Goal: Transaction & Acquisition: Book appointment/travel/reservation

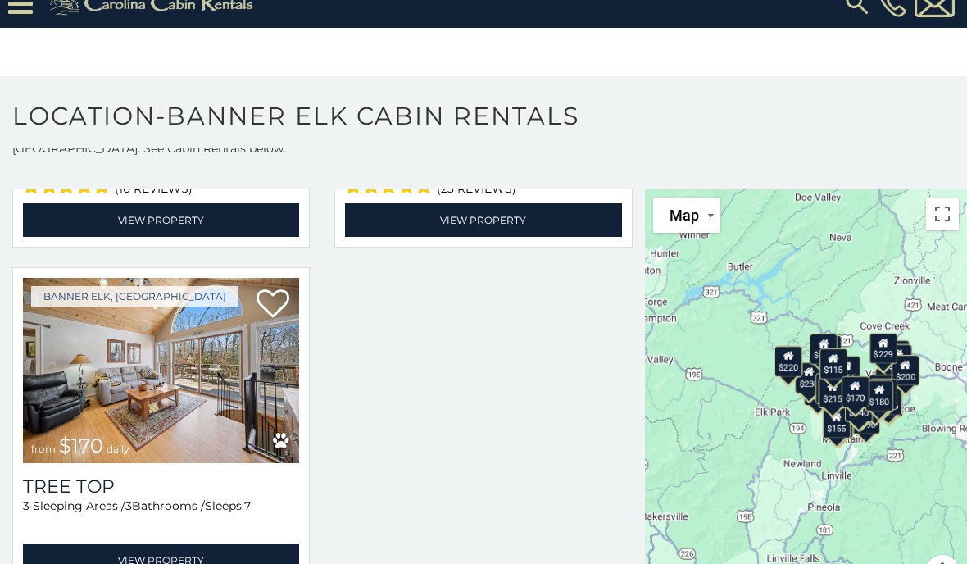
scroll to position [23, 0]
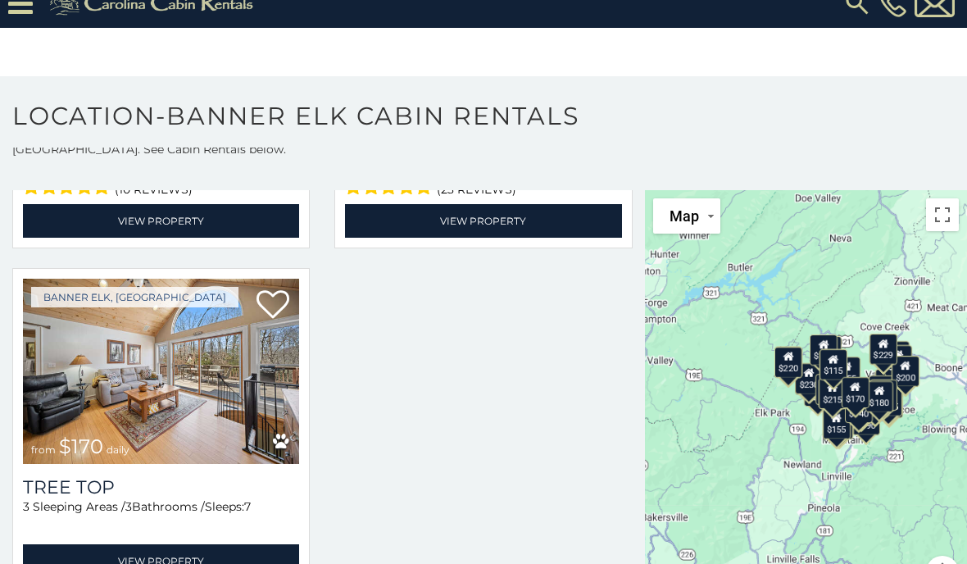
click at [116, 376] on img at bounding box center [161, 371] width 276 height 185
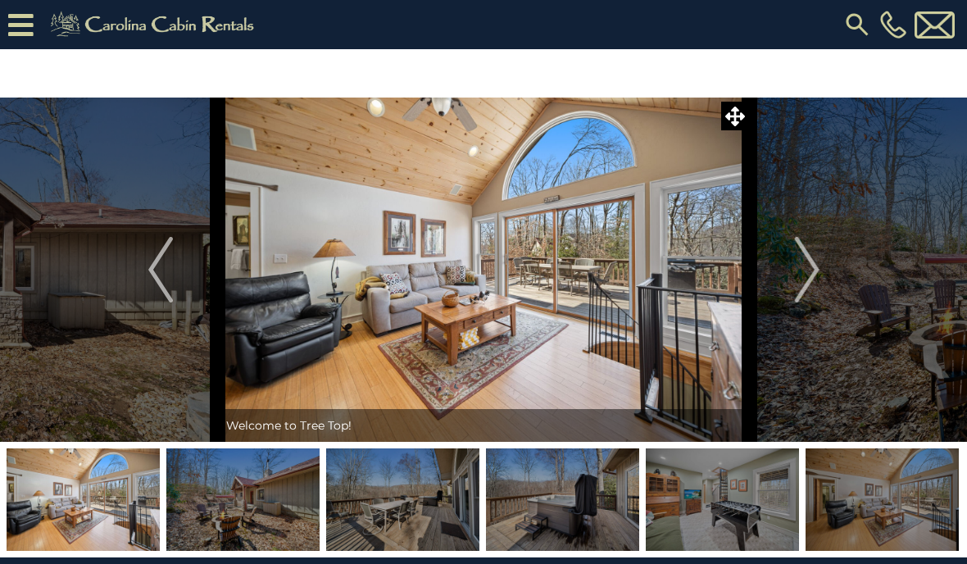
click at [818, 283] on img "Next" at bounding box center [806, 270] width 25 height 66
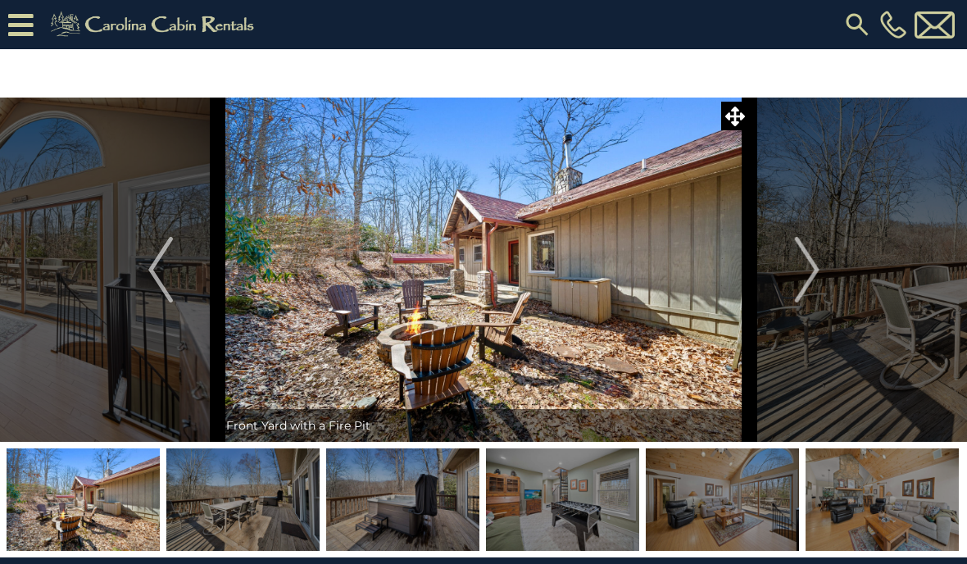
click at [805, 267] on img "Next" at bounding box center [806, 270] width 25 height 66
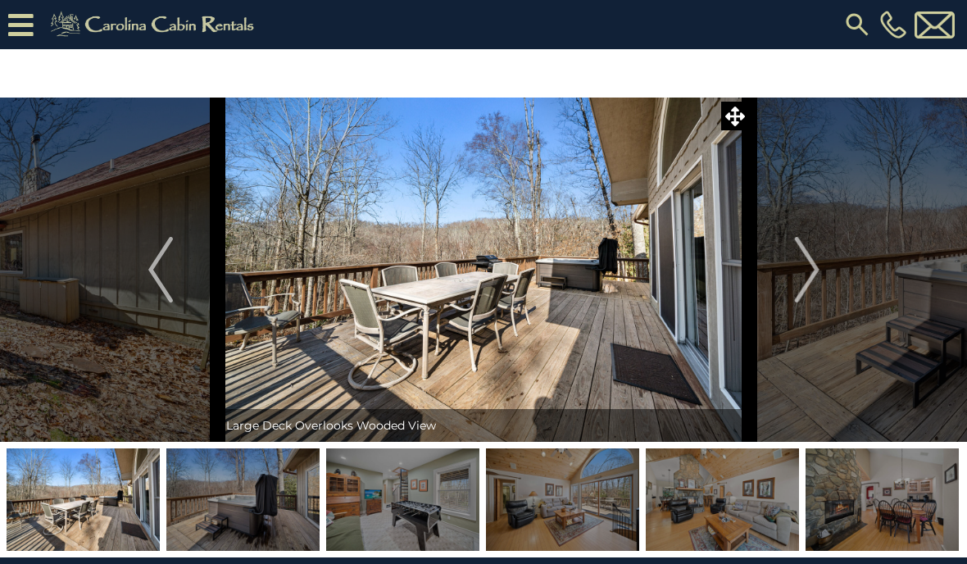
click at [803, 267] on img "Next" at bounding box center [806, 270] width 25 height 66
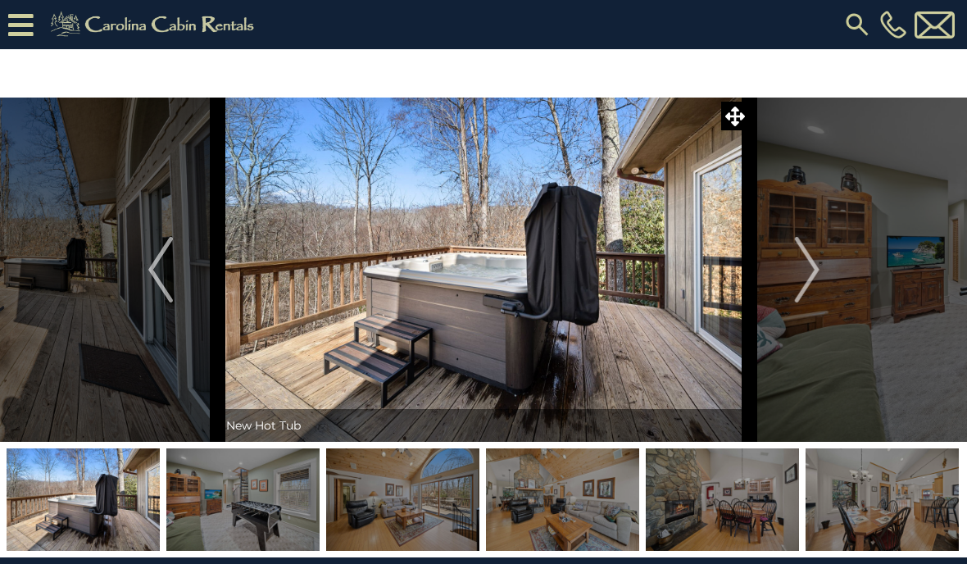
click at [818, 274] on img "Next" at bounding box center [806, 270] width 25 height 66
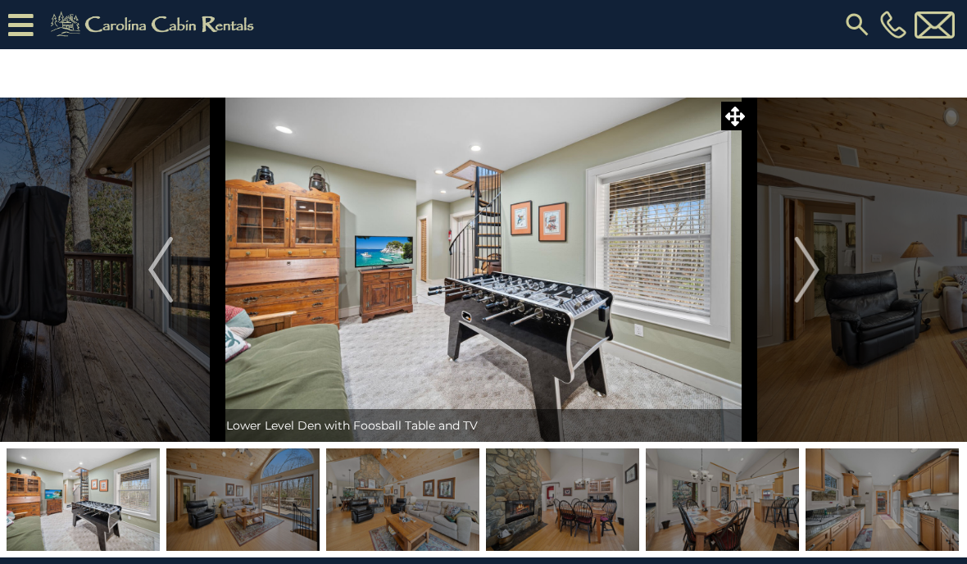
click at [811, 261] on img "Next" at bounding box center [806, 270] width 25 height 66
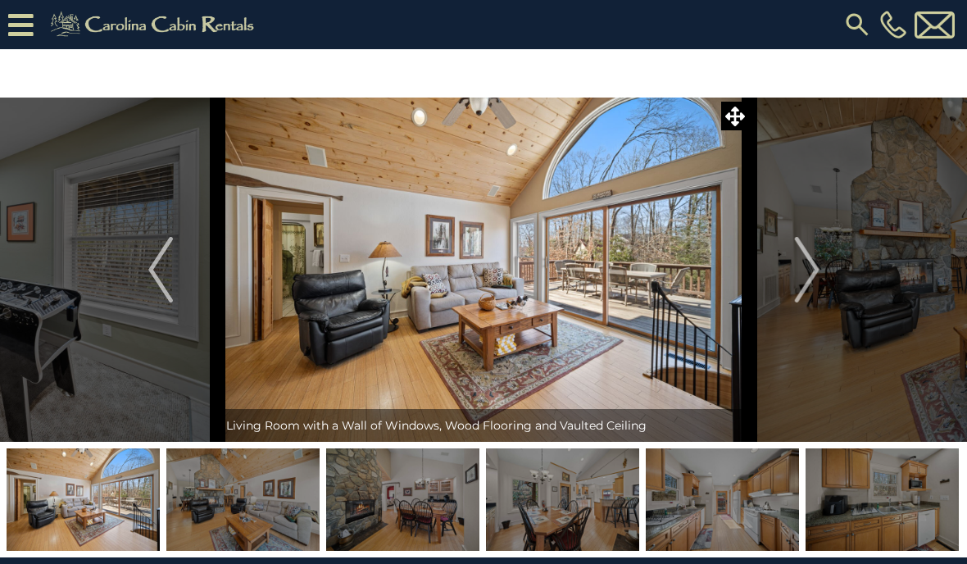
click at [788, 259] on button "Next" at bounding box center [807, 269] width 115 height 344
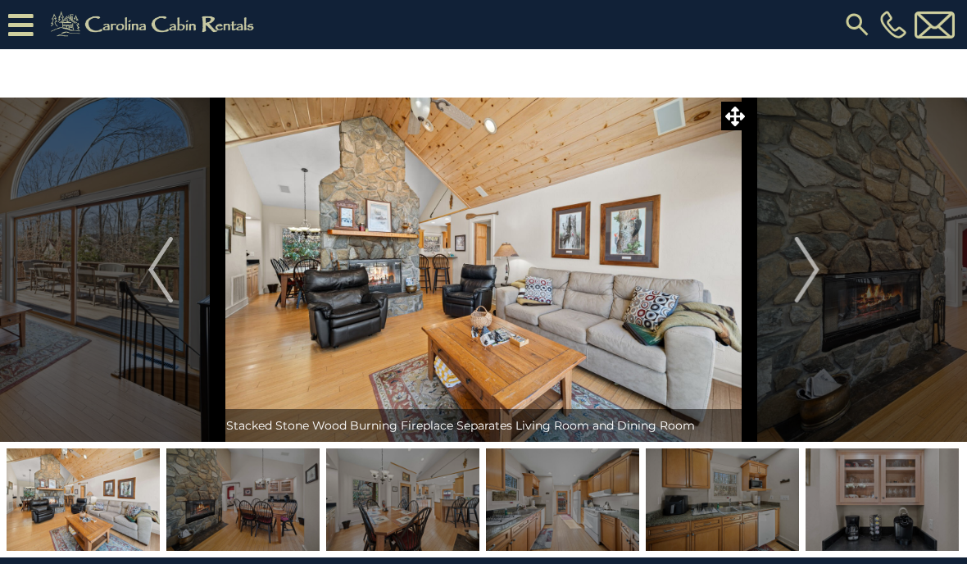
click at [810, 275] on img "Next" at bounding box center [806, 270] width 25 height 66
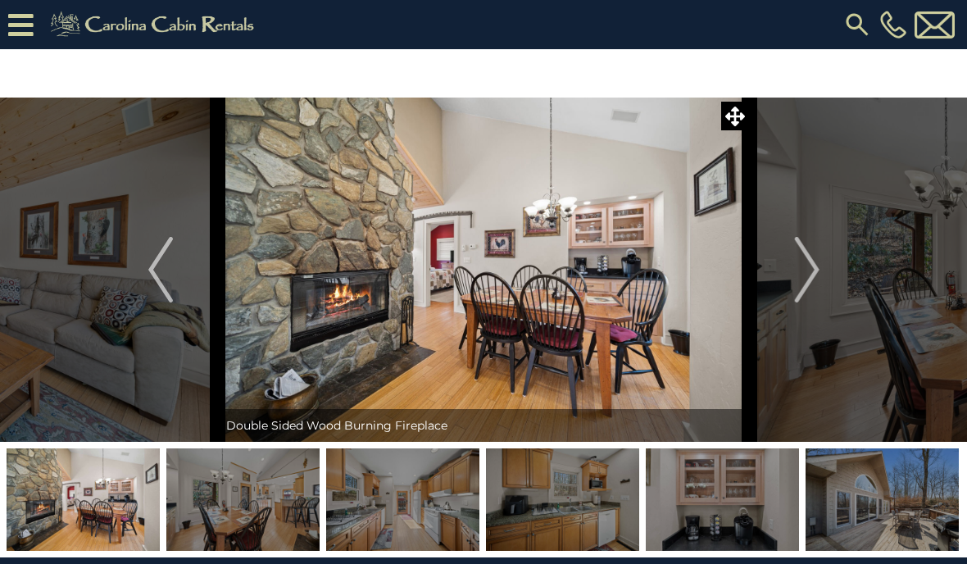
click at [801, 267] on img "Next" at bounding box center [806, 270] width 25 height 66
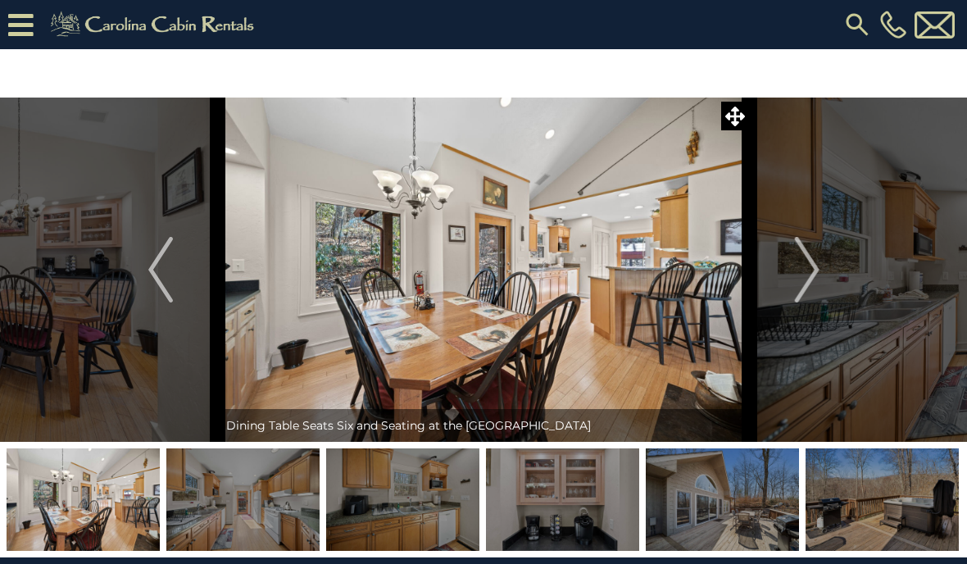
click at [820, 270] on button "Next" at bounding box center [807, 269] width 115 height 344
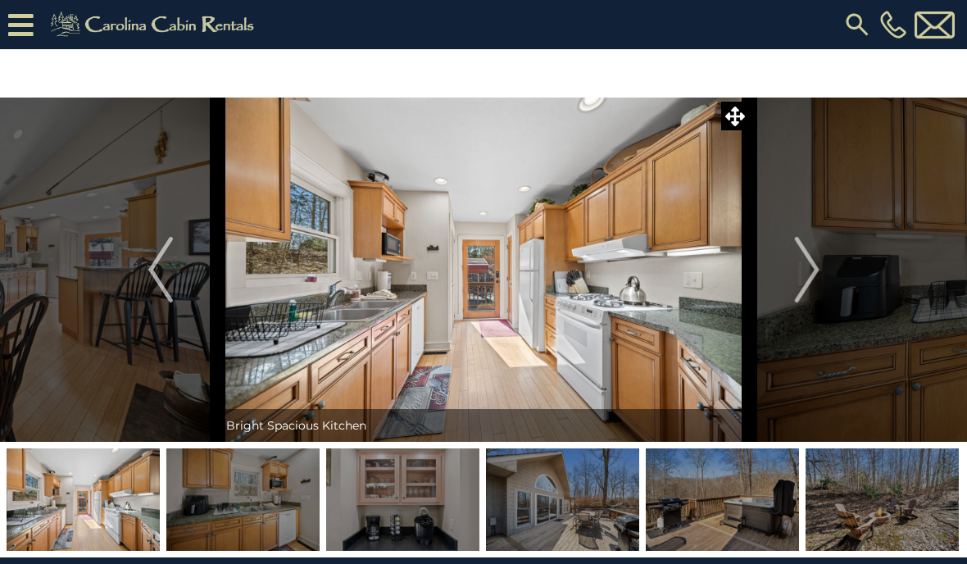
click at [814, 275] on img "Next" at bounding box center [806, 270] width 25 height 66
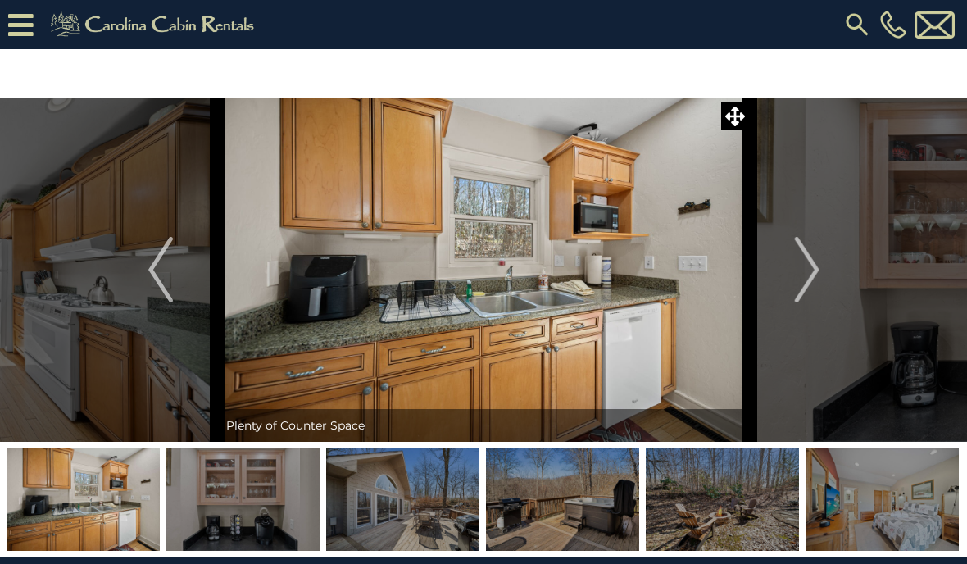
click at [809, 263] on img "Next" at bounding box center [806, 270] width 25 height 66
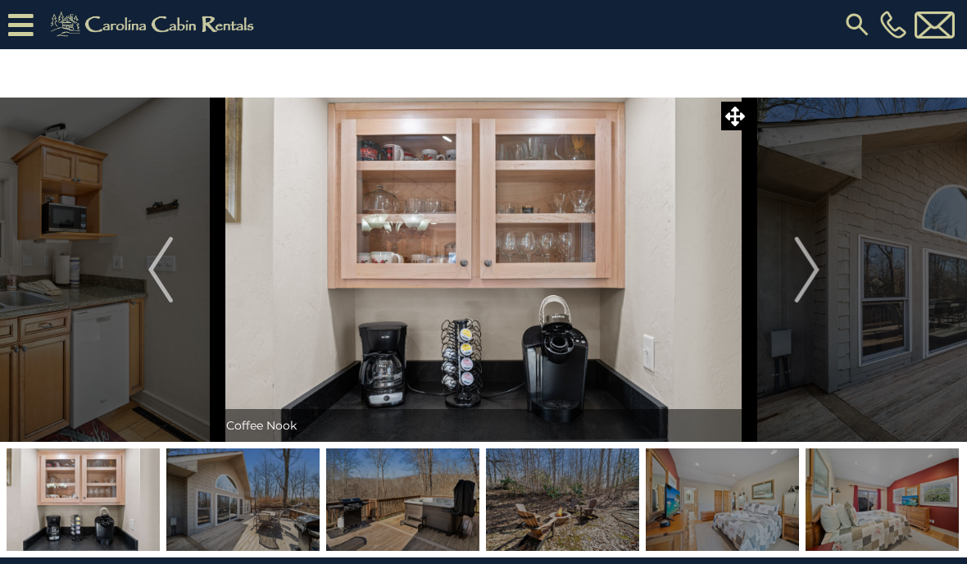
click at [809, 283] on img "Next" at bounding box center [806, 270] width 25 height 66
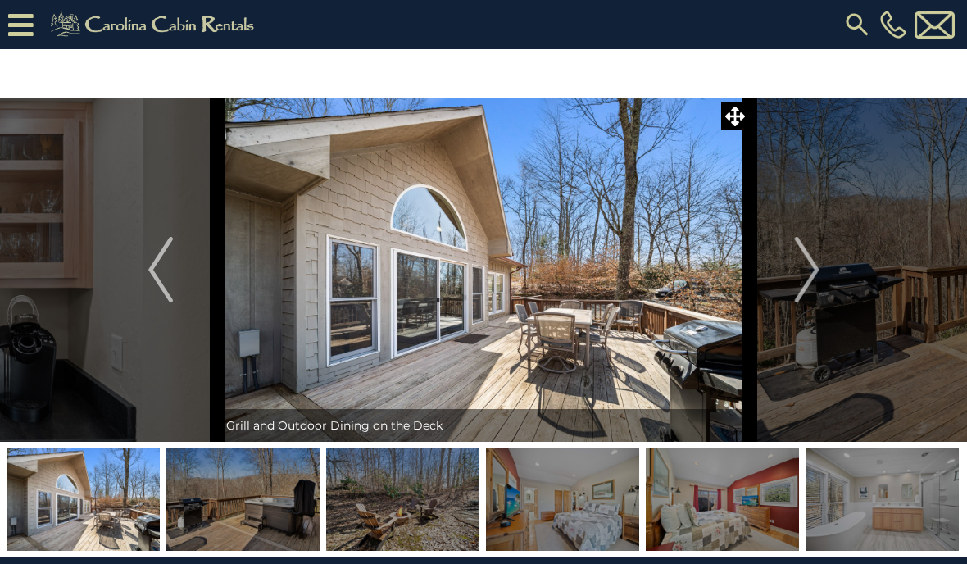
click at [801, 261] on img "Next" at bounding box center [806, 270] width 25 height 66
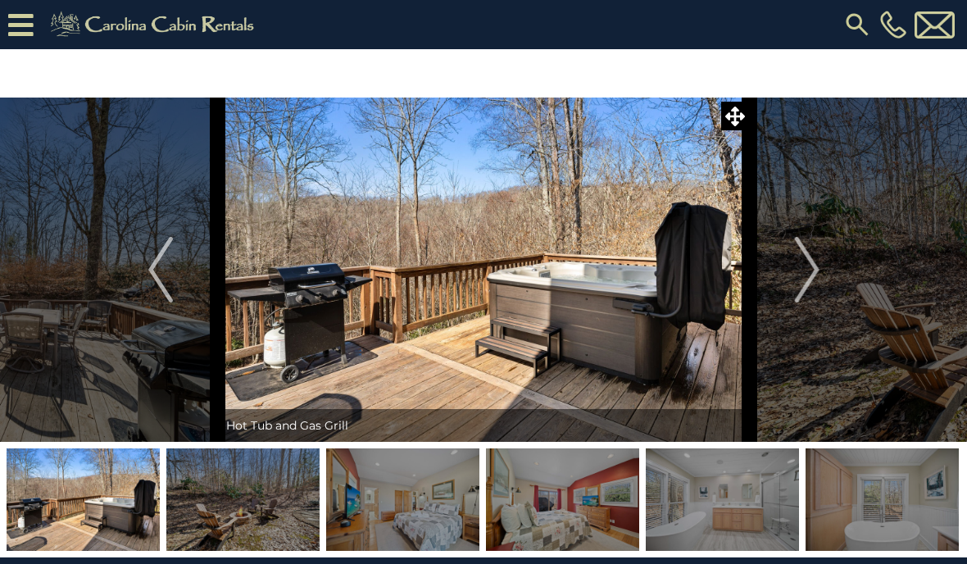
click at [825, 250] on button "Next" at bounding box center [807, 269] width 115 height 344
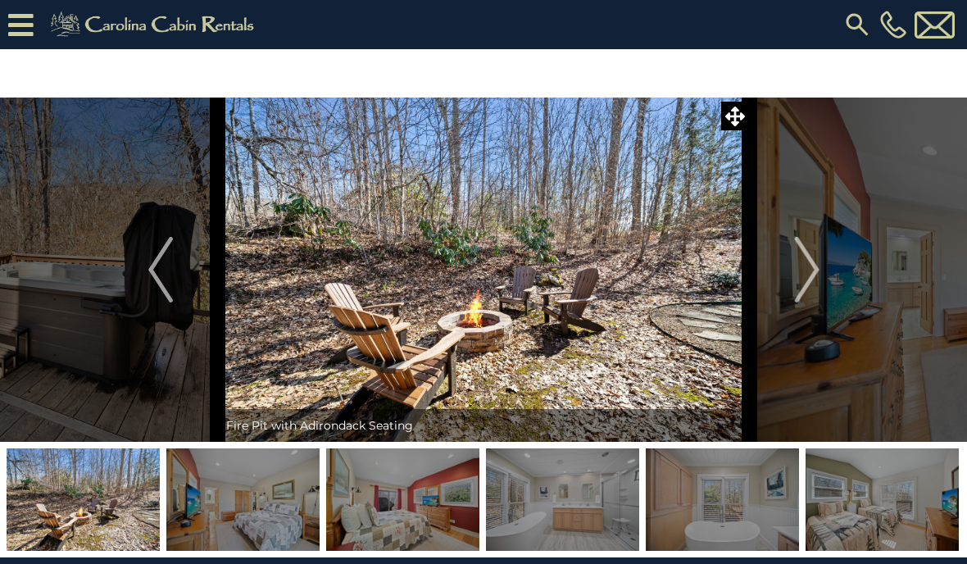
click at [809, 265] on img "Next" at bounding box center [806, 270] width 25 height 66
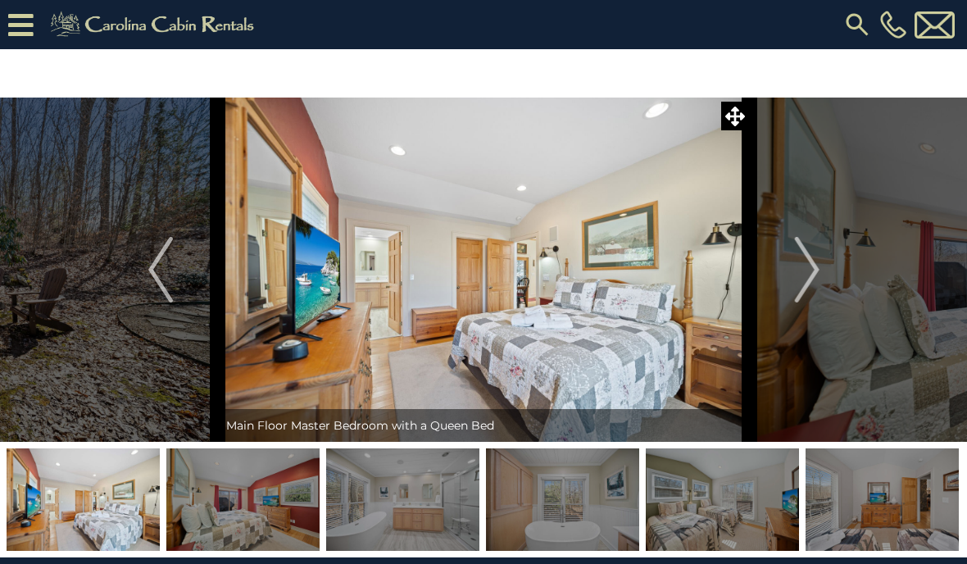
click at [823, 270] on button "Next" at bounding box center [807, 269] width 115 height 344
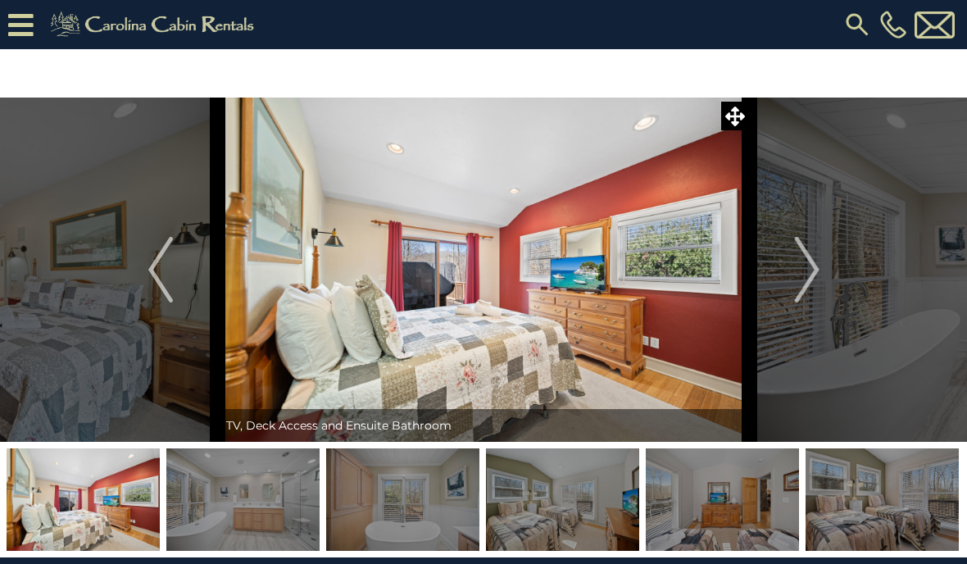
click at [814, 271] on img "Next" at bounding box center [806, 270] width 25 height 66
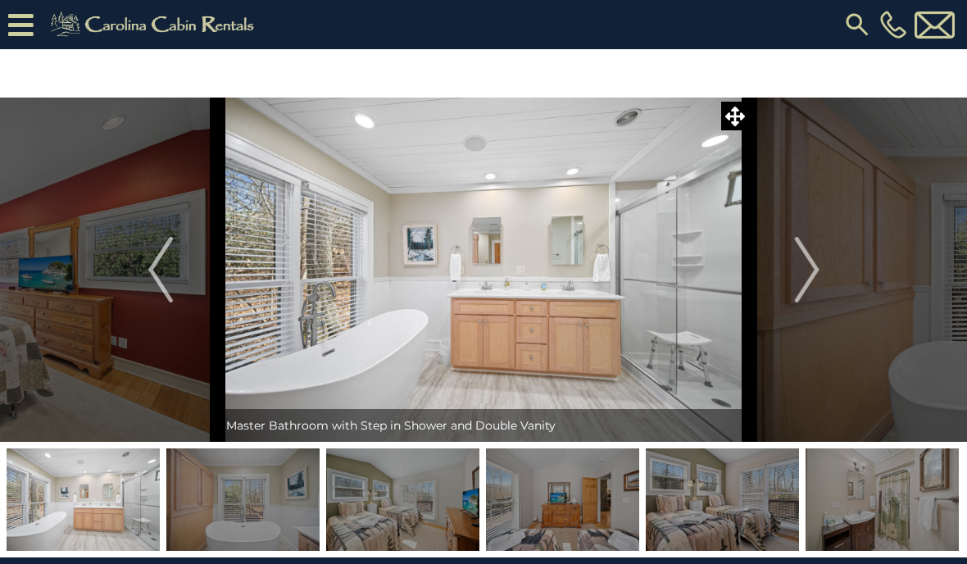
click at [811, 261] on img "Next" at bounding box center [806, 270] width 25 height 66
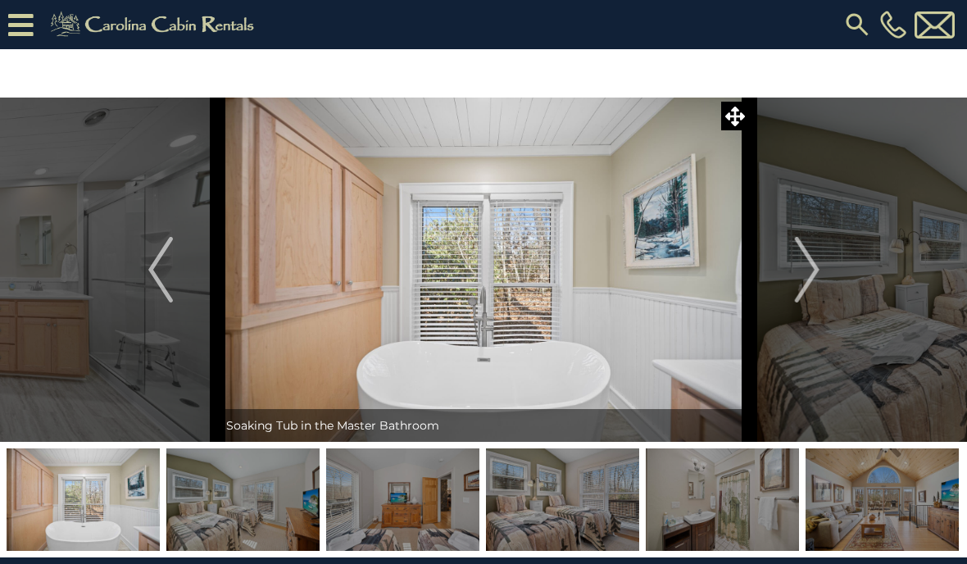
click at [815, 271] on img "Next" at bounding box center [806, 270] width 25 height 66
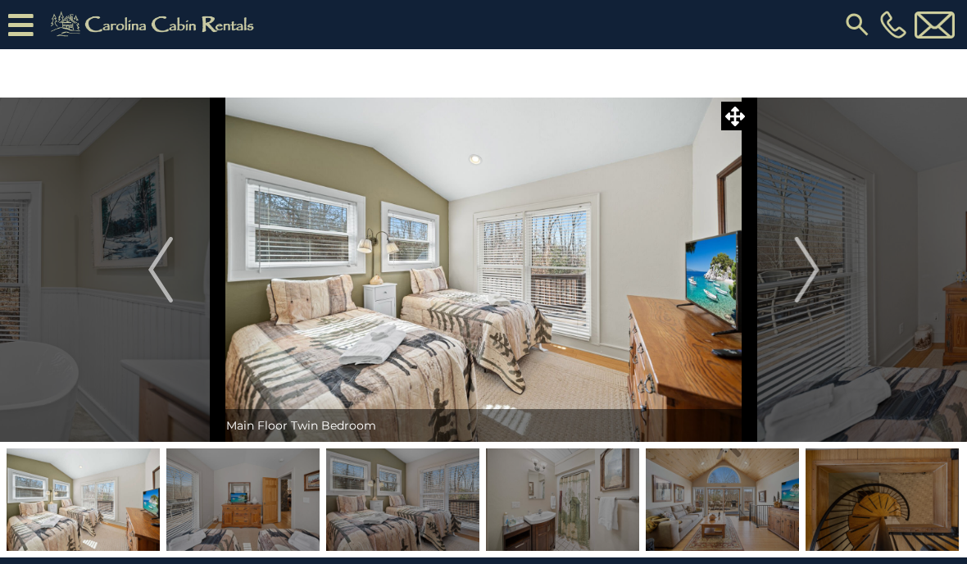
click at [818, 274] on img "Next" at bounding box center [806, 270] width 25 height 66
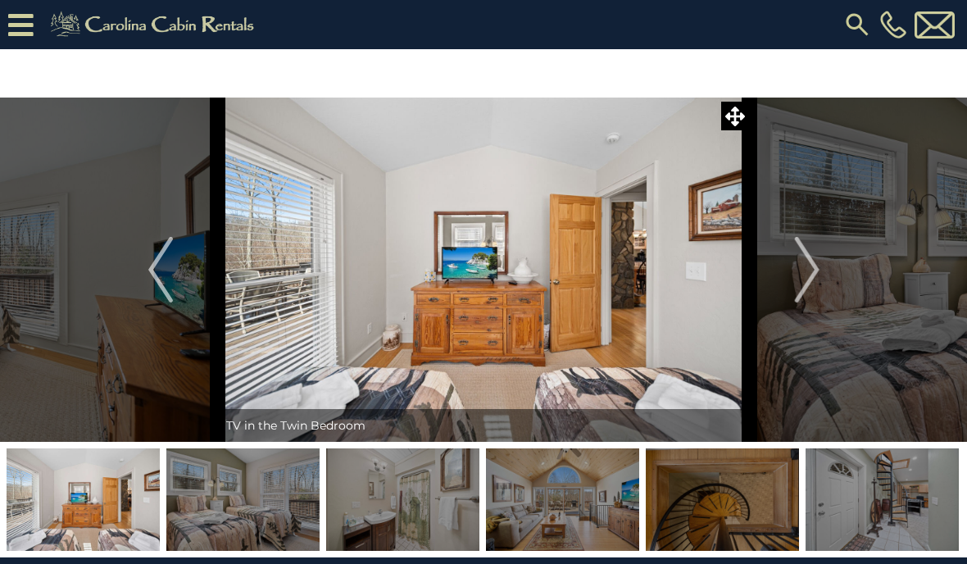
click at [805, 261] on img "Next" at bounding box center [806, 270] width 25 height 66
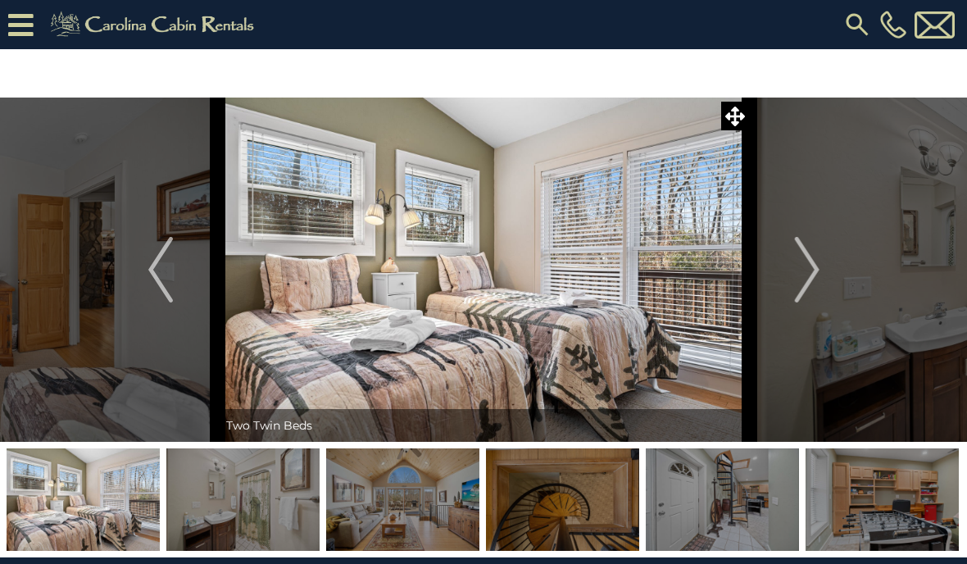
click at [169, 271] on img "Previous" at bounding box center [160, 270] width 25 height 66
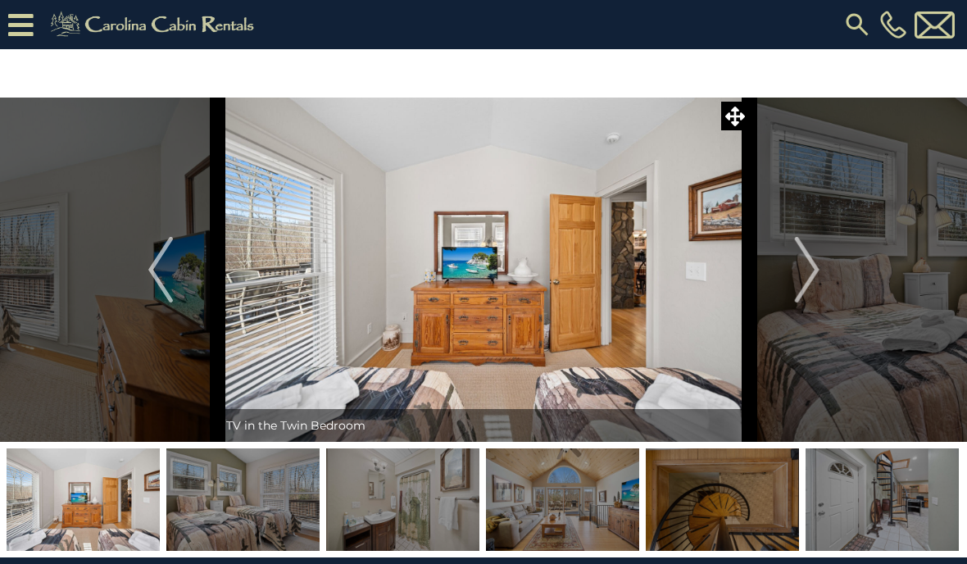
click at [801, 265] on img "Next" at bounding box center [806, 270] width 25 height 66
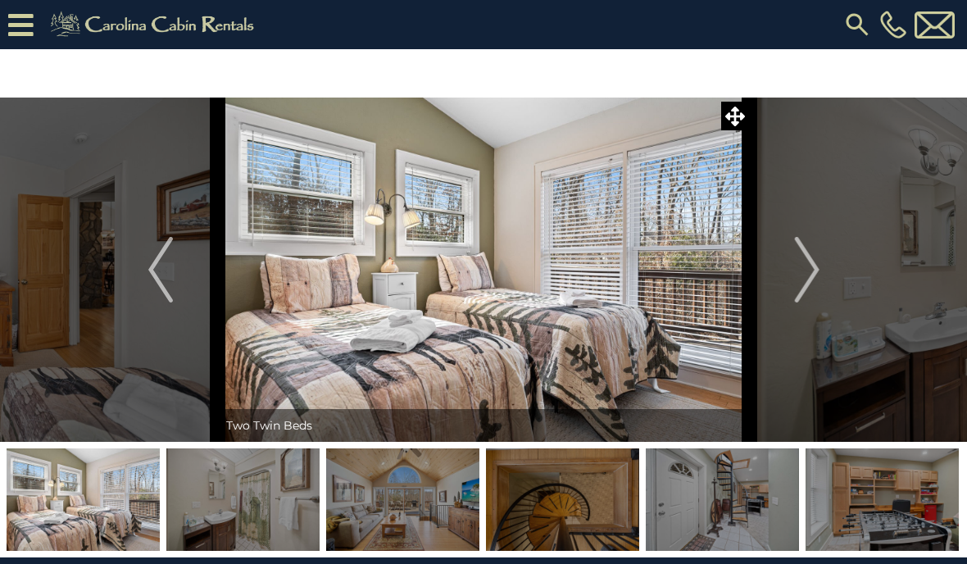
click at [813, 271] on img "Next" at bounding box center [806, 270] width 25 height 66
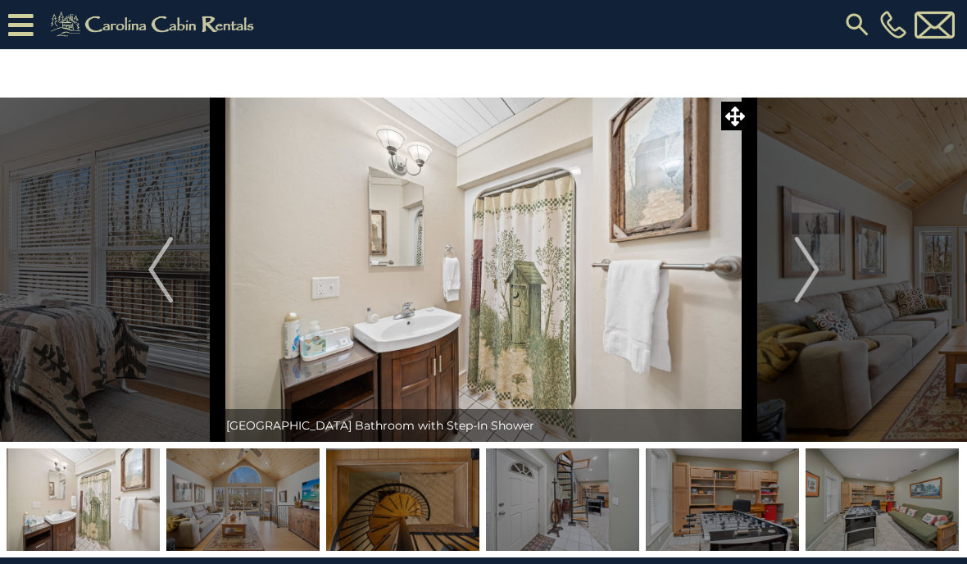
click at [810, 272] on img "Next" at bounding box center [806, 270] width 25 height 66
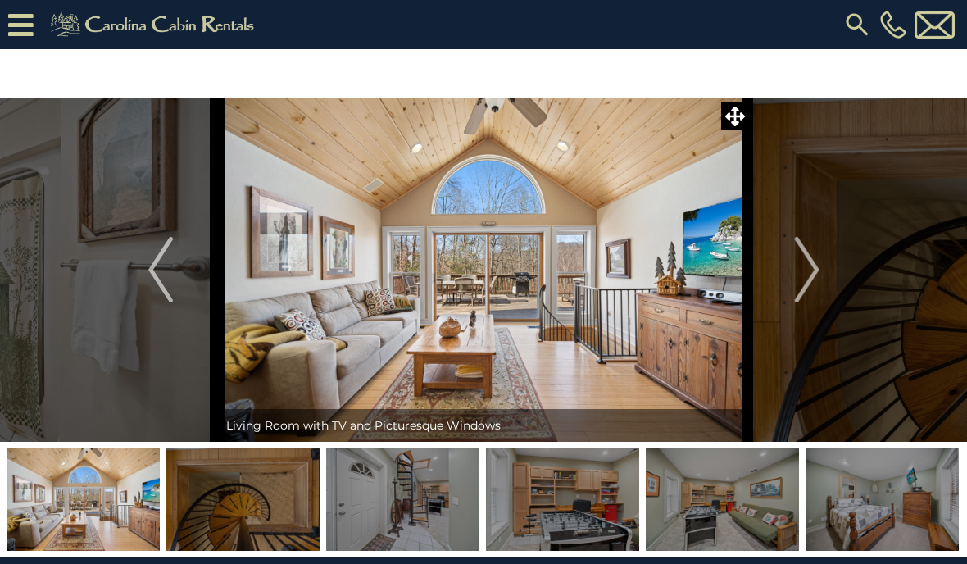
click at [793, 283] on button "Next" at bounding box center [807, 269] width 115 height 344
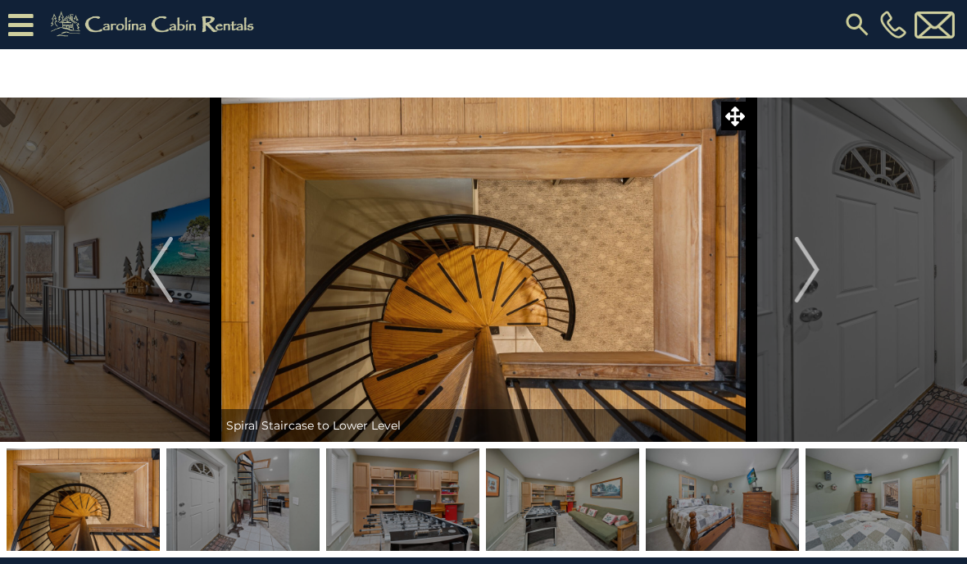
click at [807, 276] on img "Next" at bounding box center [806, 270] width 25 height 66
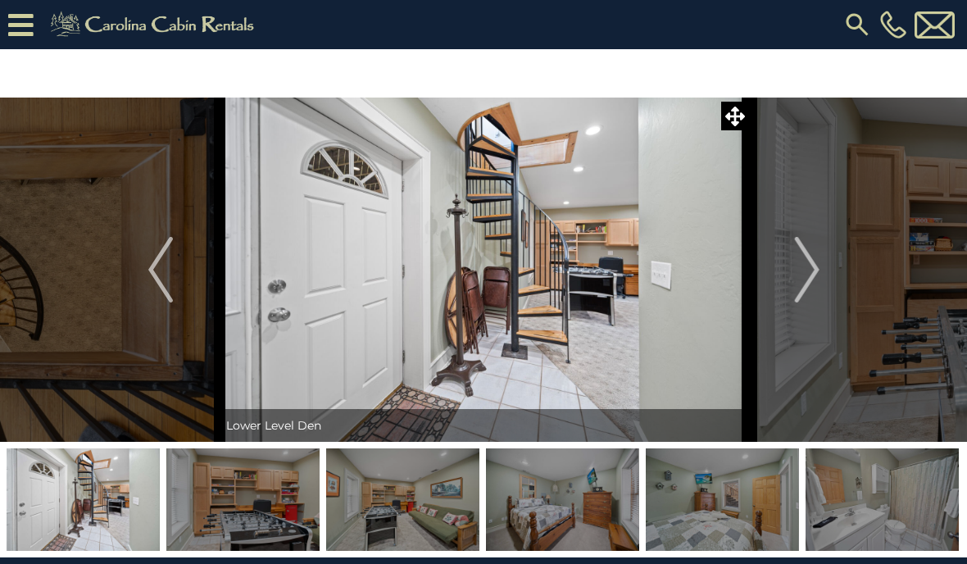
click at [809, 269] on img "Next" at bounding box center [806, 270] width 25 height 66
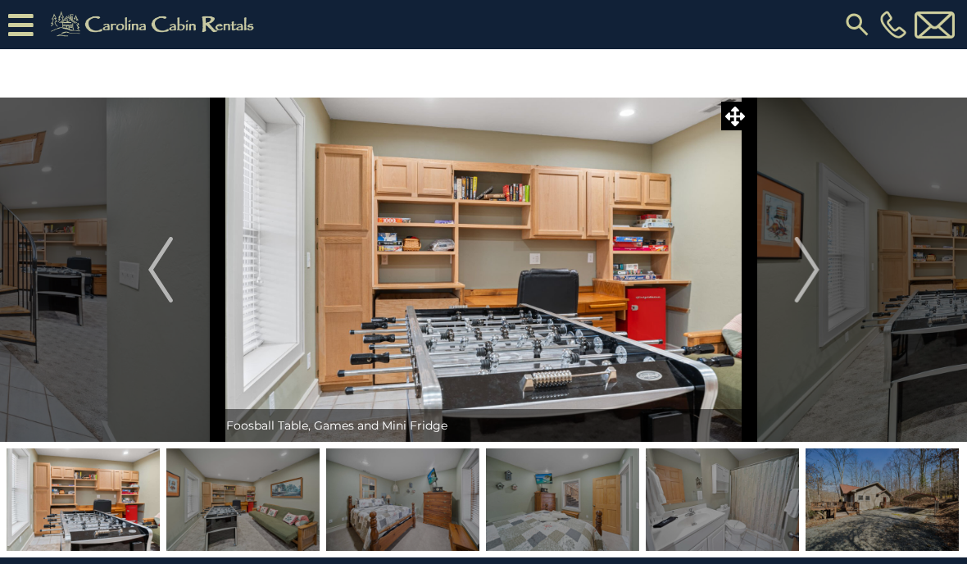
click at [817, 282] on img "Next" at bounding box center [806, 270] width 25 height 66
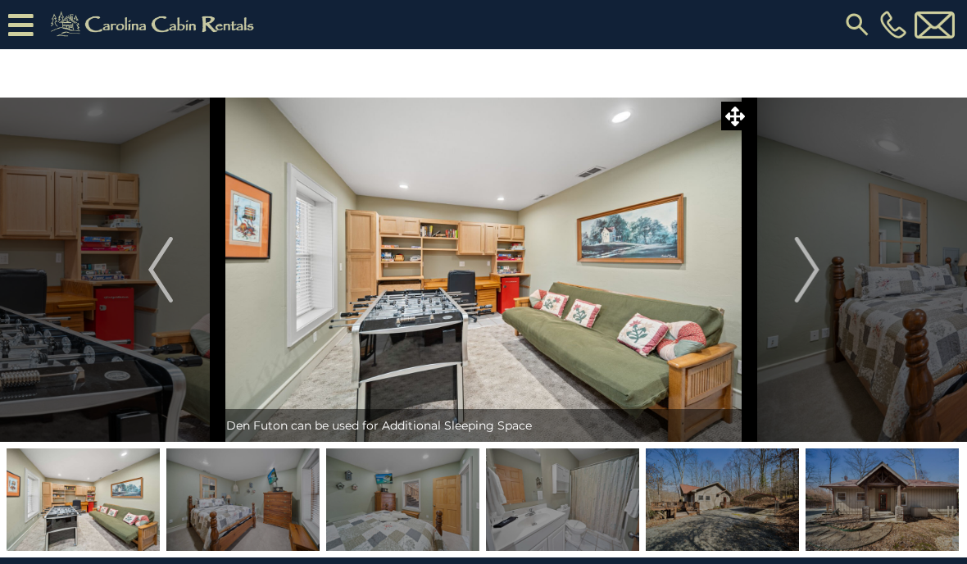
click at [811, 270] on img "Next" at bounding box center [806, 270] width 25 height 66
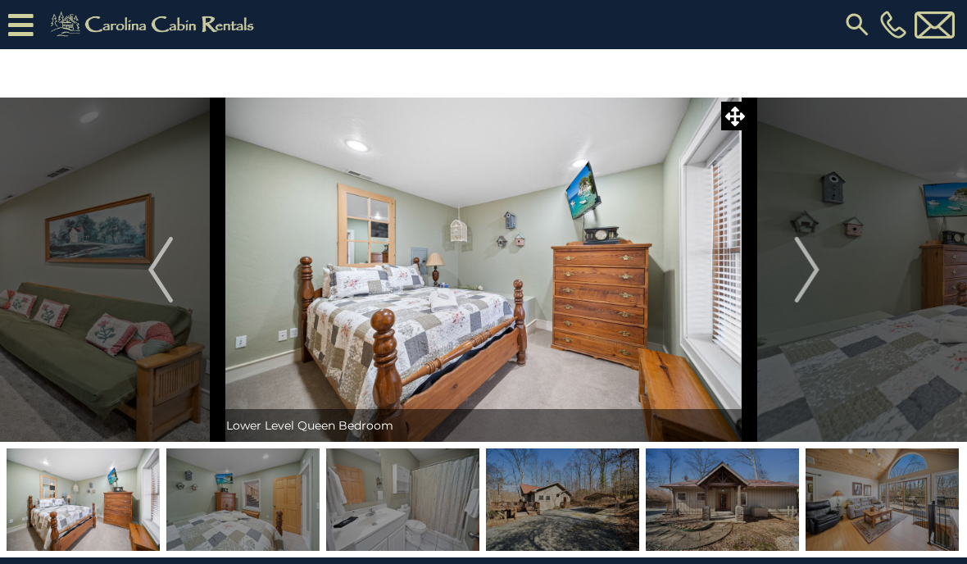
click at [805, 271] on img "Next" at bounding box center [806, 270] width 25 height 66
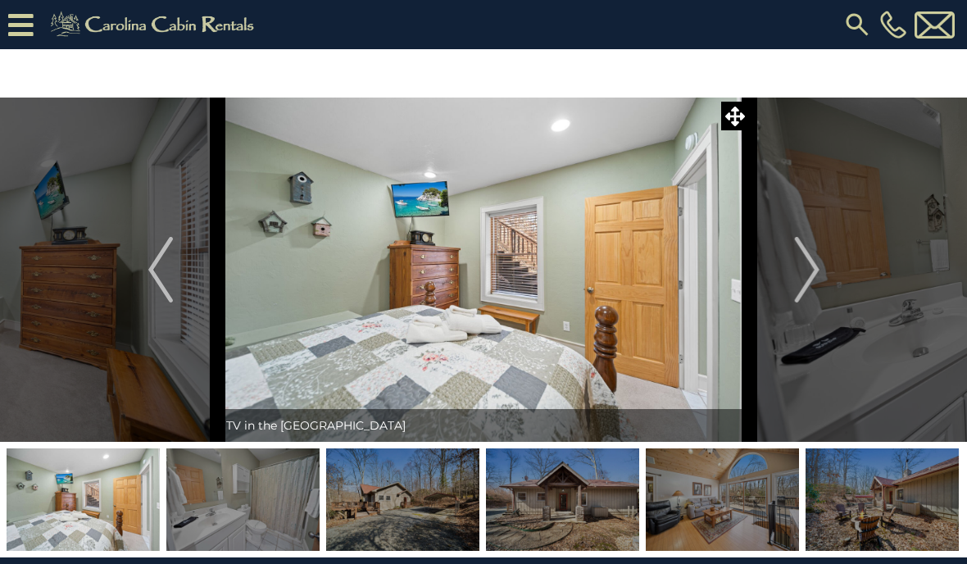
click at [817, 256] on img "Next" at bounding box center [806, 270] width 25 height 66
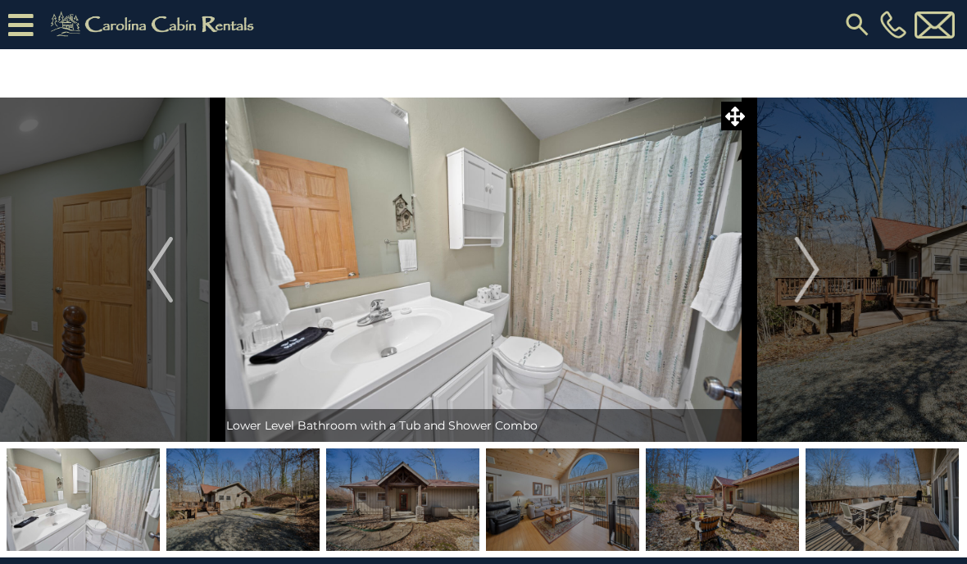
click at [811, 265] on img "Next" at bounding box center [806, 270] width 25 height 66
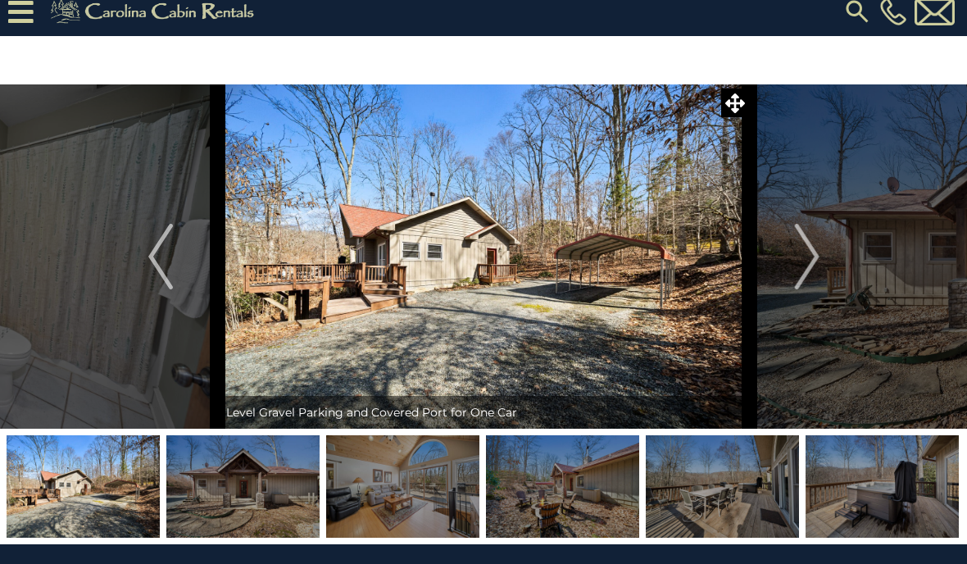
scroll to position [16, 0]
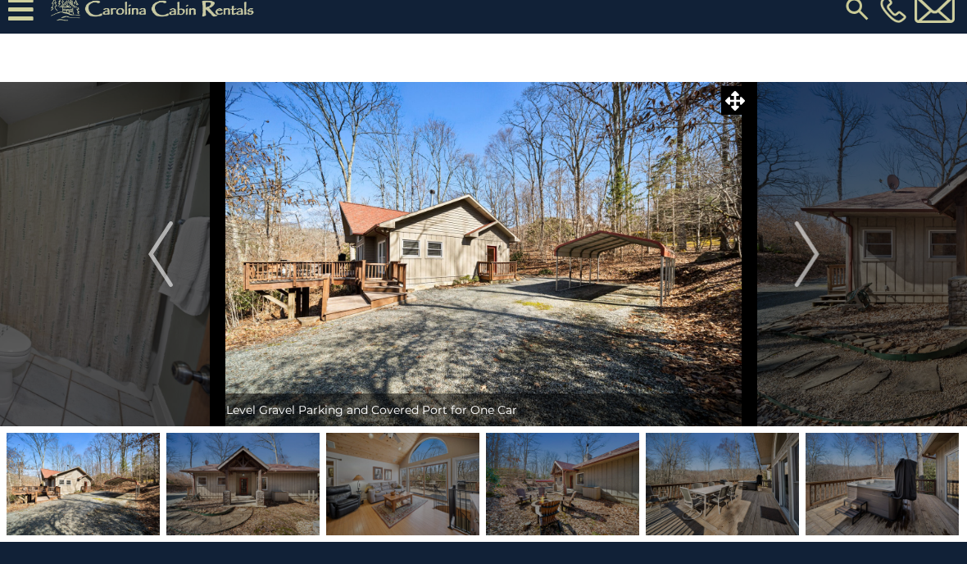
click at [392, 302] on img at bounding box center [484, 254] width 532 height 344
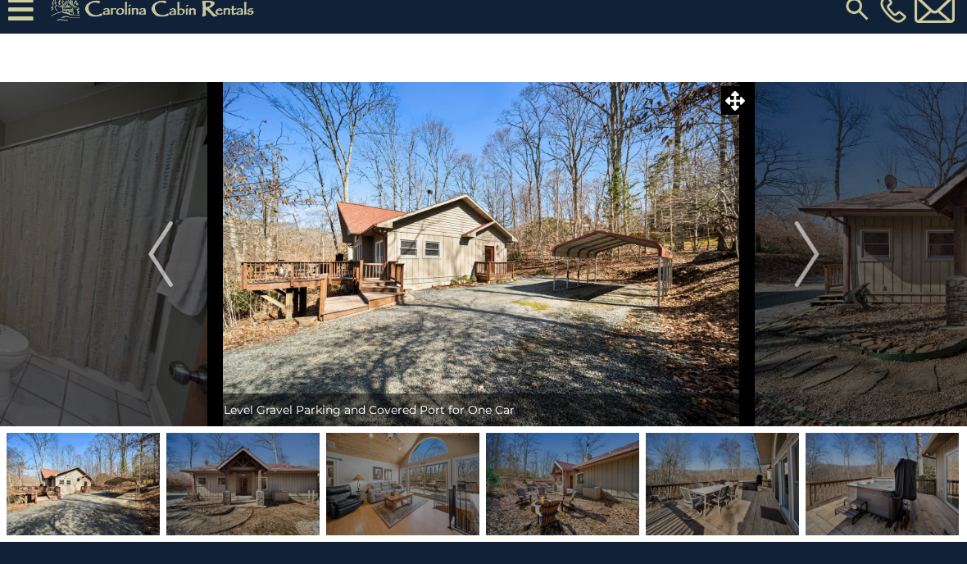
click at [499, 323] on img at bounding box center [481, 254] width 532 height 344
click at [670, 322] on img at bounding box center [481, 254] width 532 height 344
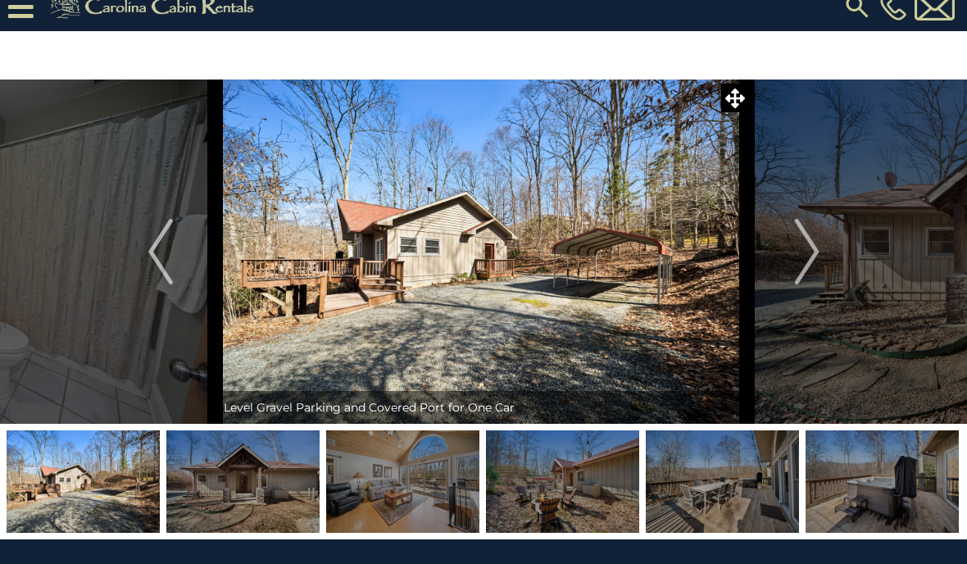
scroll to position [19, 0]
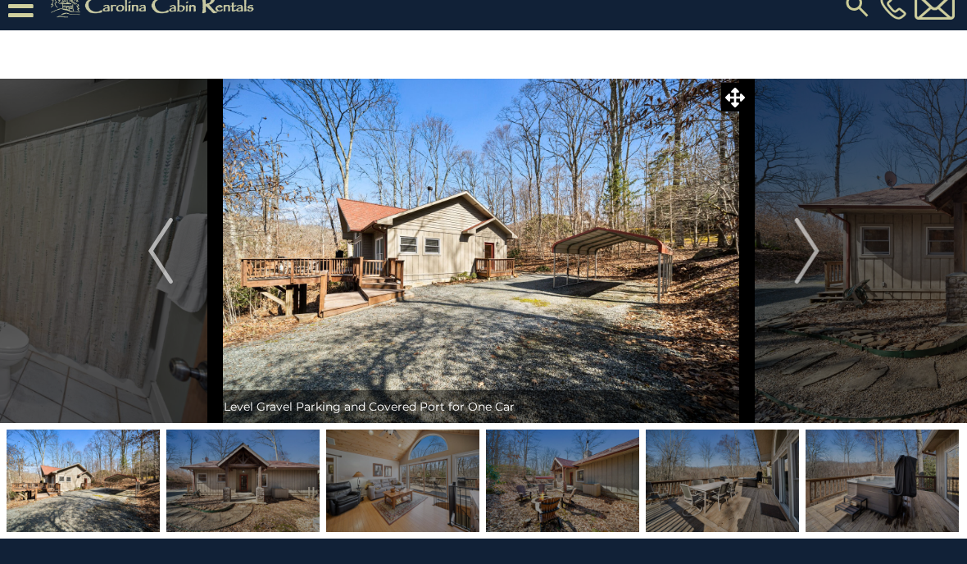
click at [824, 238] on button "Next" at bounding box center [807, 251] width 115 height 344
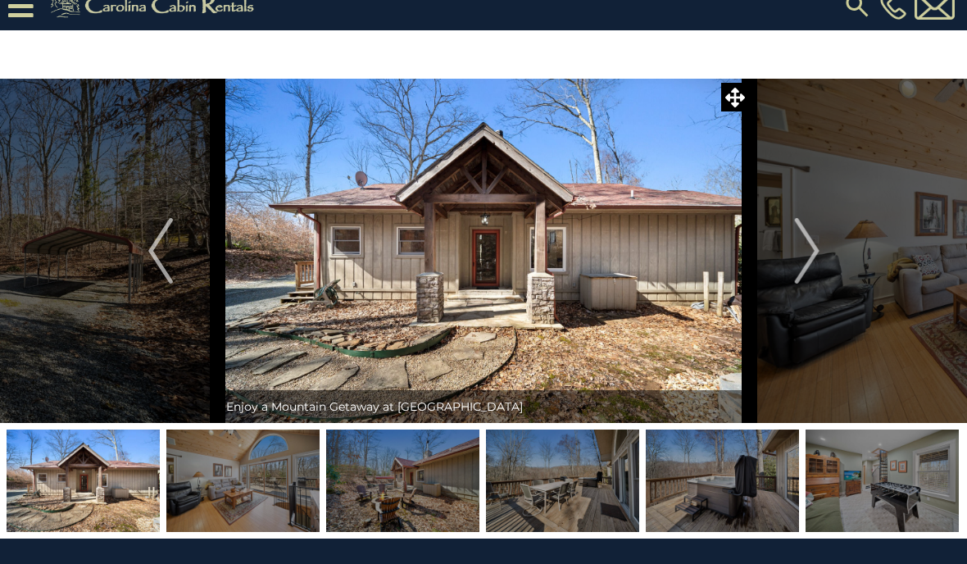
click at [818, 260] on img "Next" at bounding box center [806, 251] width 25 height 66
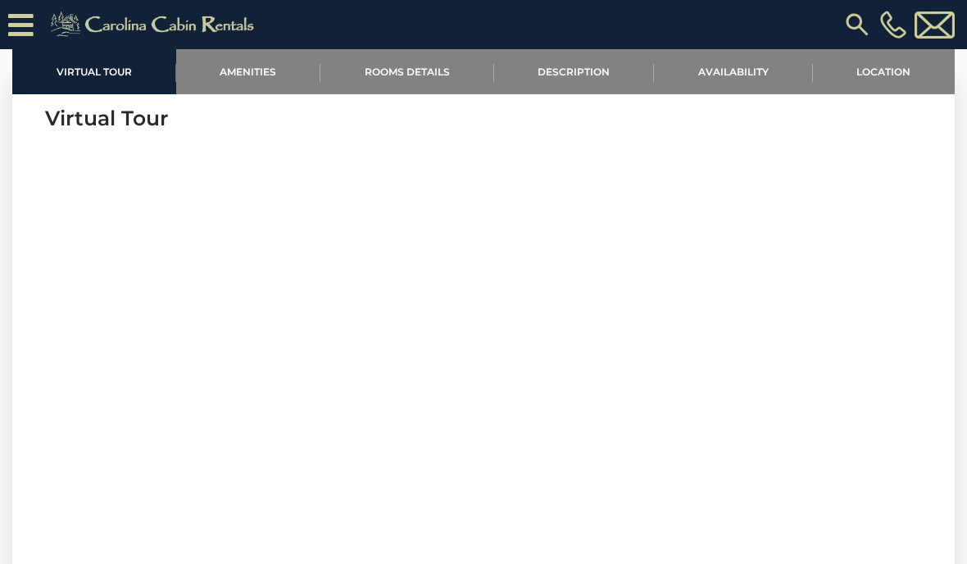
scroll to position [642, 0]
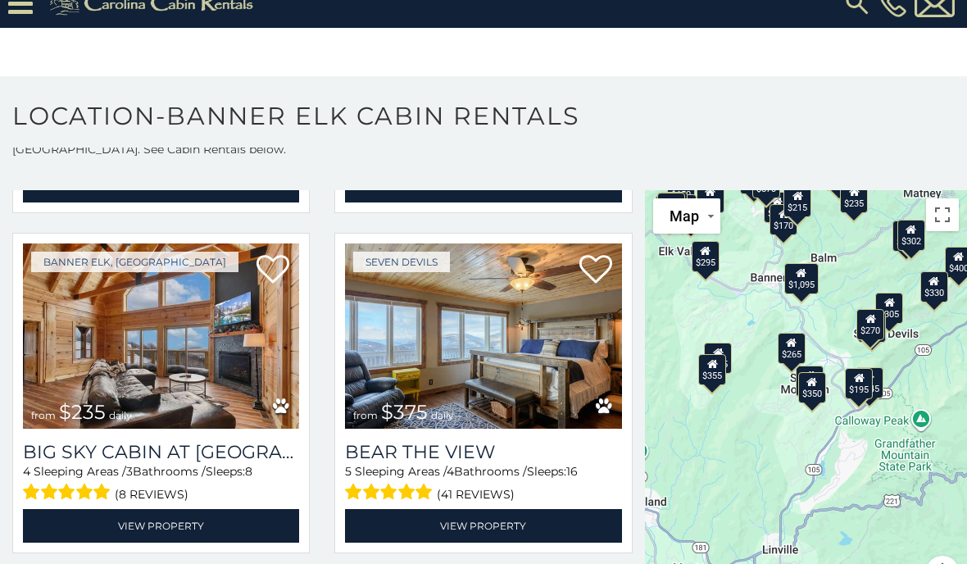
scroll to position [2391, 0]
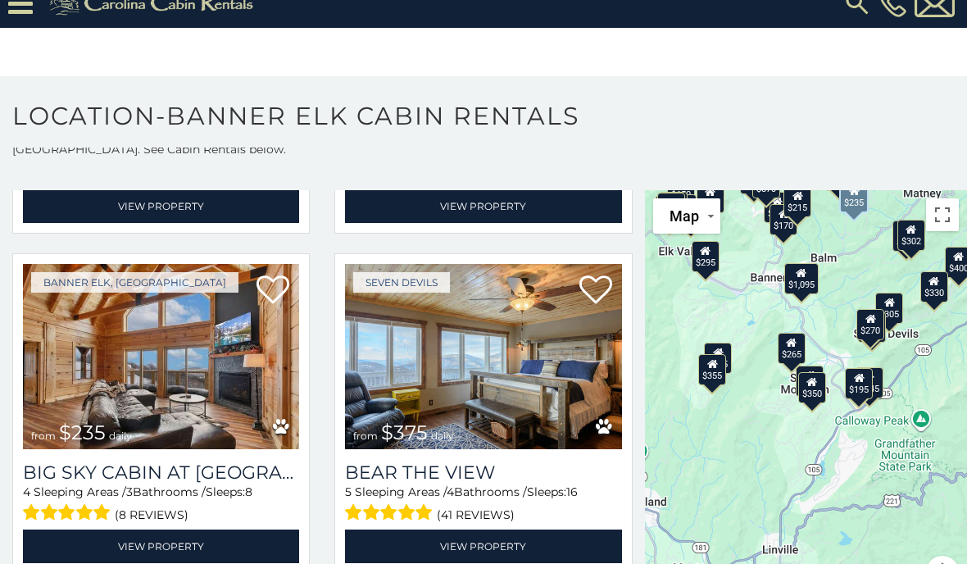
click at [52, 393] on img at bounding box center [161, 356] width 276 height 185
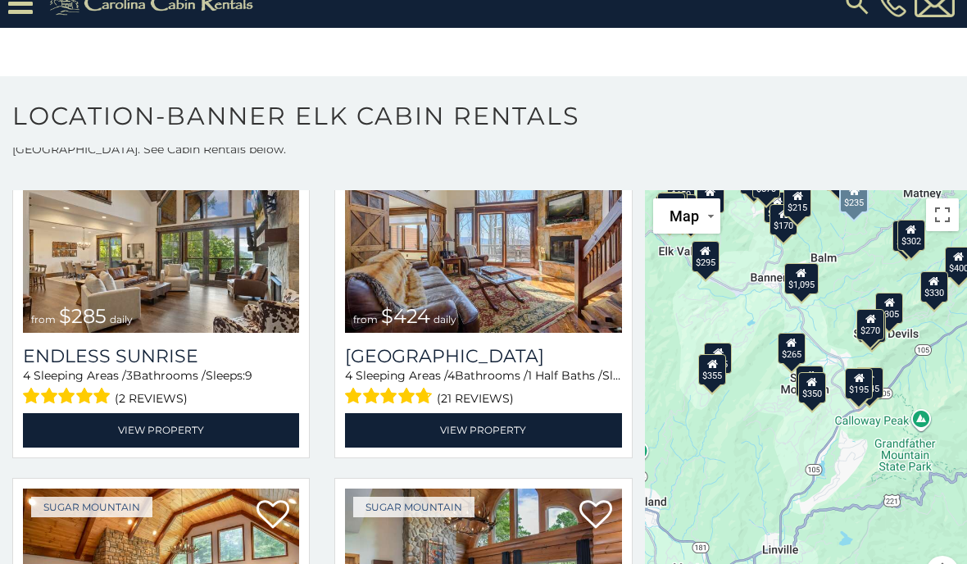
scroll to position [3528, 0]
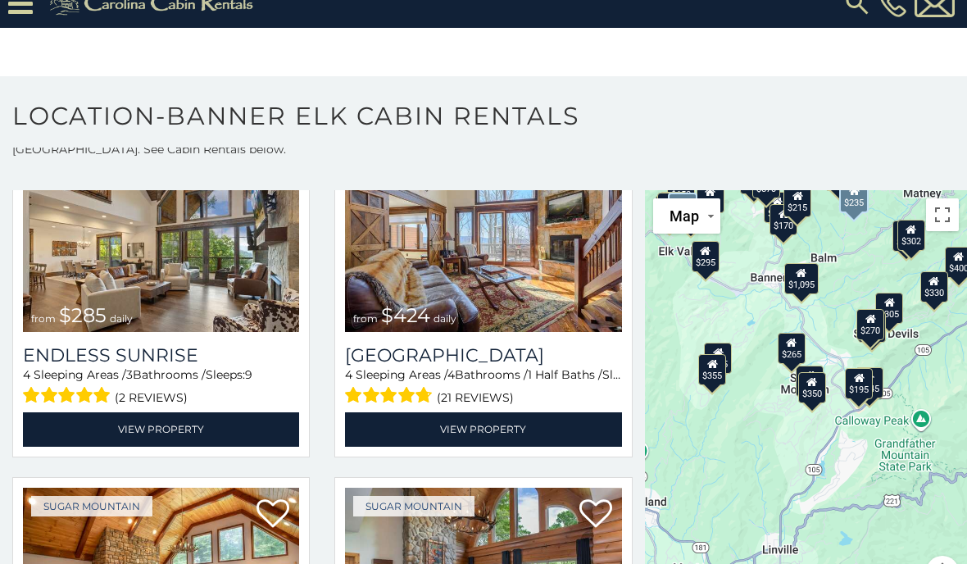
click at [129, 317] on span "daily" at bounding box center [121, 318] width 23 height 12
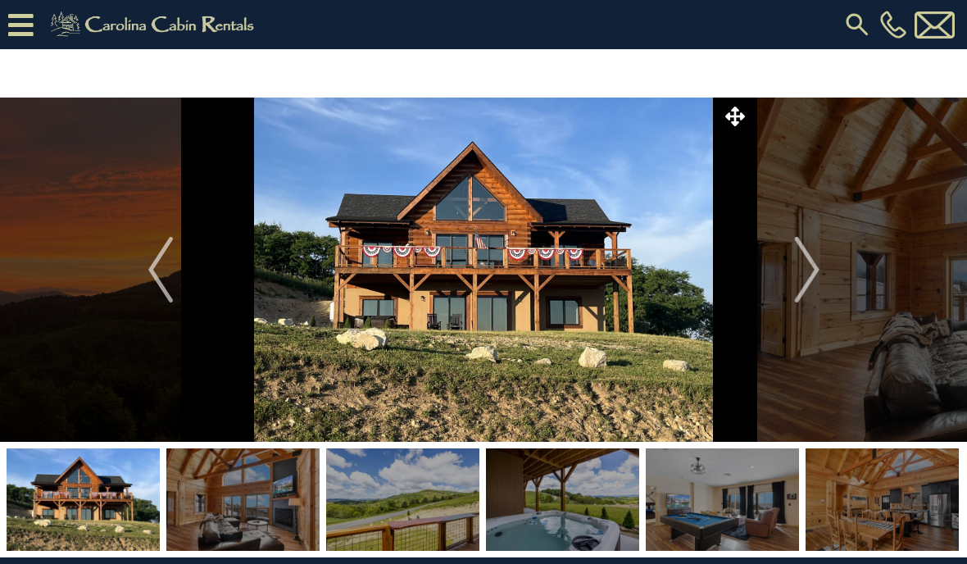
click at [784, 286] on button "Next" at bounding box center [807, 269] width 115 height 344
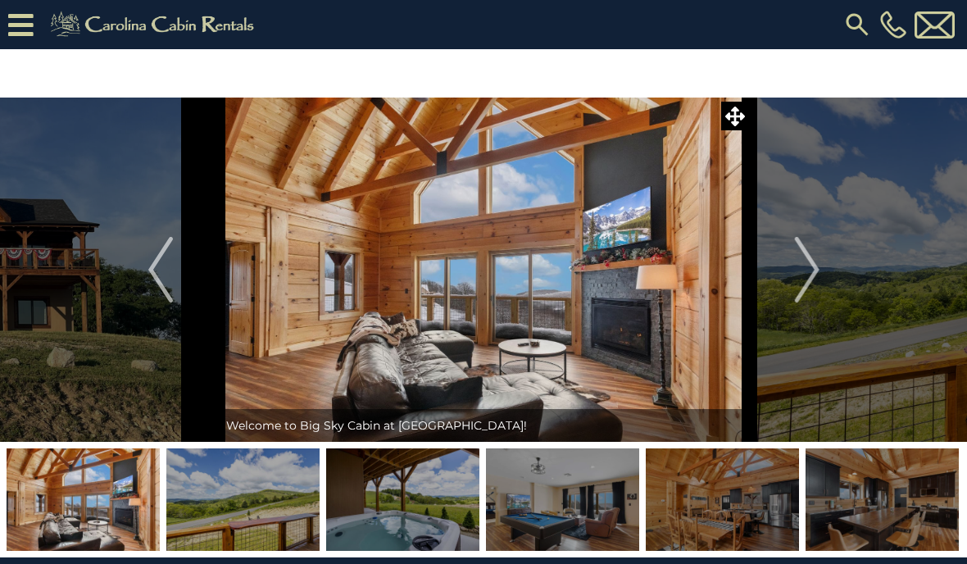
click at [804, 262] on img "Next" at bounding box center [806, 270] width 25 height 66
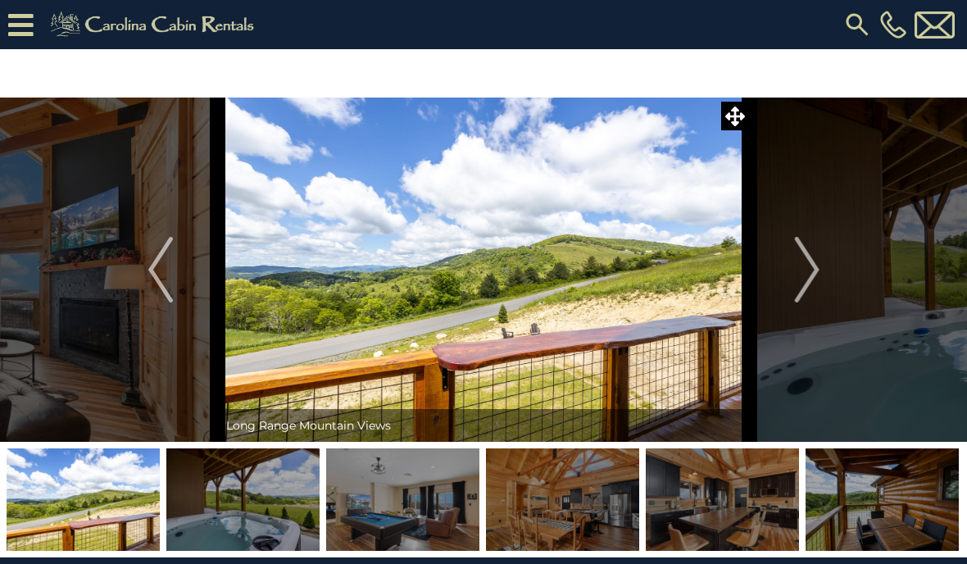
click at [806, 273] on img "Next" at bounding box center [806, 270] width 25 height 66
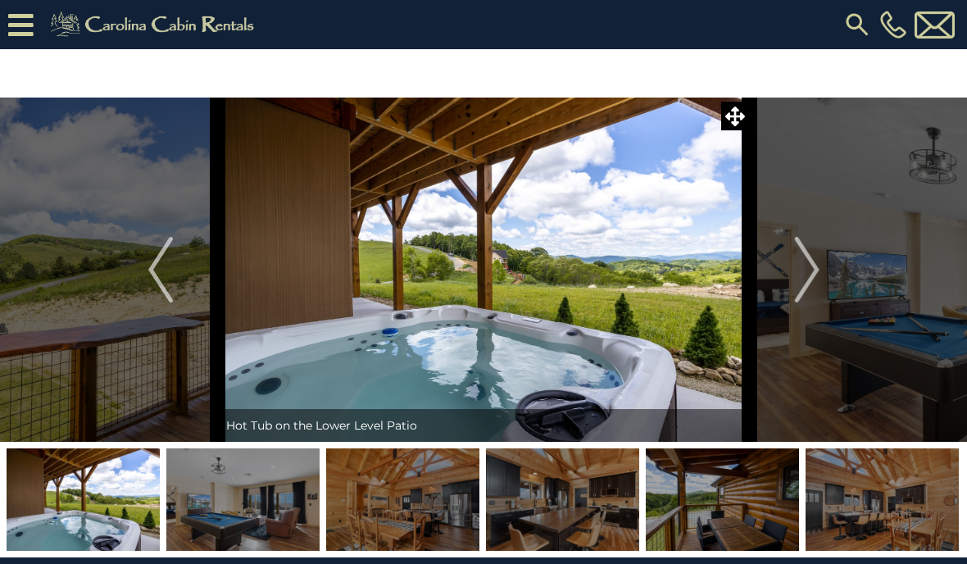
click at [801, 267] on img "Next" at bounding box center [806, 270] width 25 height 66
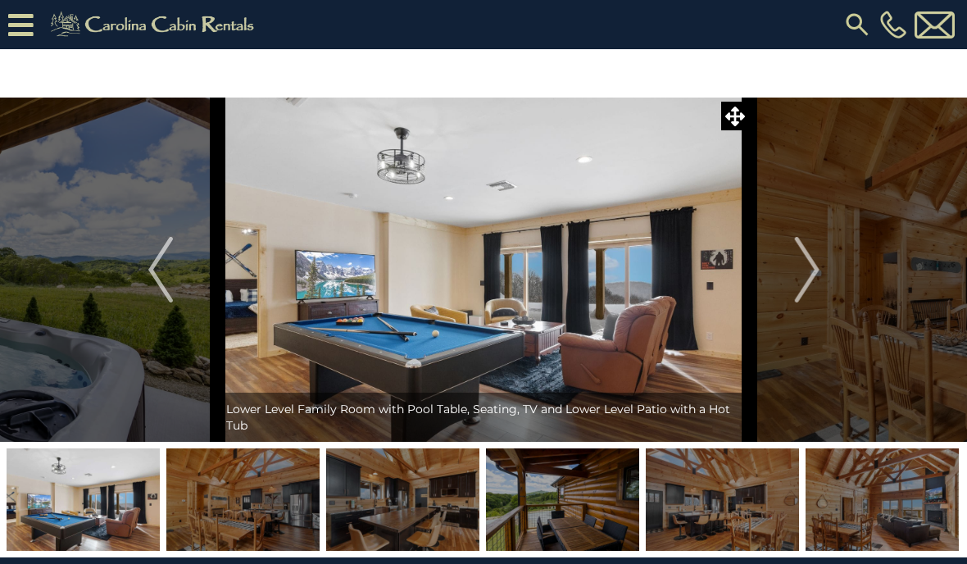
click at [802, 264] on img "Next" at bounding box center [806, 270] width 25 height 66
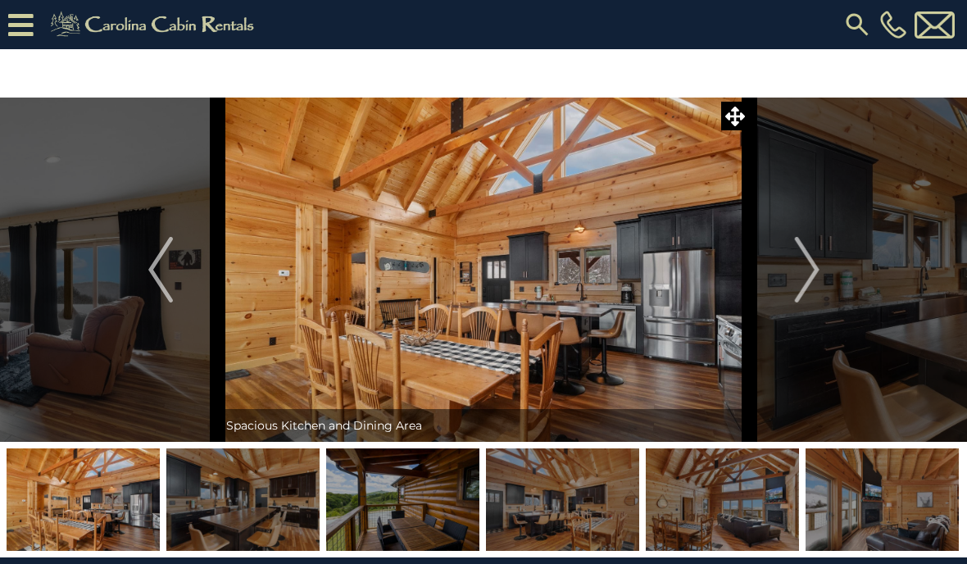
click at [801, 285] on img "Next" at bounding box center [806, 270] width 25 height 66
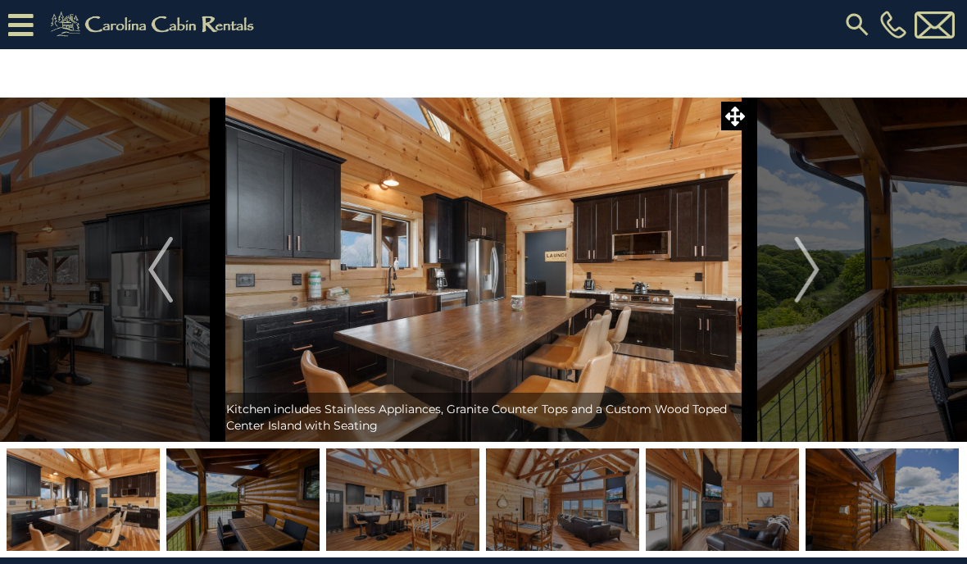
click at [809, 265] on img "Next" at bounding box center [806, 270] width 25 height 66
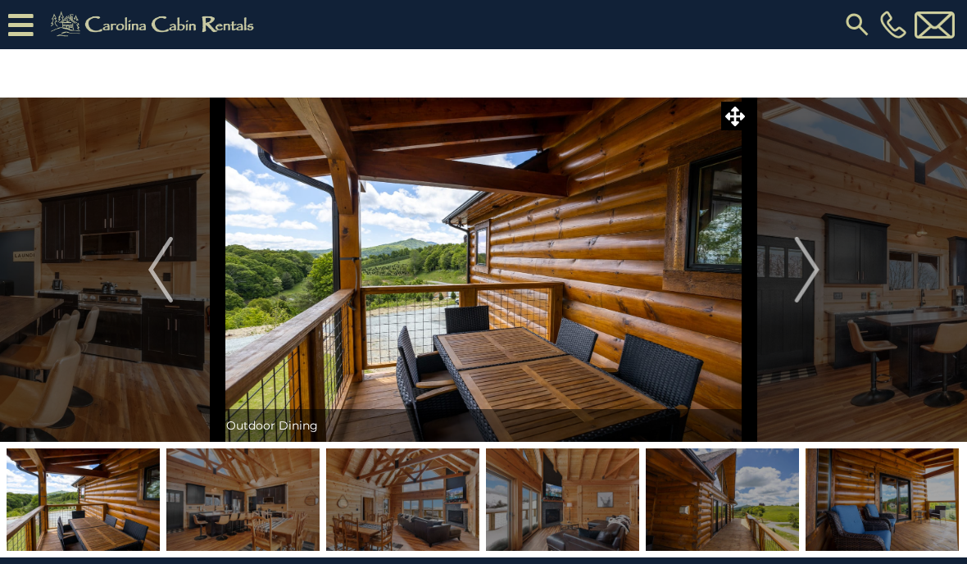
click at [800, 274] on img "Next" at bounding box center [806, 270] width 25 height 66
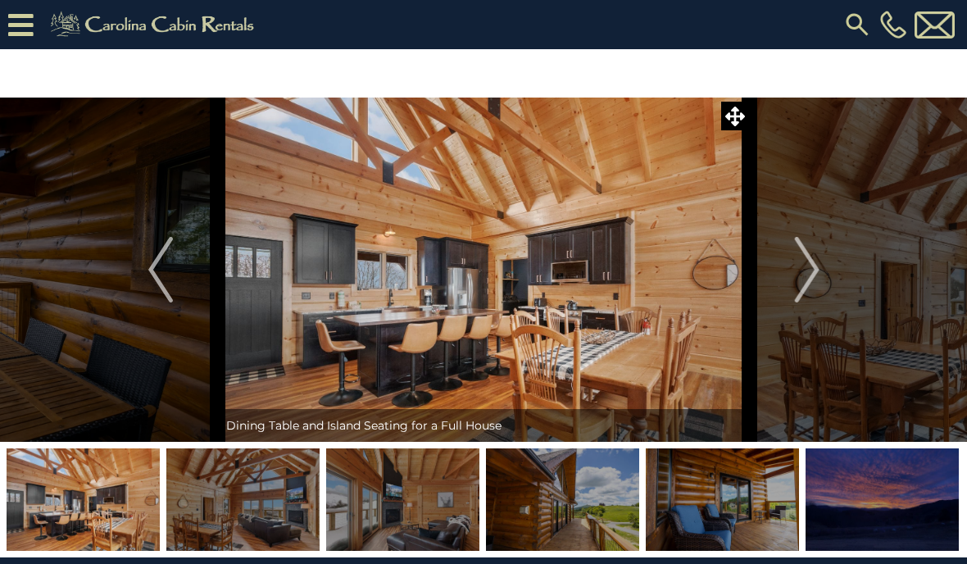
click at [818, 255] on img "Next" at bounding box center [806, 270] width 25 height 66
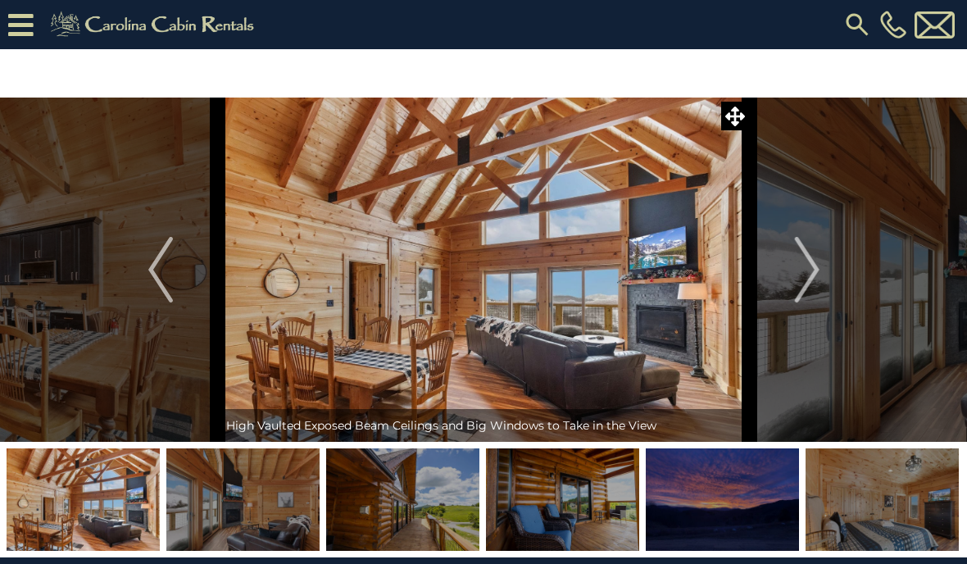
click at [809, 269] on img "Next" at bounding box center [806, 270] width 25 height 66
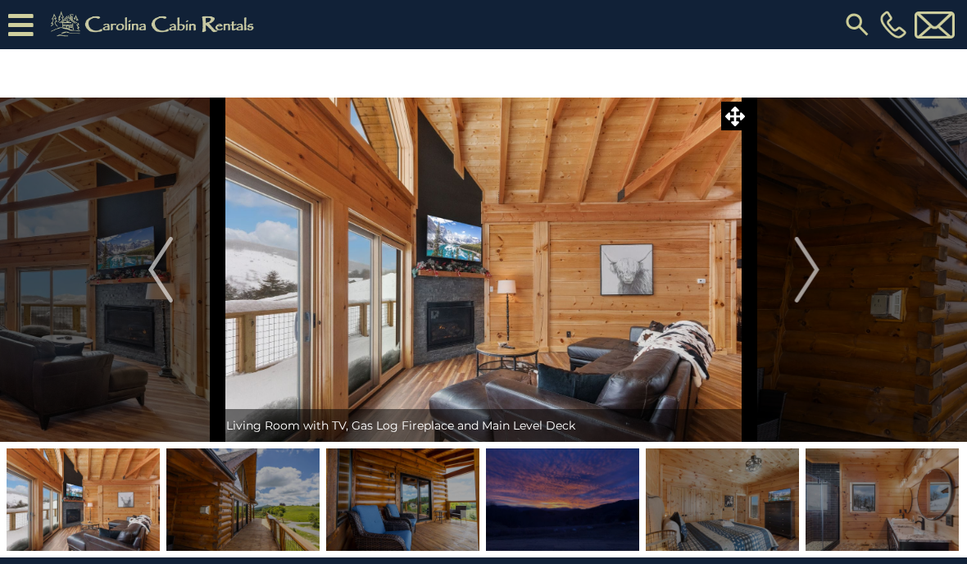
click at [820, 273] on button "Next" at bounding box center [807, 269] width 115 height 344
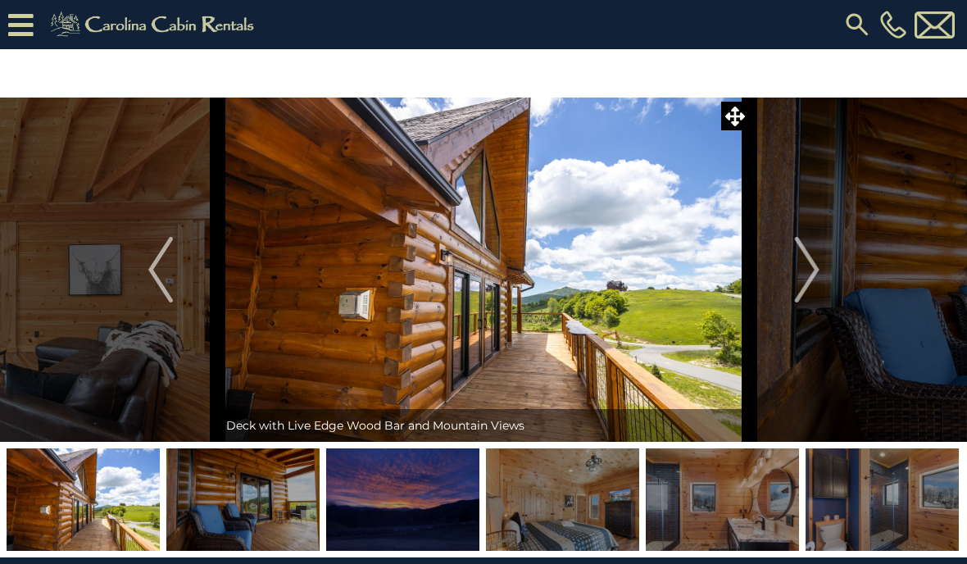
click at [805, 264] on img "Next" at bounding box center [806, 270] width 25 height 66
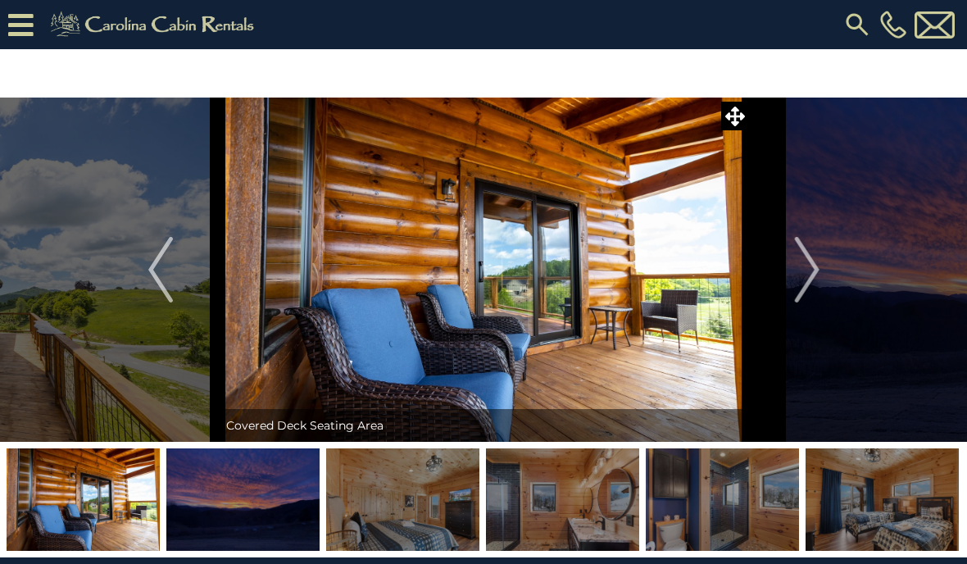
click at [805, 268] on img "Next" at bounding box center [806, 270] width 25 height 66
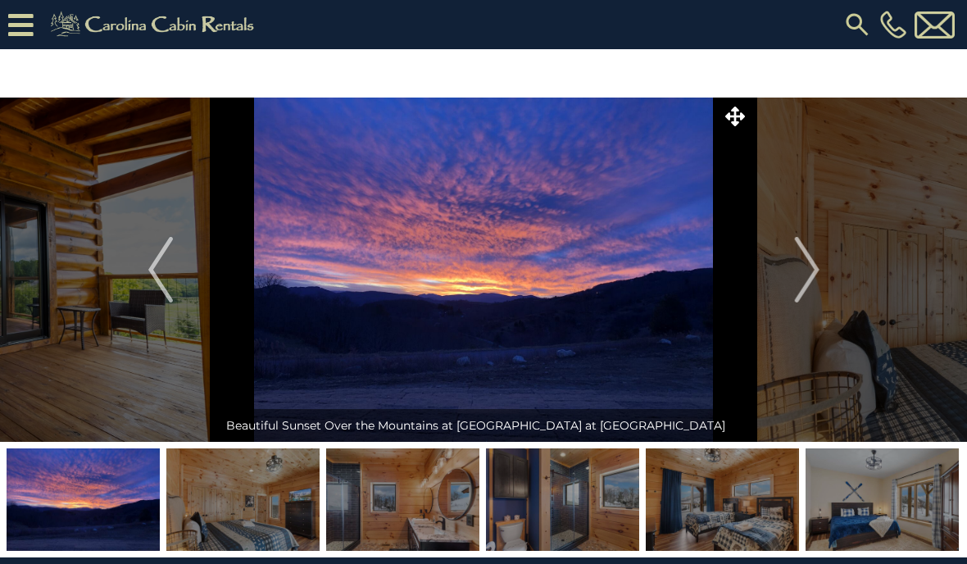
click at [805, 255] on img "Next" at bounding box center [806, 270] width 25 height 66
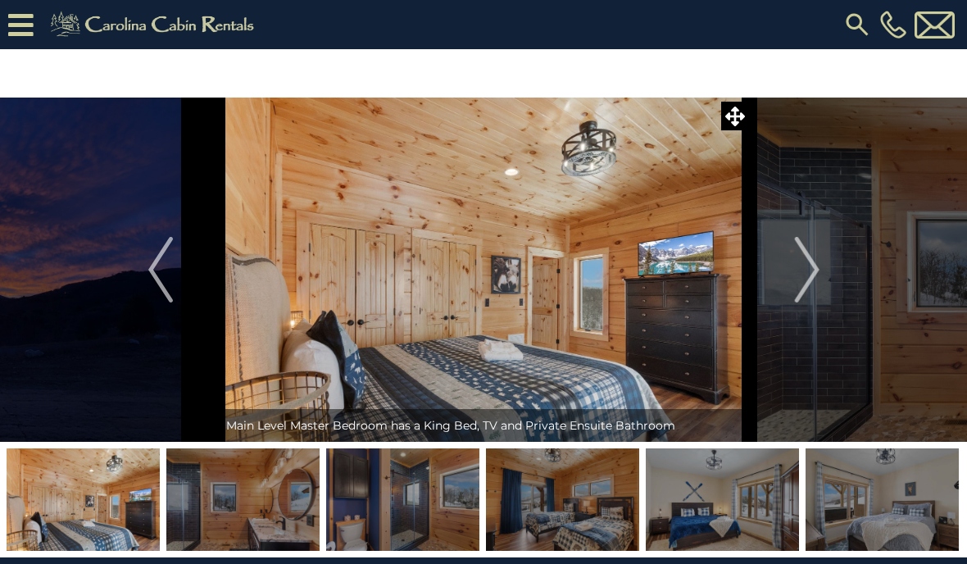
click at [797, 282] on img "Next" at bounding box center [806, 270] width 25 height 66
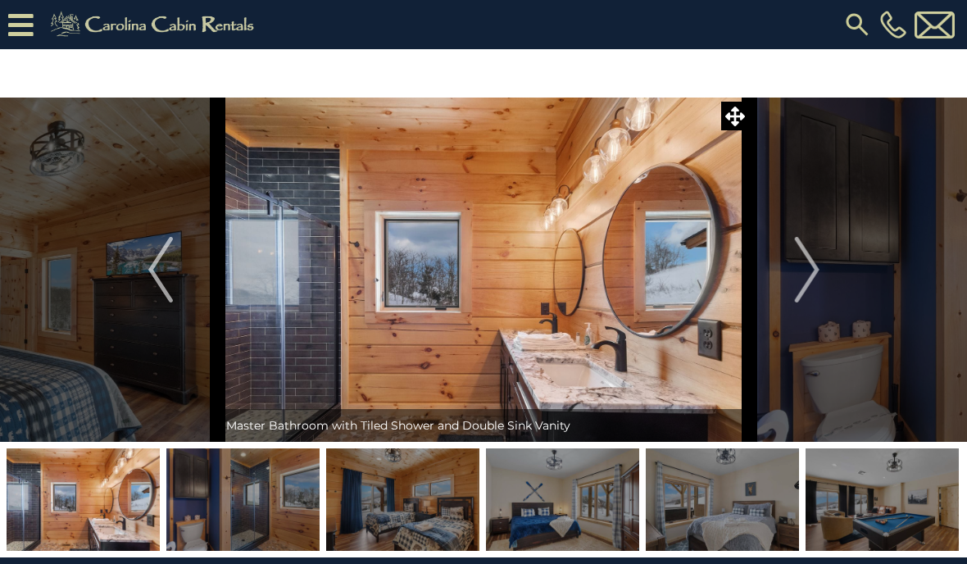
click at [814, 279] on img "Next" at bounding box center [806, 270] width 25 height 66
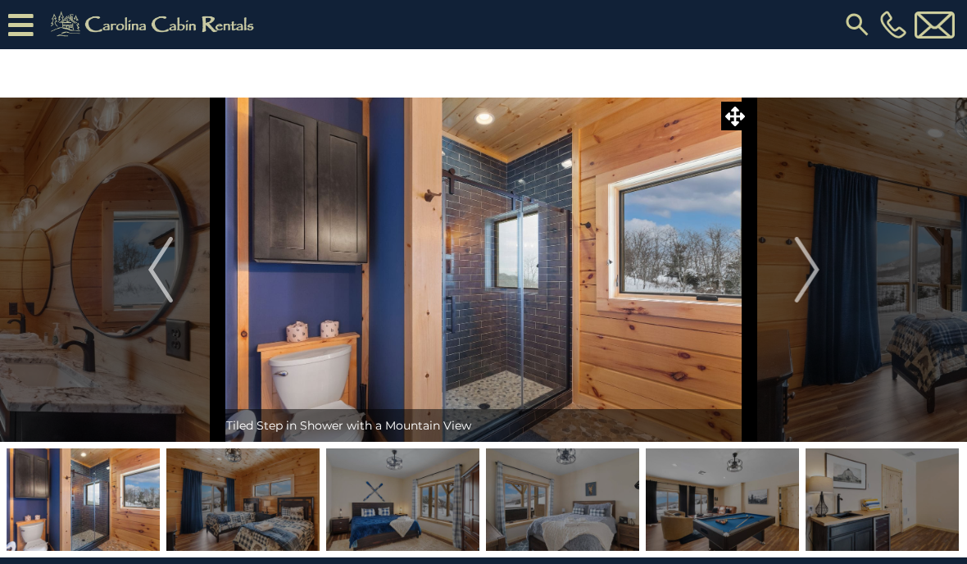
click at [805, 265] on img "Next" at bounding box center [806, 270] width 25 height 66
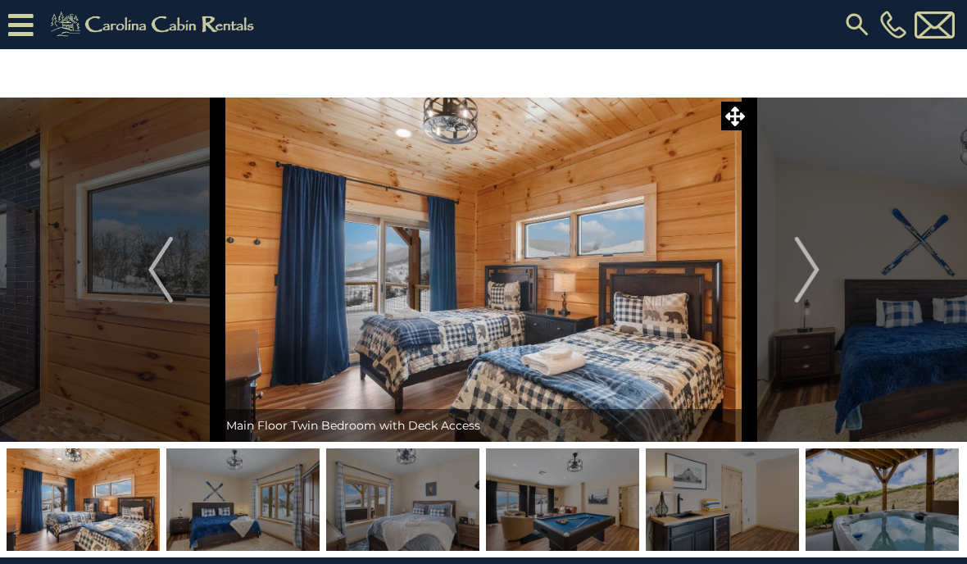
click at [817, 257] on img "Next" at bounding box center [806, 270] width 25 height 66
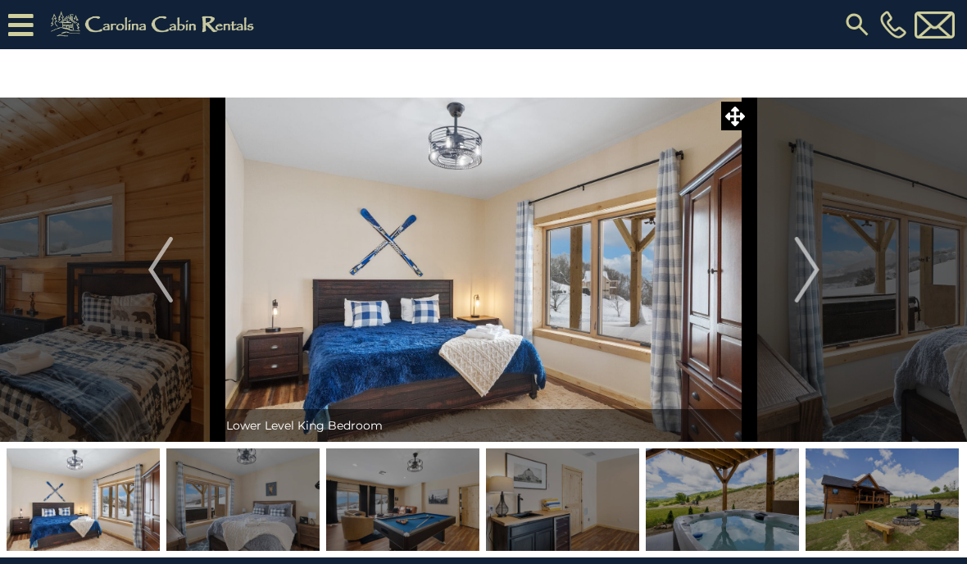
click at [809, 285] on img "Next" at bounding box center [806, 270] width 25 height 66
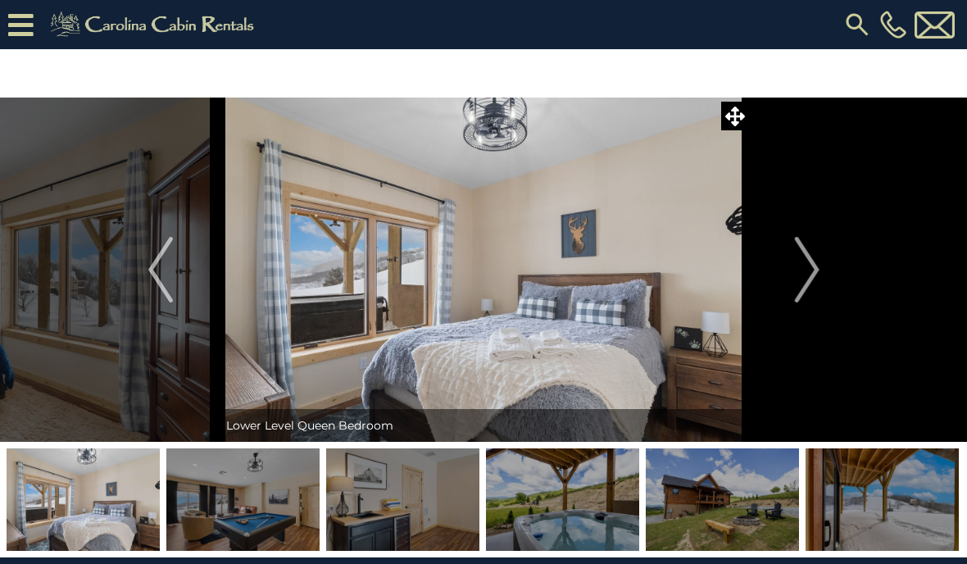
click at [813, 270] on img "Next" at bounding box center [806, 270] width 25 height 66
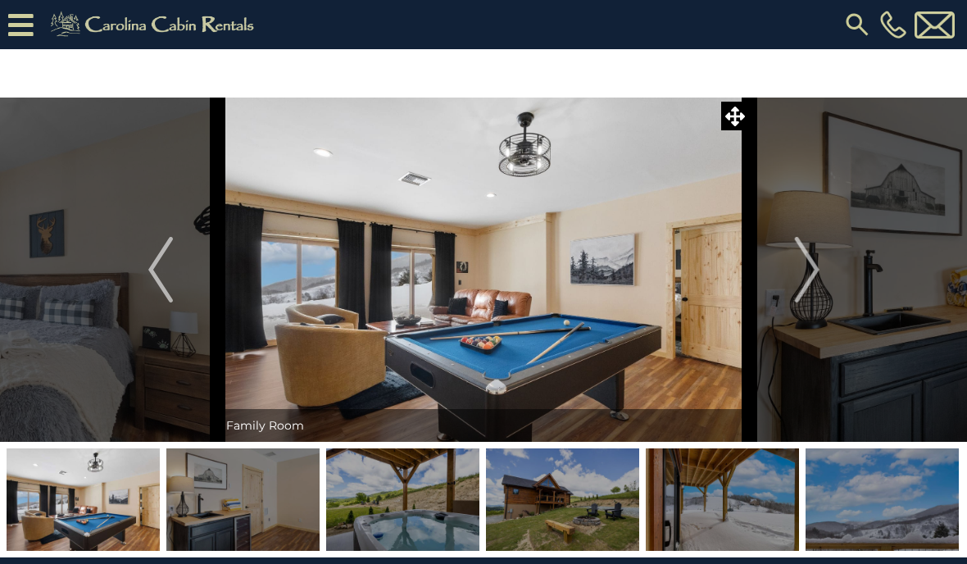
click at [806, 294] on img "Next" at bounding box center [806, 270] width 25 height 66
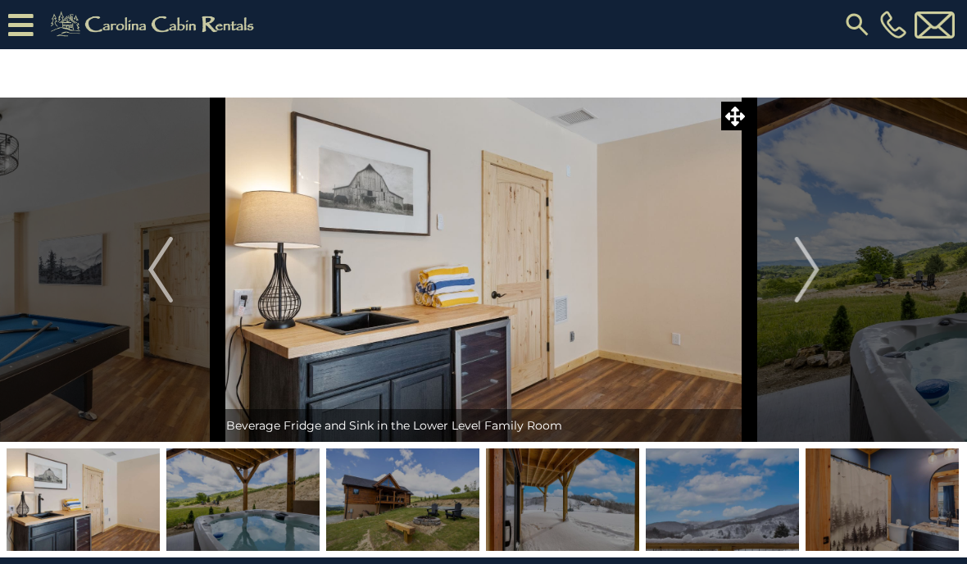
click at [160, 279] on img "Previous" at bounding box center [160, 270] width 25 height 66
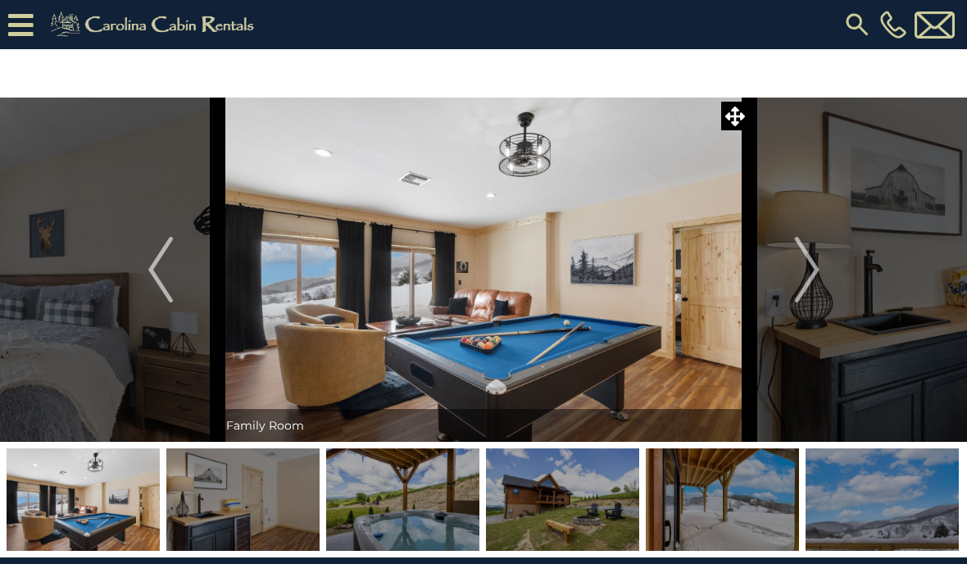
click at [818, 271] on img "Next" at bounding box center [806, 270] width 25 height 66
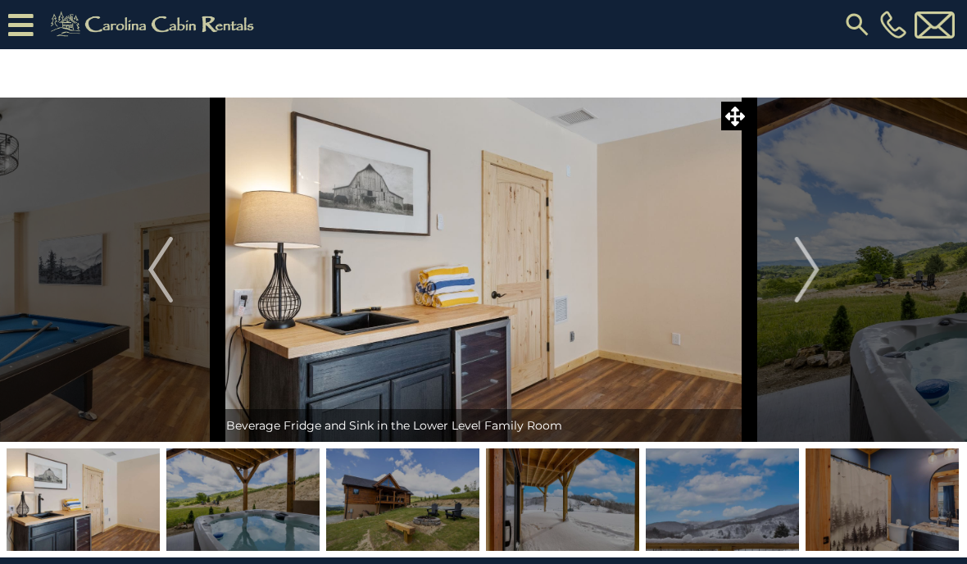
click at [809, 280] on img "Next" at bounding box center [806, 270] width 25 height 66
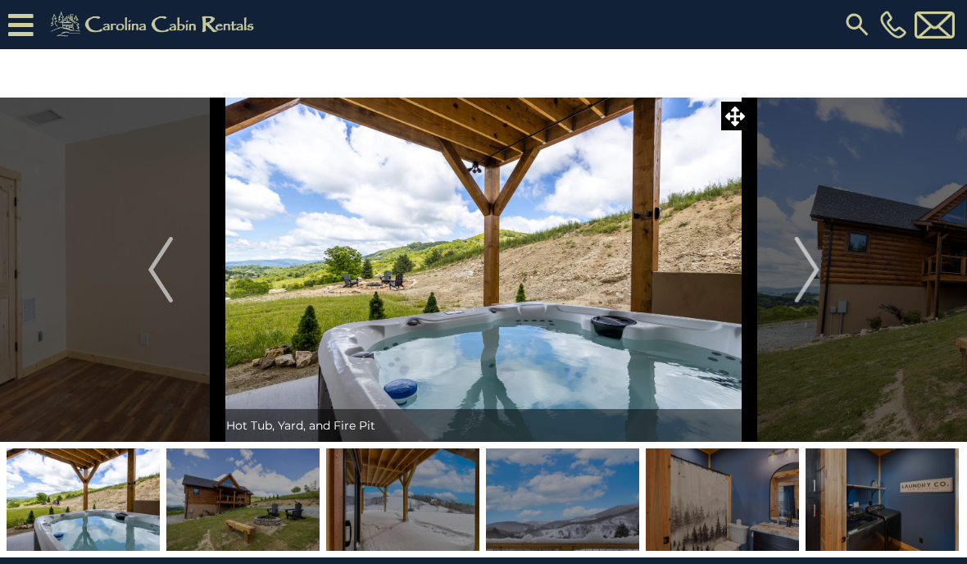
click at [818, 271] on img "Next" at bounding box center [806, 270] width 25 height 66
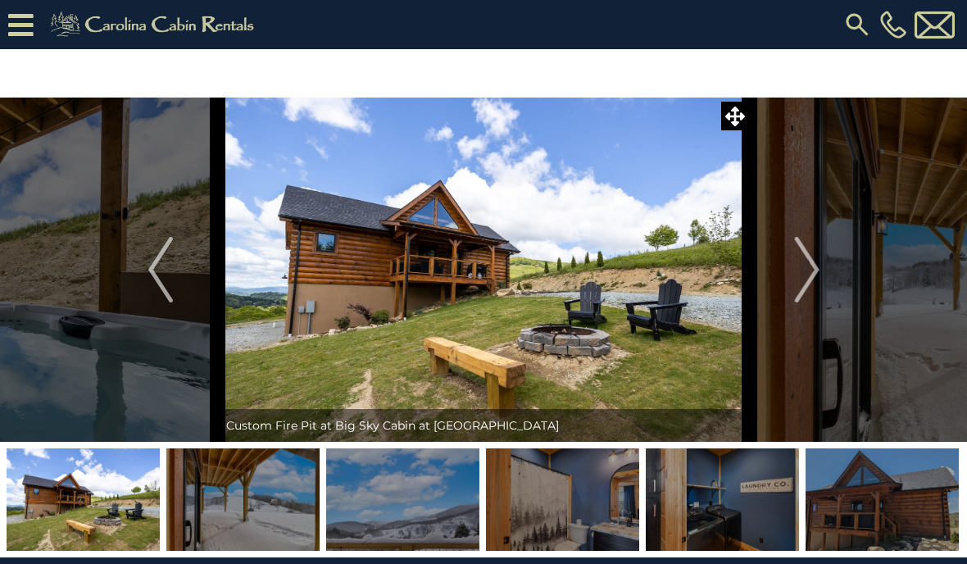
click at [814, 260] on img "Next" at bounding box center [806, 270] width 25 height 66
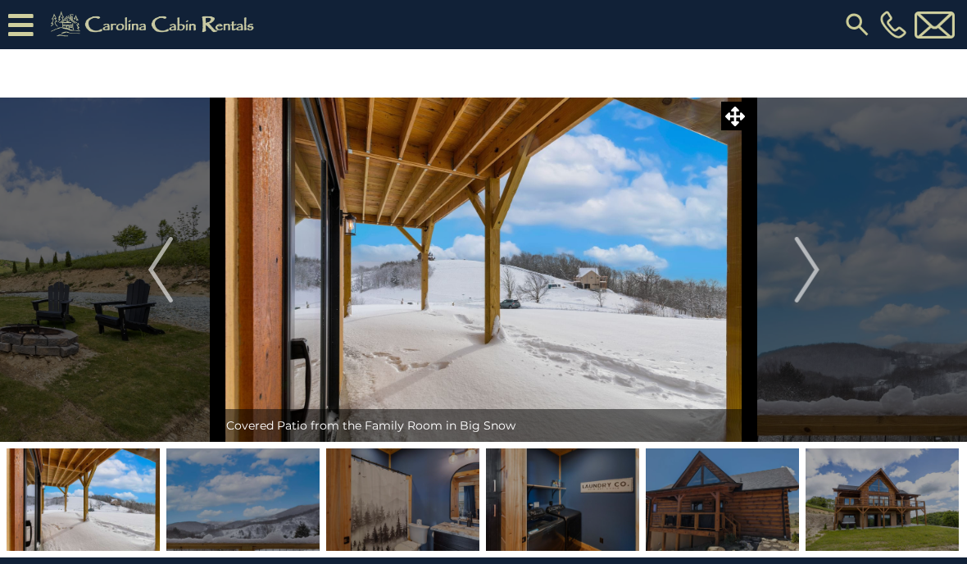
click at [812, 283] on img "Next" at bounding box center [806, 270] width 25 height 66
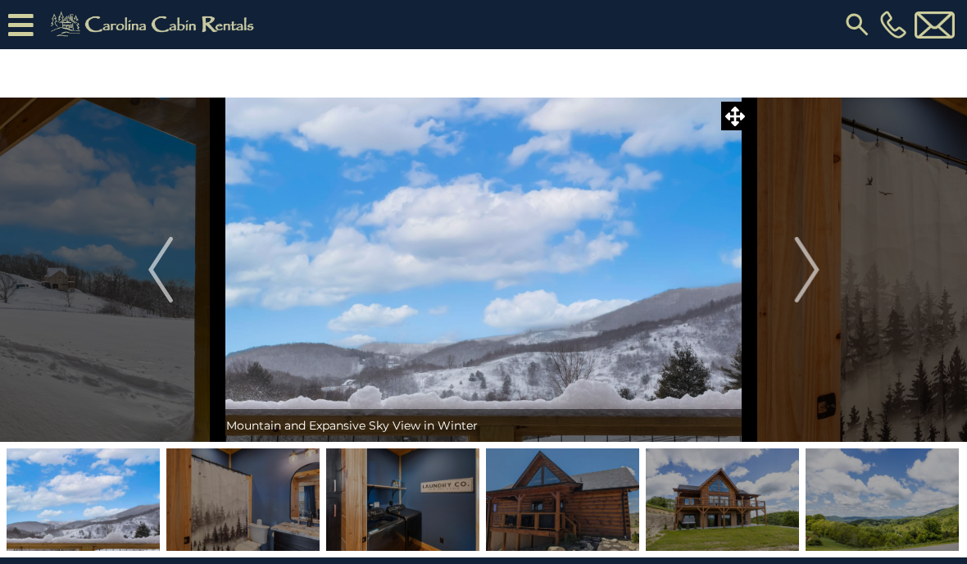
click at [809, 291] on img "Next" at bounding box center [806, 270] width 25 height 66
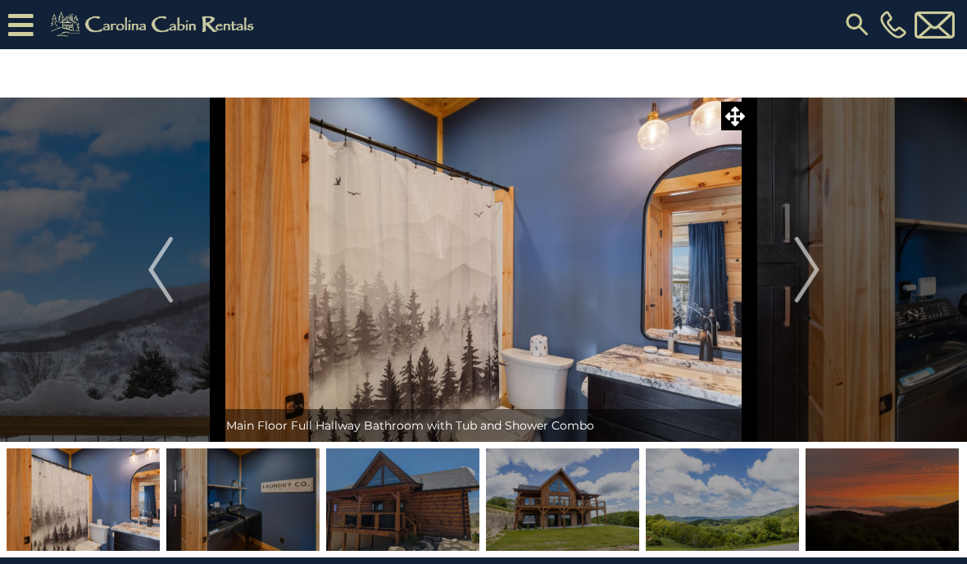
click at [809, 283] on img "Next" at bounding box center [806, 270] width 25 height 66
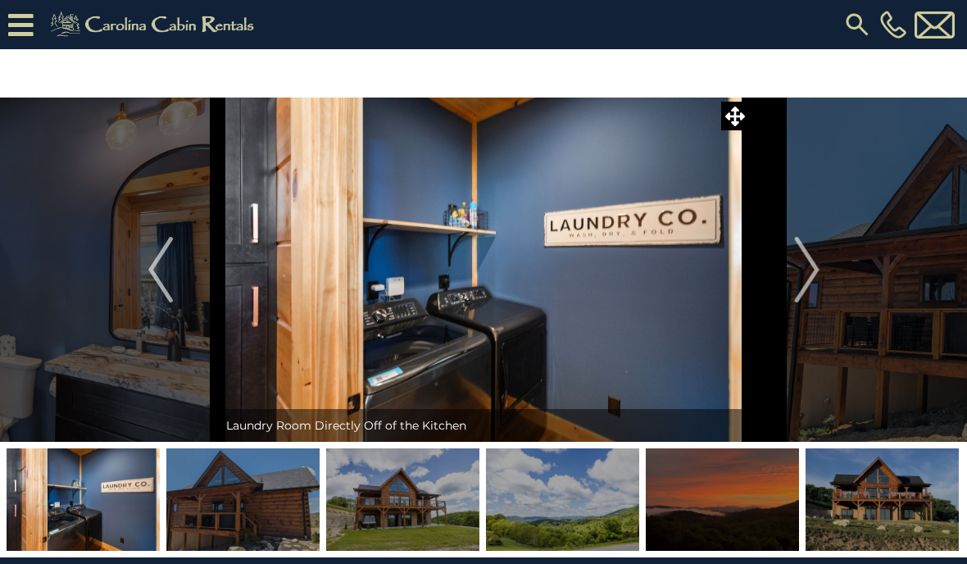
click at [814, 256] on img "Next" at bounding box center [806, 270] width 25 height 66
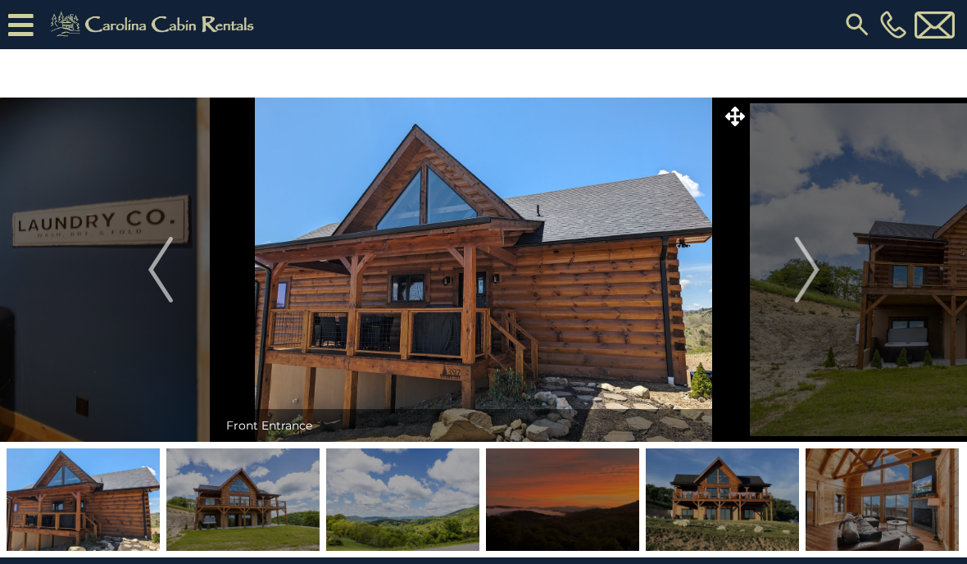
click at [807, 277] on img "Next" at bounding box center [806, 270] width 25 height 66
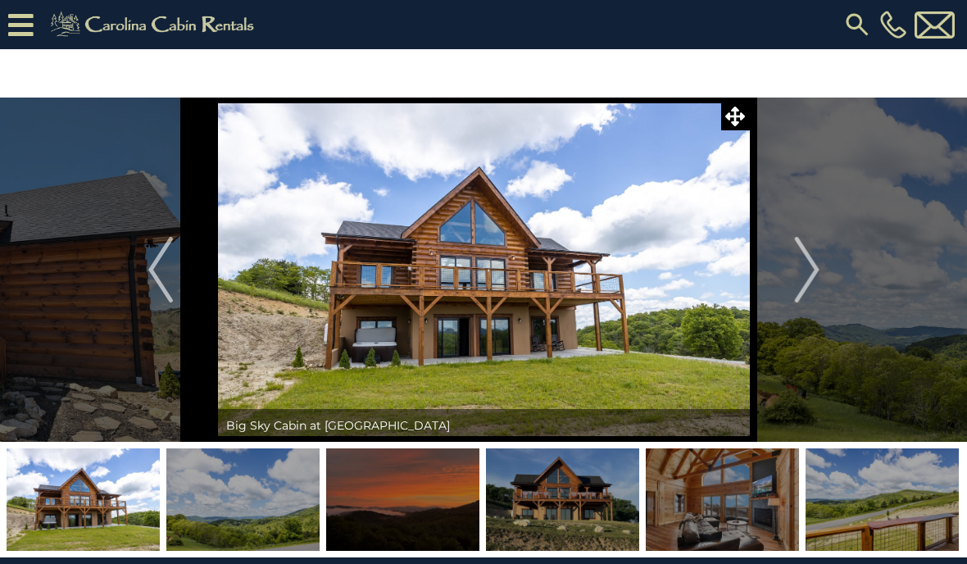
click at [812, 273] on img "Next" at bounding box center [806, 270] width 25 height 66
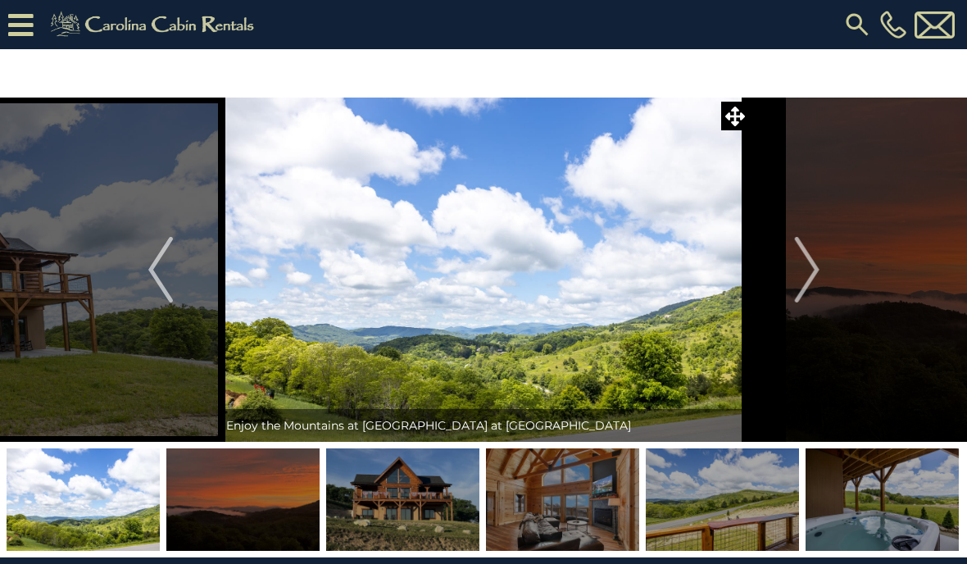
click at [823, 274] on button "Next" at bounding box center [807, 269] width 115 height 344
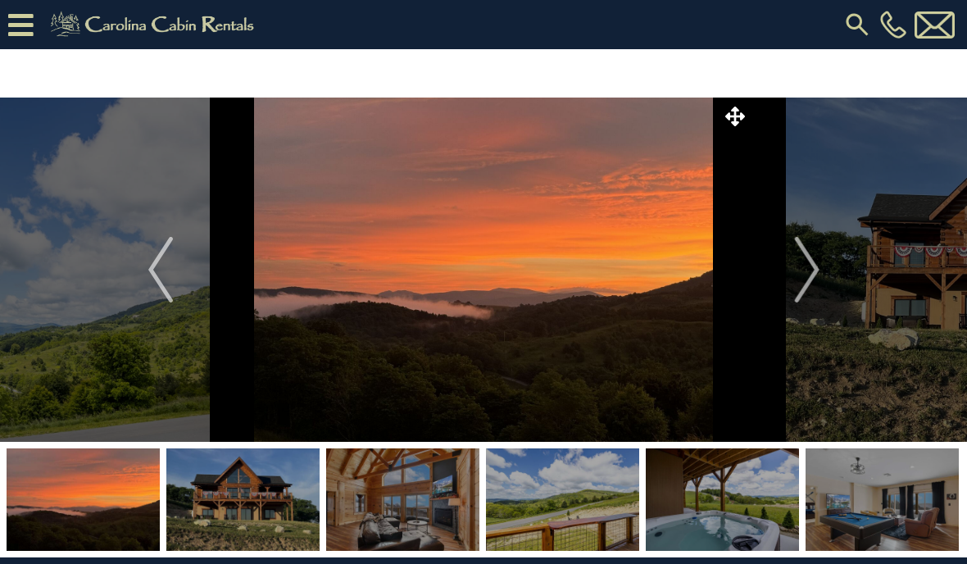
click at [809, 272] on img "Next" at bounding box center [806, 270] width 25 height 66
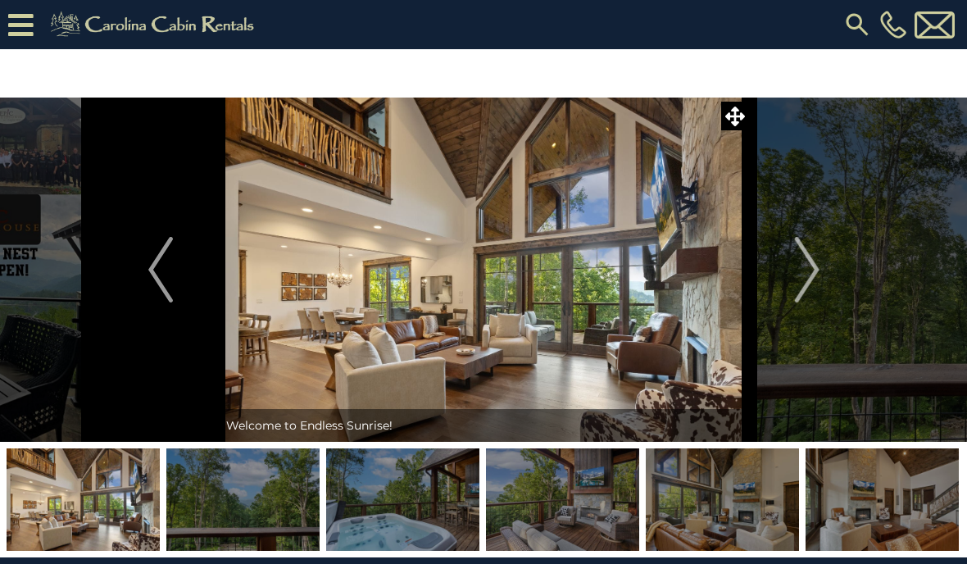
click at [33, 31] on icon at bounding box center [20, 25] width 25 height 29
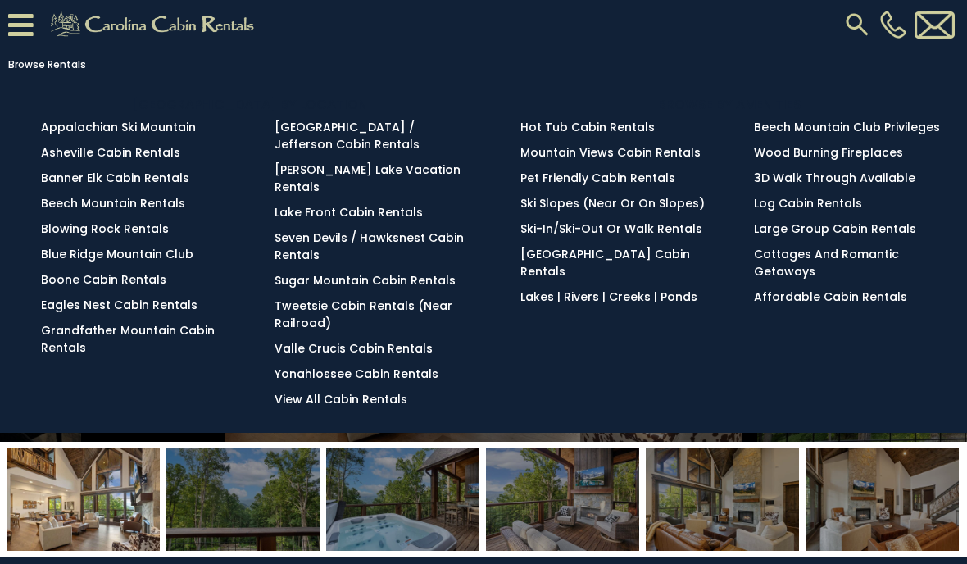
click at [143, 182] on link "Banner Elk Cabin Rentals" at bounding box center [115, 178] width 148 height 16
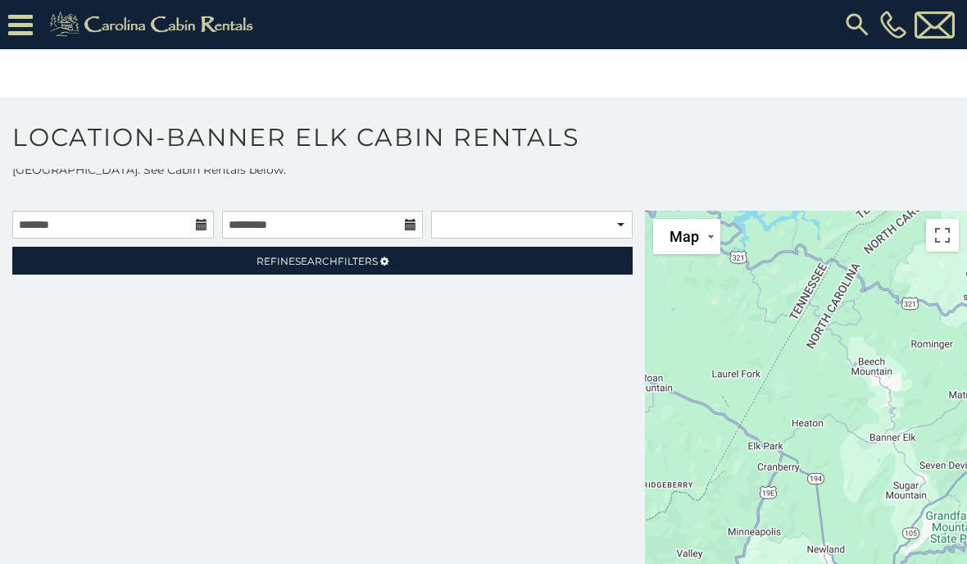
scroll to position [23, 0]
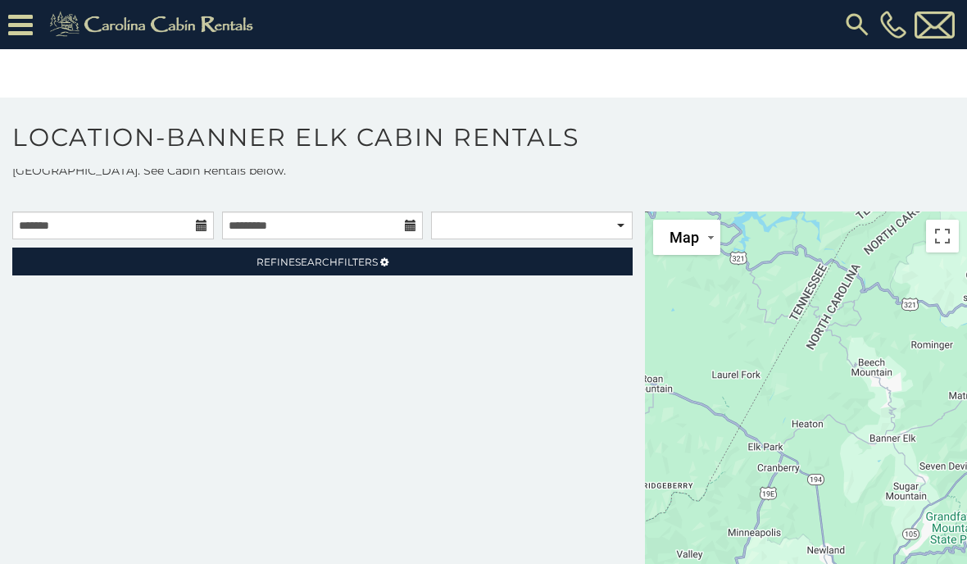
click at [324, 268] on span "Search" at bounding box center [316, 262] width 43 height 12
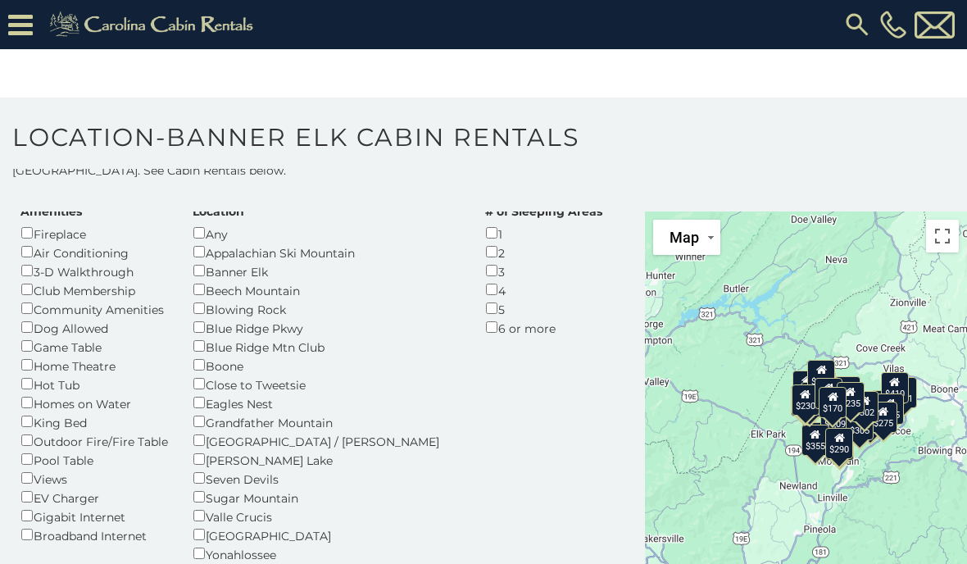
scroll to position [88, 0]
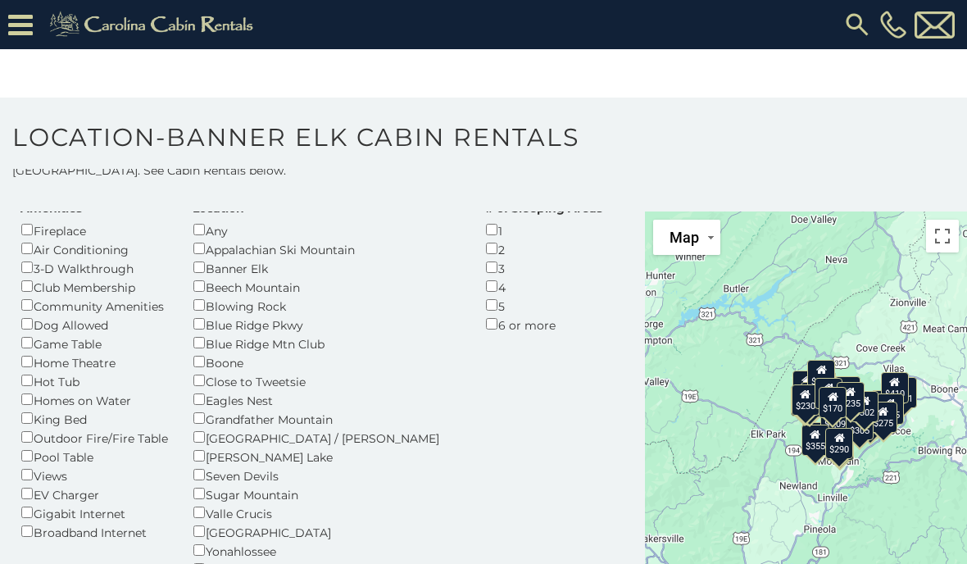
click at [76, 333] on div "Game Table" at bounding box center [93, 342] width 147 height 19
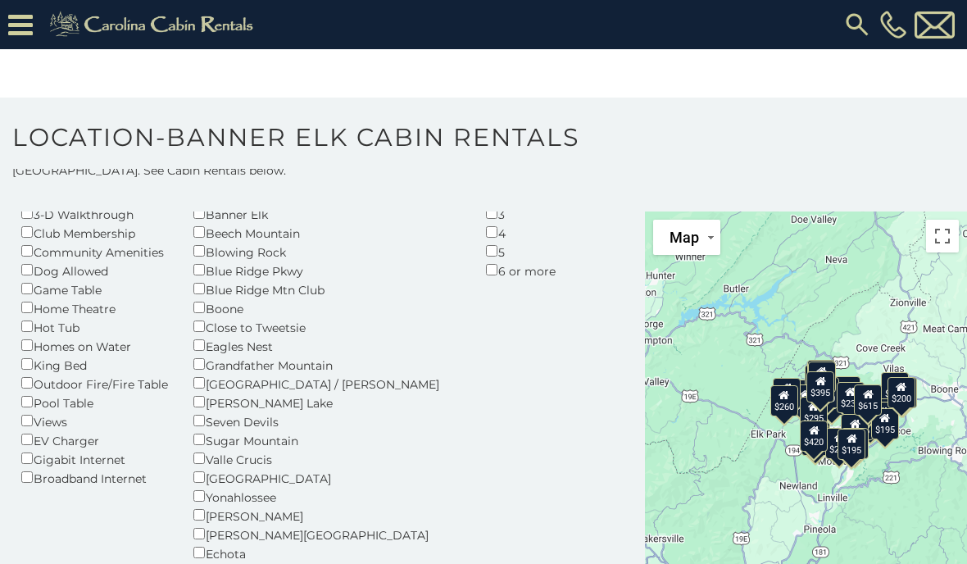
scroll to position [145, 0]
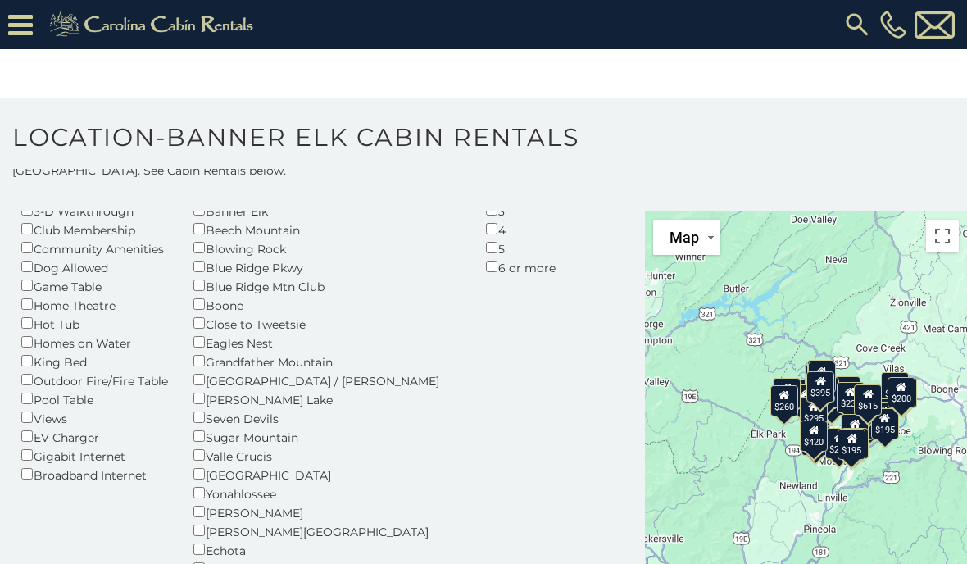
click at [409, 469] on div "Amenities Fireplace Air Conditioning 3-D Walkthrough Club Membership Community …" at bounding box center [322, 476] width 628 height 667
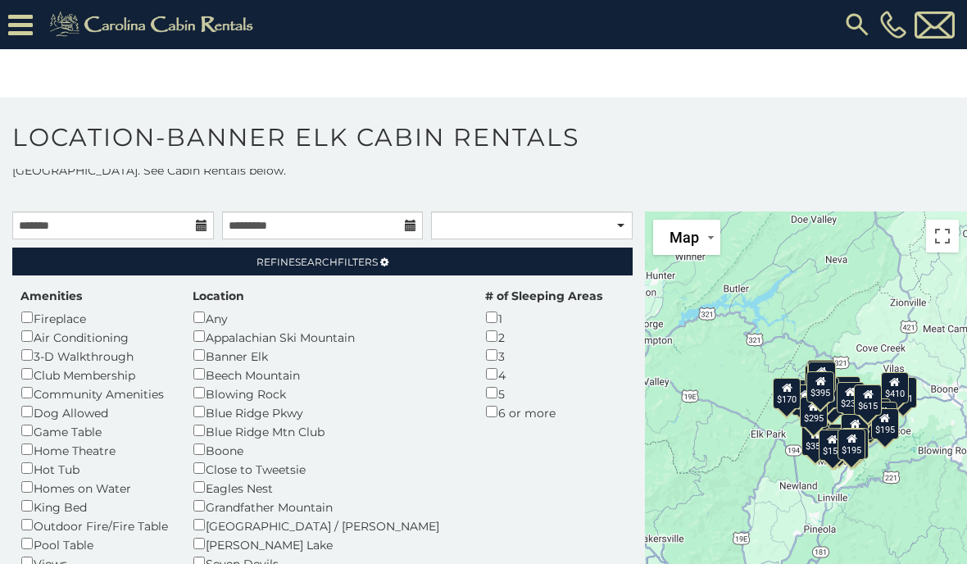
click at [313, 256] on span "Search" at bounding box center [316, 262] width 43 height 12
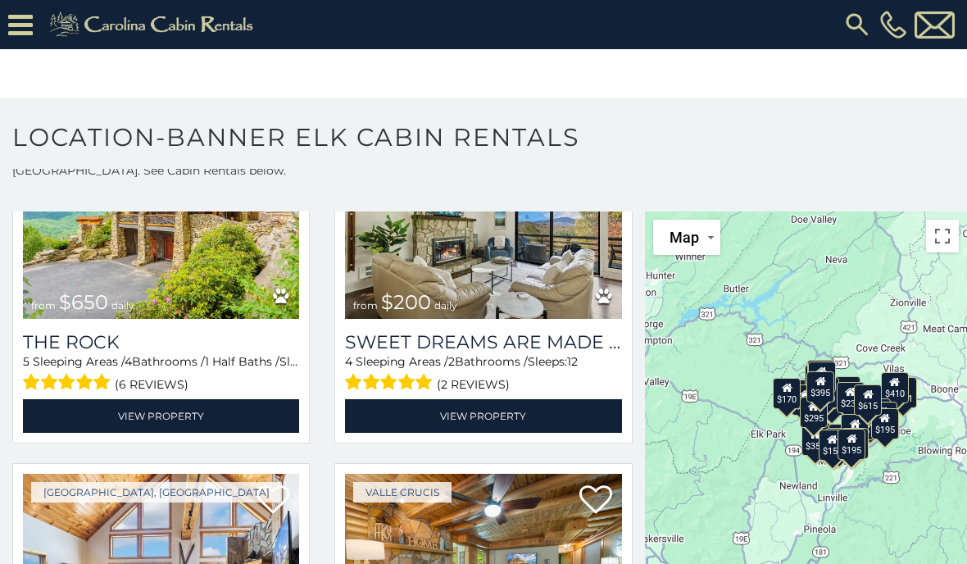
scroll to position [846, 0]
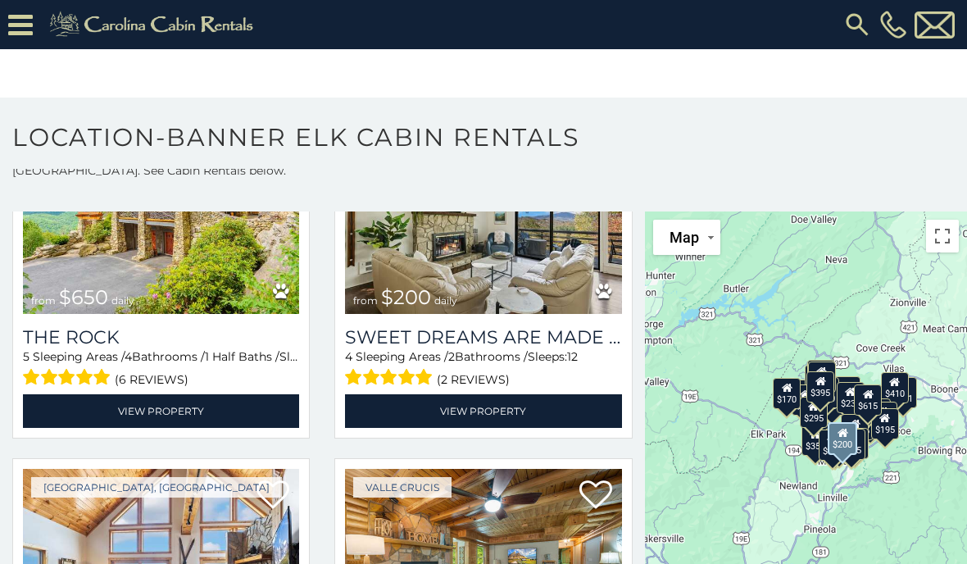
click at [472, 348] on h3 "Sweet Dreams Are Made Of Skis" at bounding box center [483, 337] width 276 height 22
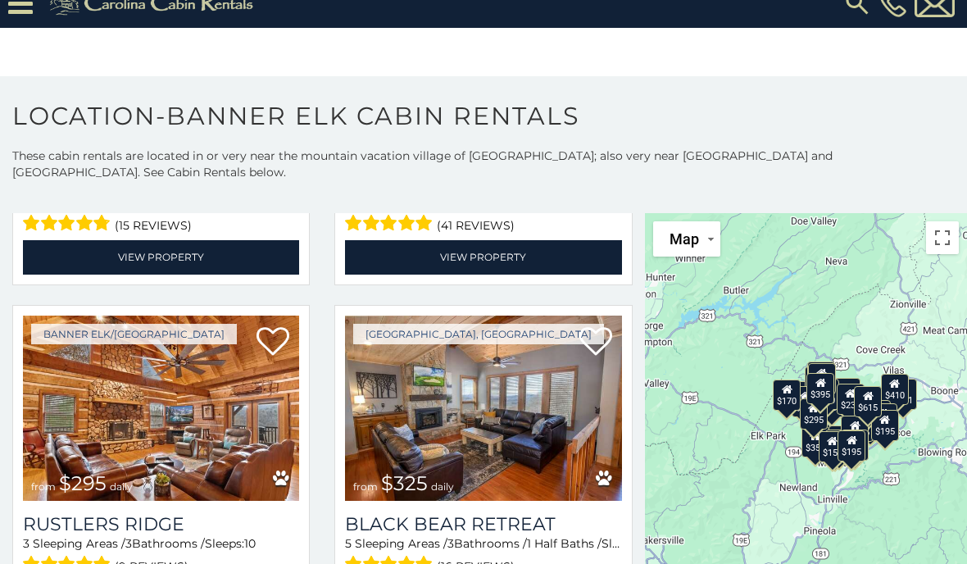
scroll to position [3751, 0]
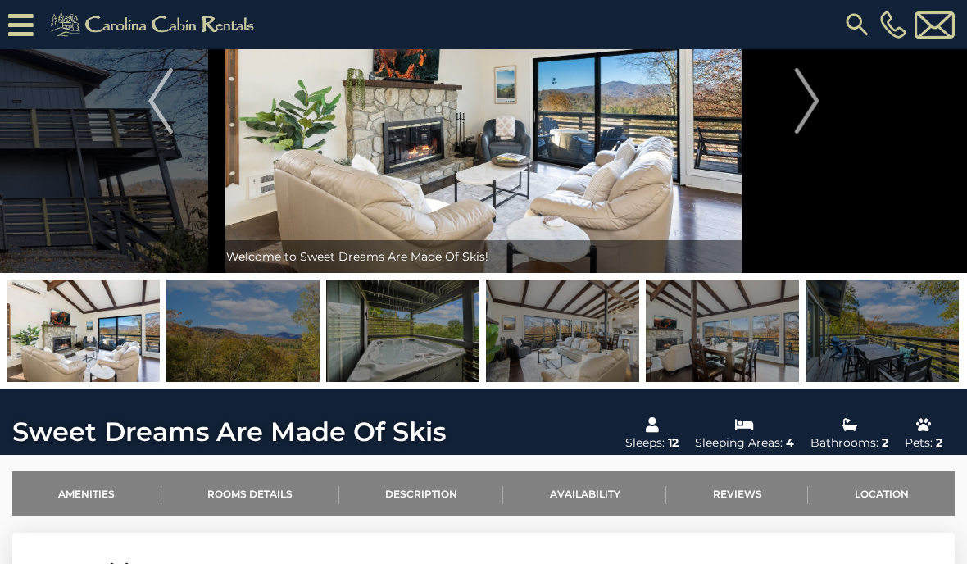
scroll to position [121, 0]
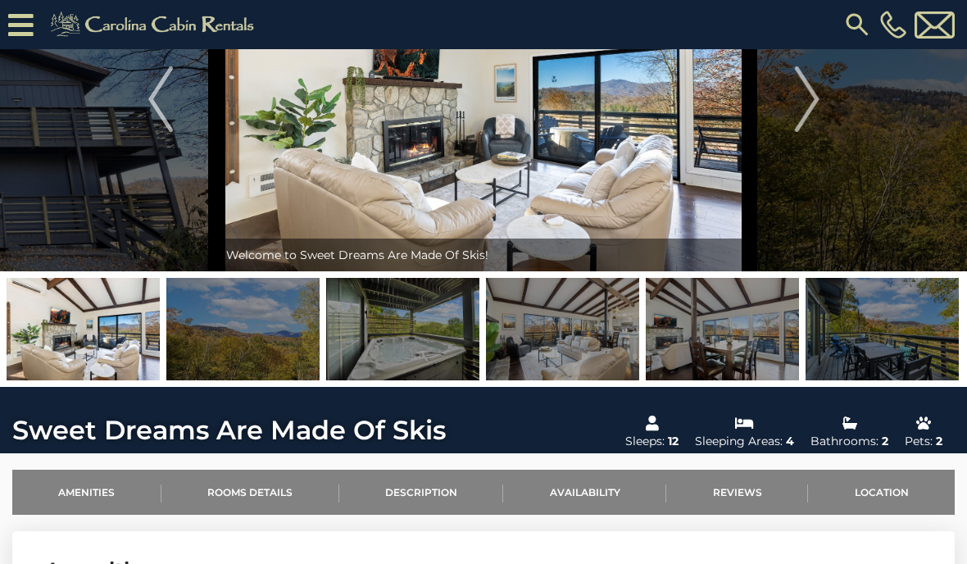
click at [869, 332] on img at bounding box center [881, 329] width 153 height 102
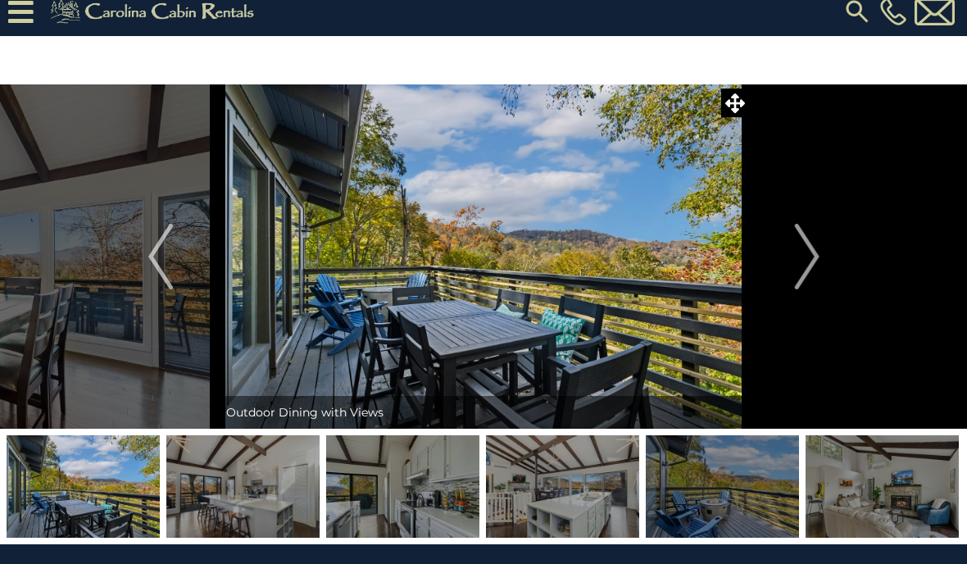
scroll to position [11, 0]
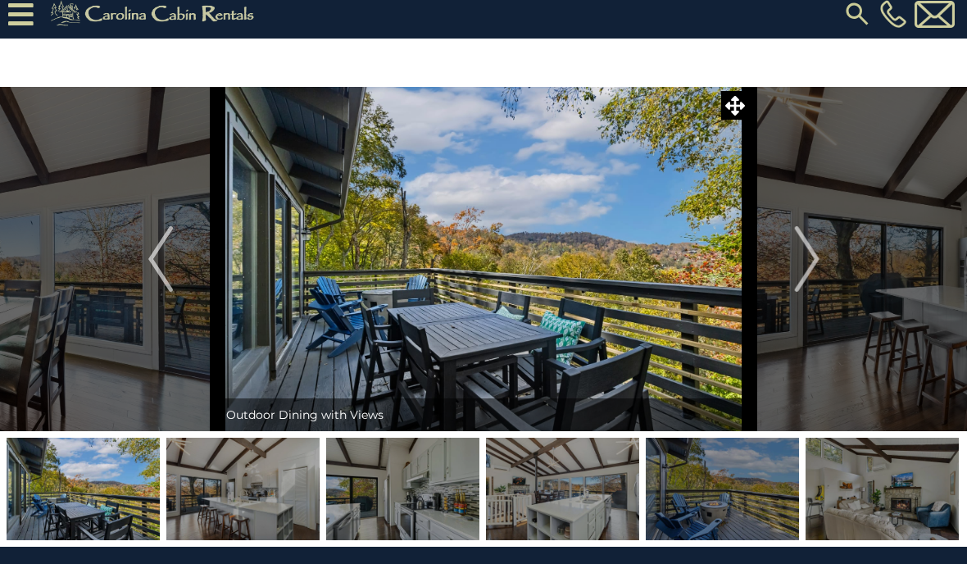
click at [164, 261] on img "Previous" at bounding box center [160, 259] width 25 height 66
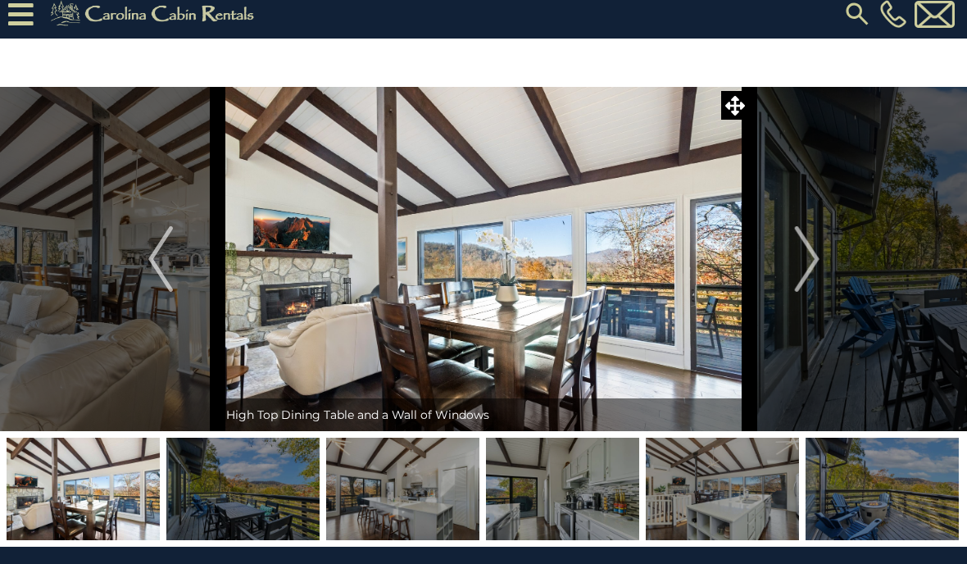
click at [162, 272] on img "Previous" at bounding box center [160, 259] width 25 height 66
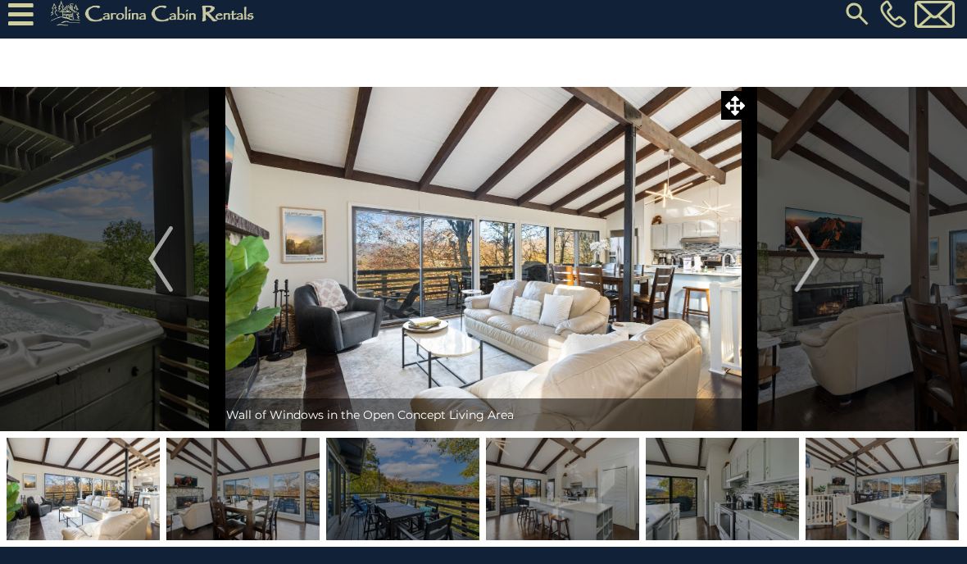
click at [161, 268] on img "Previous" at bounding box center [160, 259] width 25 height 66
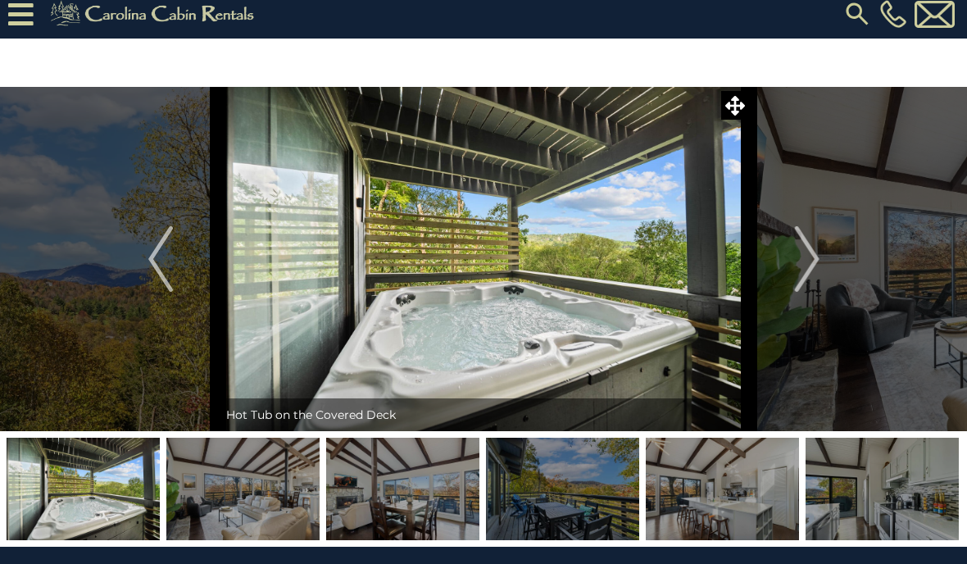
click at [157, 273] on img "Previous" at bounding box center [160, 259] width 25 height 66
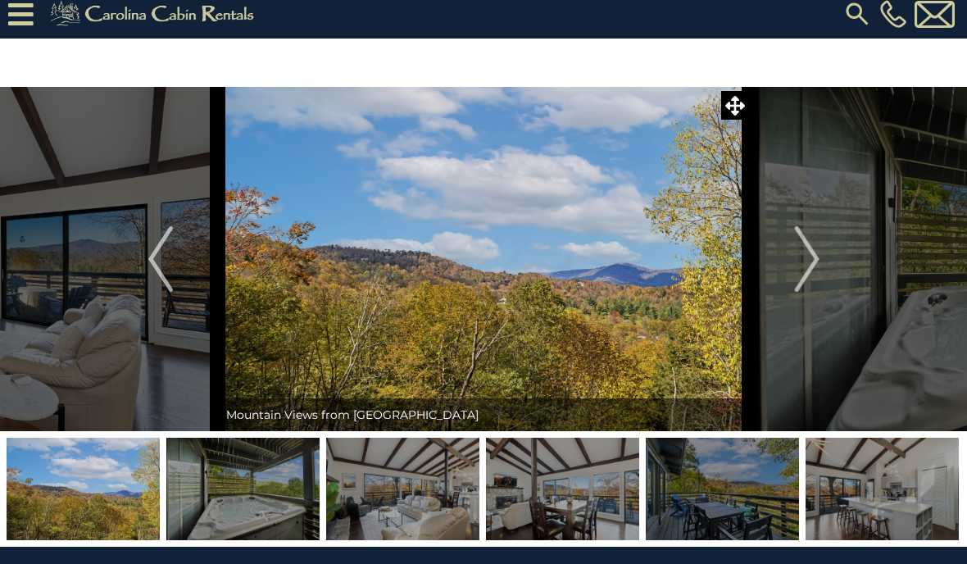
click at [159, 280] on img "Previous" at bounding box center [160, 259] width 25 height 66
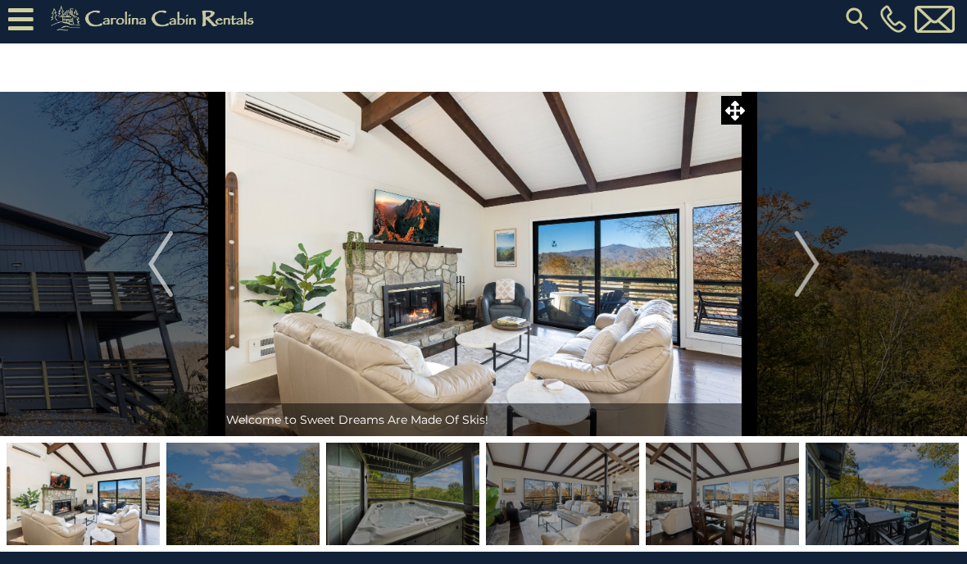
scroll to position [0, 0]
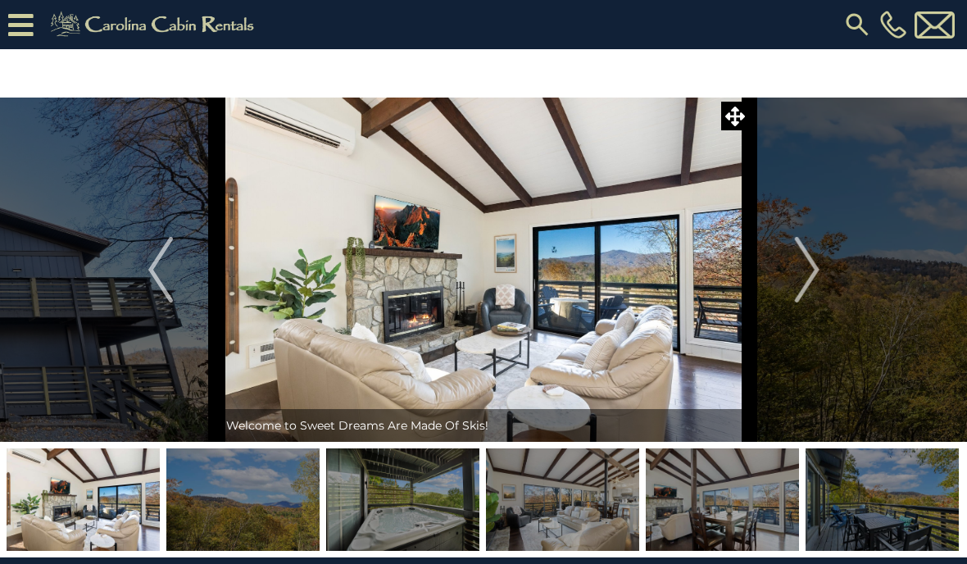
click at [156, 280] on img "Previous" at bounding box center [160, 270] width 25 height 66
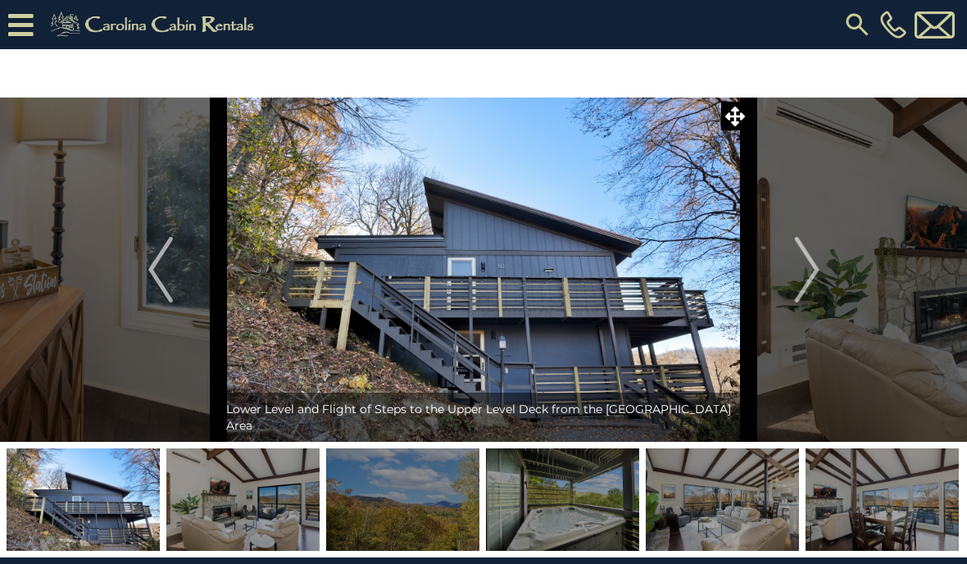
click at [805, 260] on img "Next" at bounding box center [806, 270] width 25 height 66
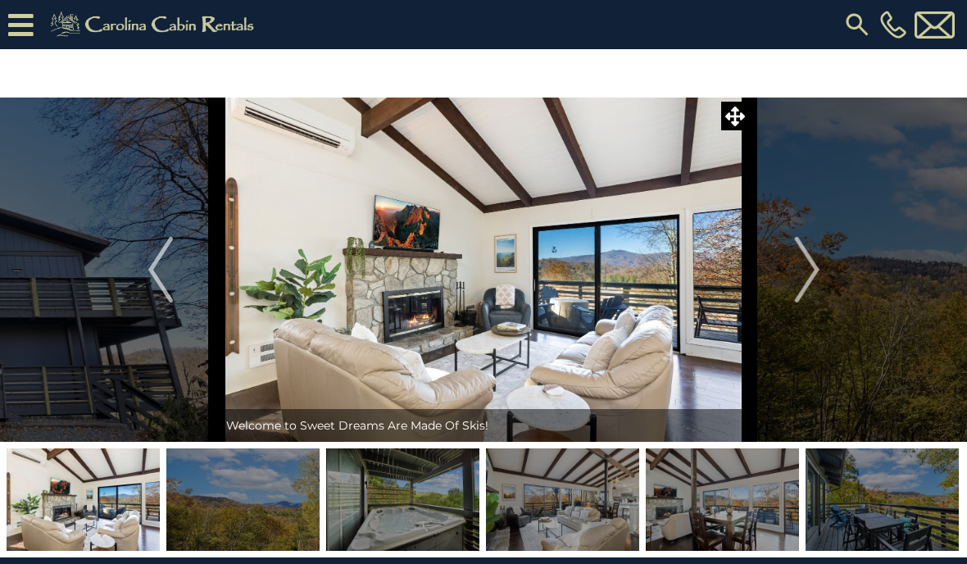
click at [811, 288] on img "Next" at bounding box center [806, 270] width 25 height 66
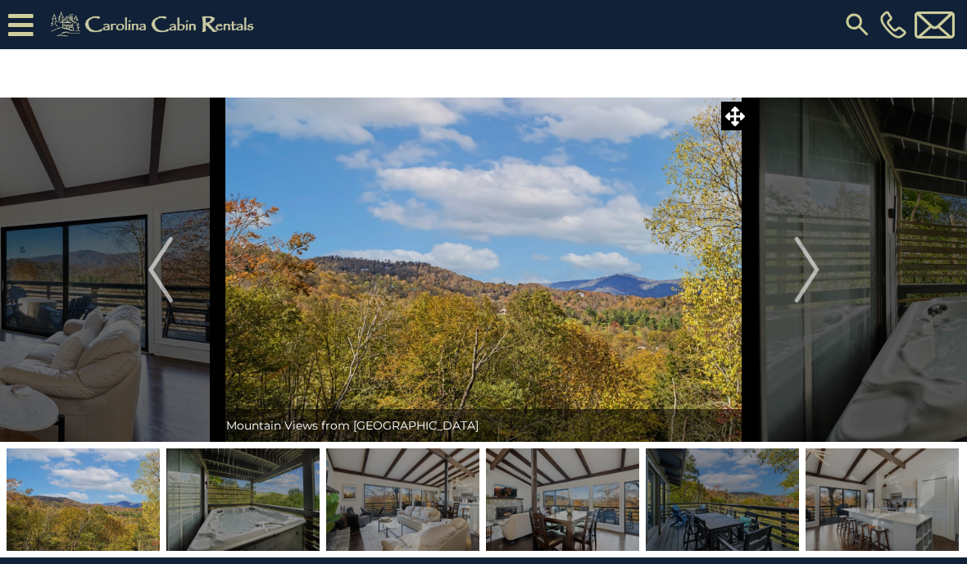
click at [798, 265] on img "Next" at bounding box center [806, 270] width 25 height 66
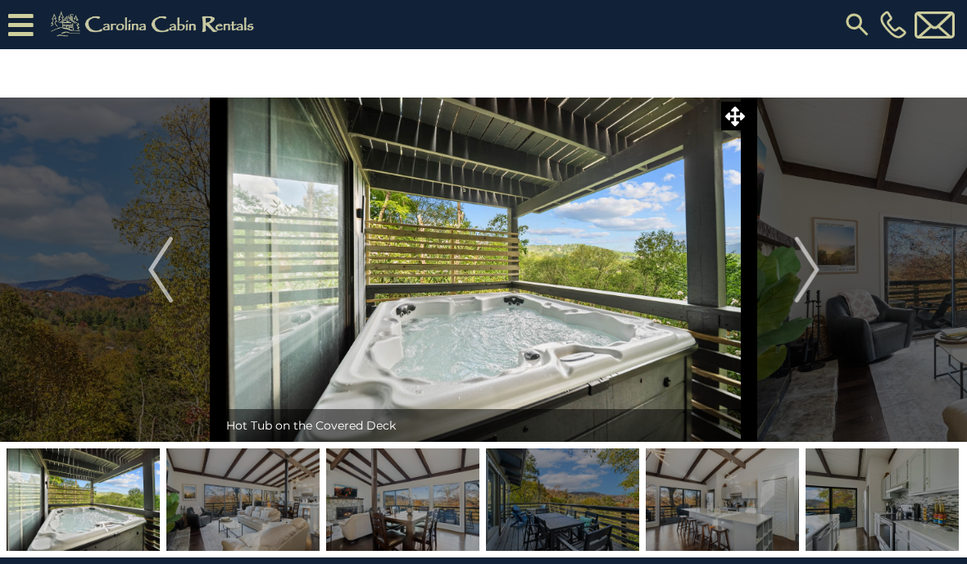
click at [815, 293] on img "Next" at bounding box center [806, 270] width 25 height 66
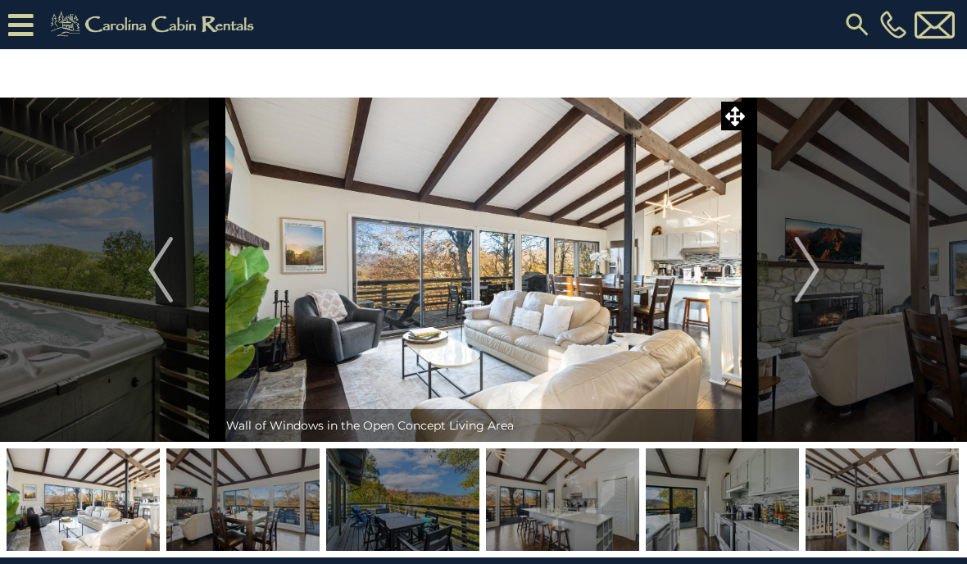
click at [811, 287] on img "Next" at bounding box center [806, 270] width 25 height 66
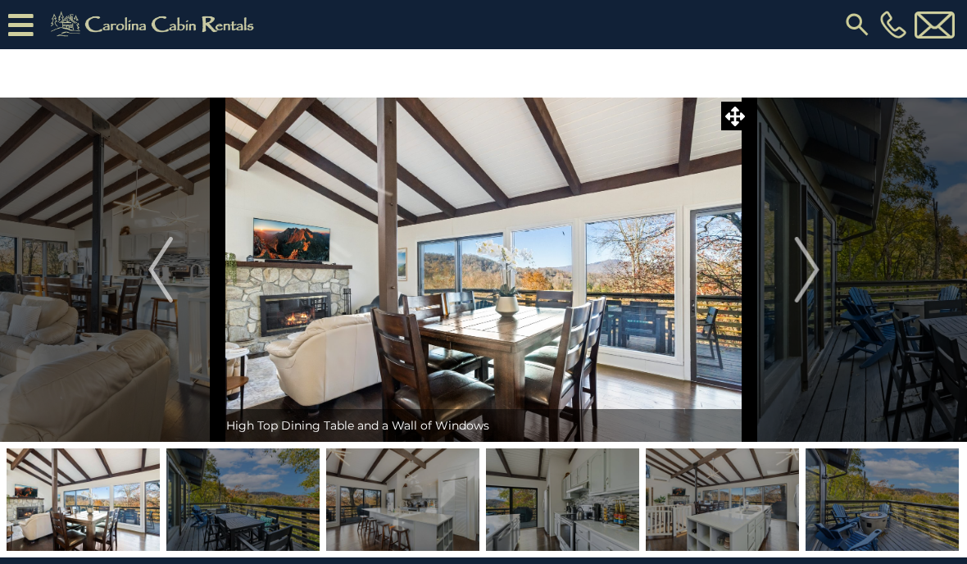
click at [809, 265] on img "Next" at bounding box center [806, 270] width 25 height 66
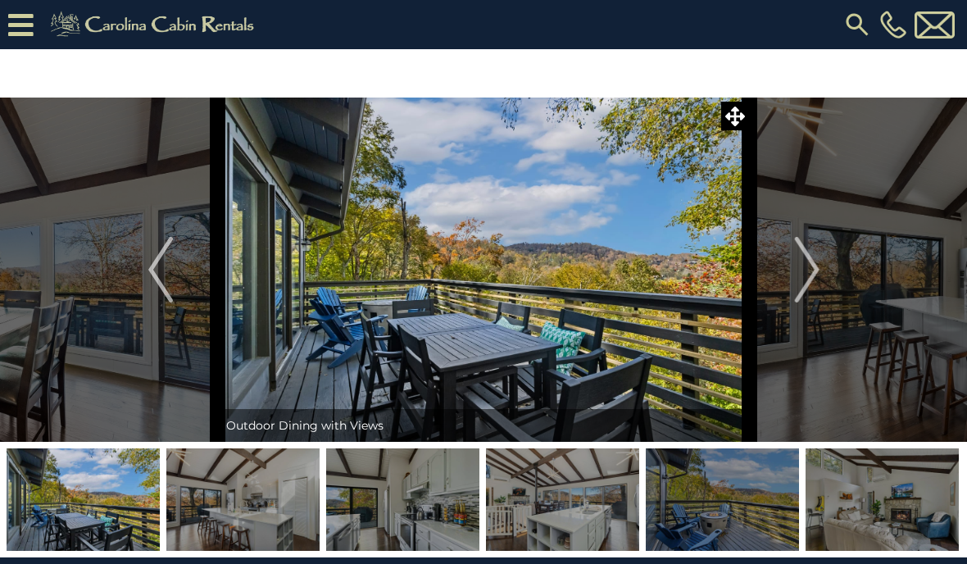
click at [818, 276] on img "Next" at bounding box center [806, 270] width 25 height 66
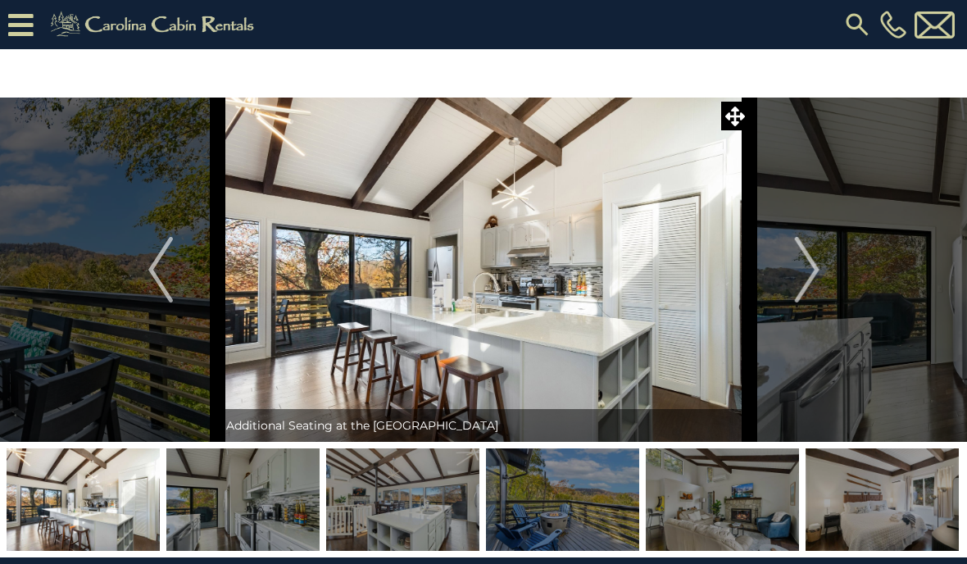
click at [813, 265] on img "Next" at bounding box center [806, 270] width 25 height 66
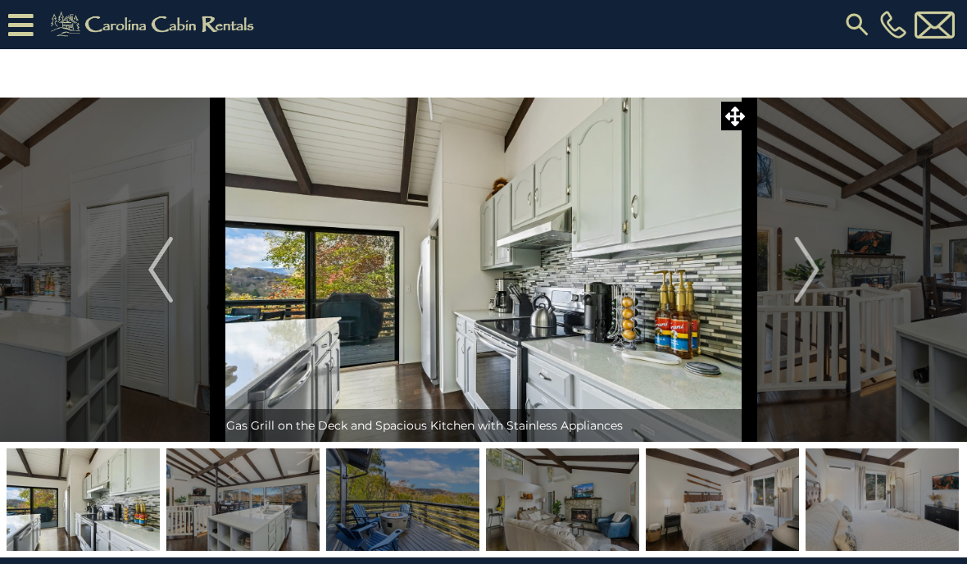
click at [809, 291] on img "Next" at bounding box center [806, 270] width 25 height 66
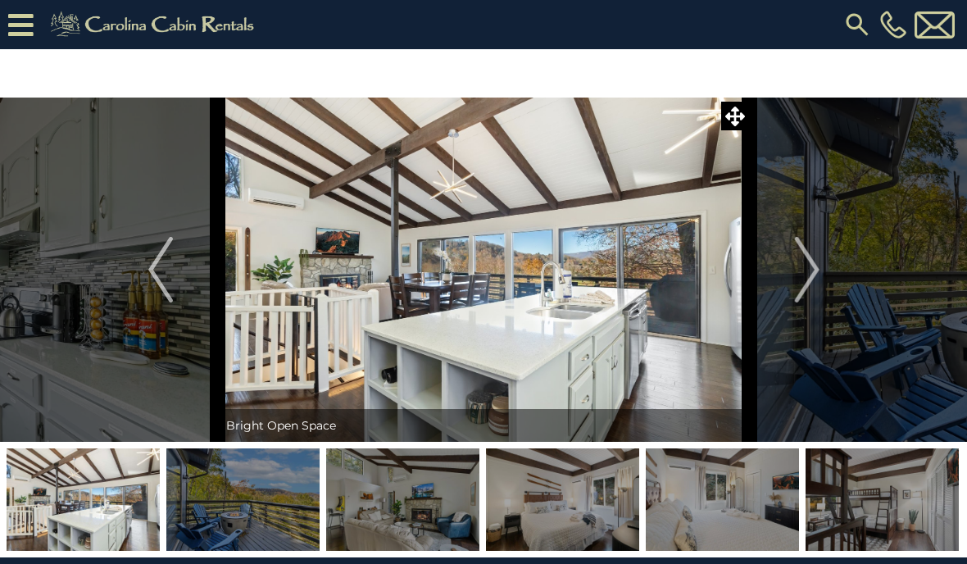
click at [806, 260] on img "Next" at bounding box center [806, 270] width 25 height 66
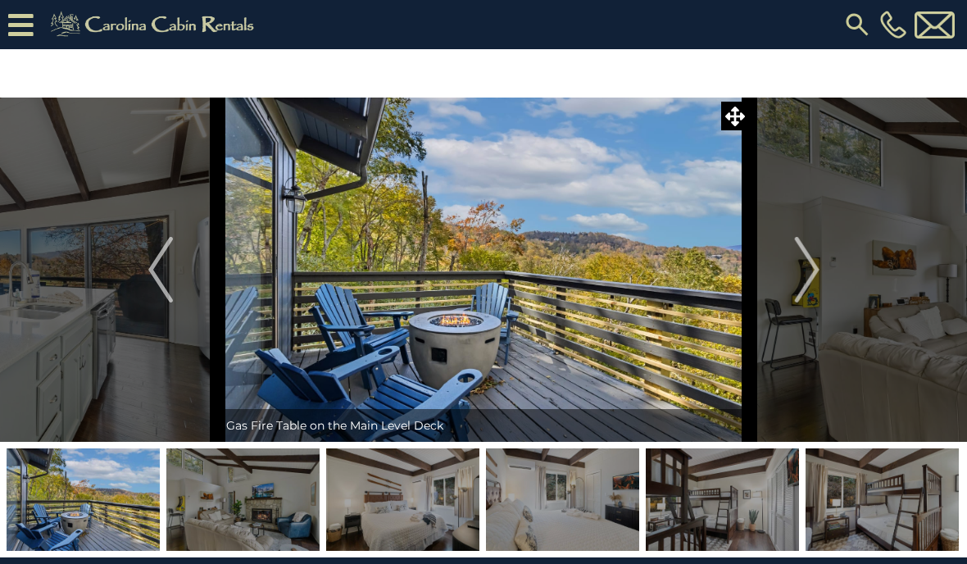
click at [801, 270] on img "Next" at bounding box center [806, 270] width 25 height 66
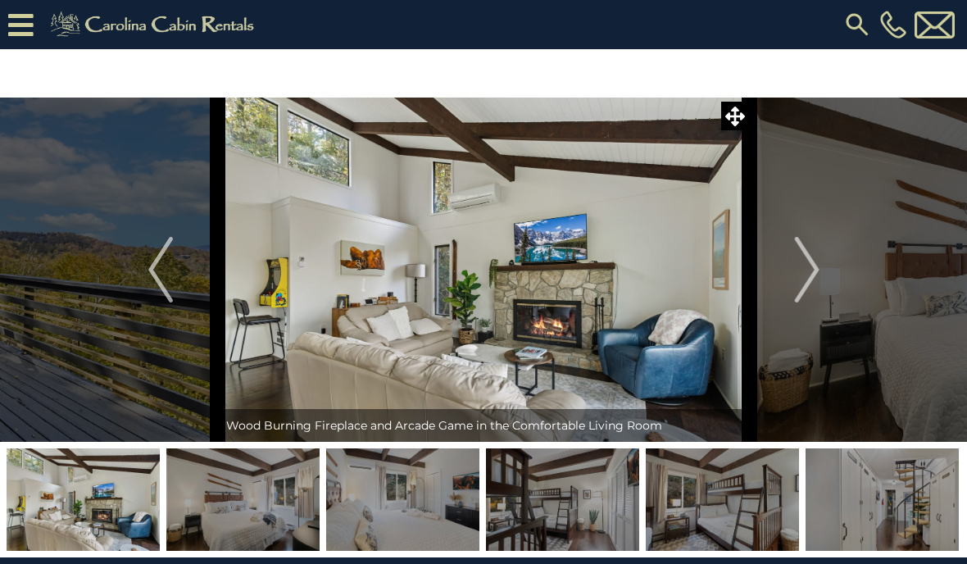
click at [808, 262] on img "Next" at bounding box center [806, 270] width 25 height 66
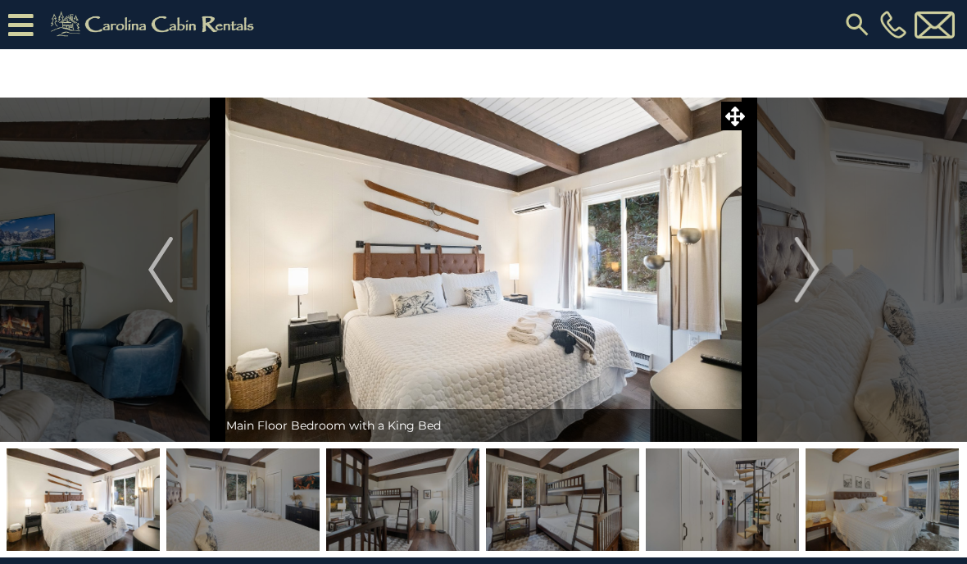
click at [795, 270] on img "Next" at bounding box center [806, 270] width 25 height 66
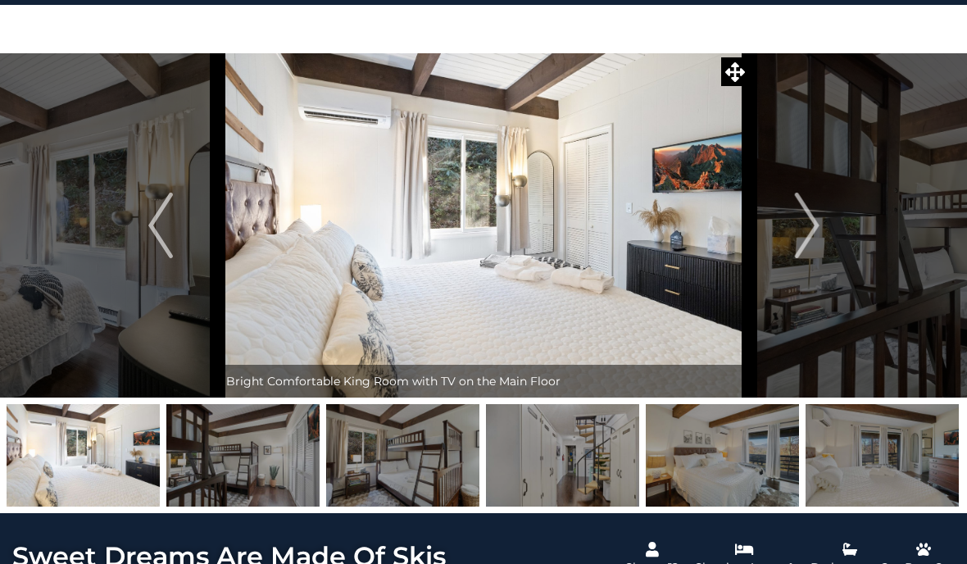
scroll to position [46, 0]
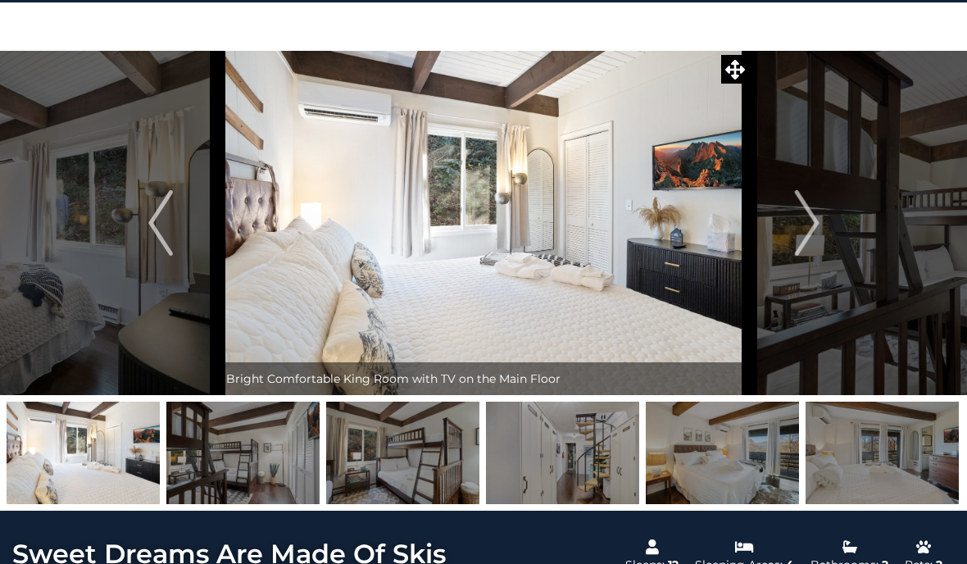
click at [807, 206] on img "Next" at bounding box center [806, 224] width 25 height 66
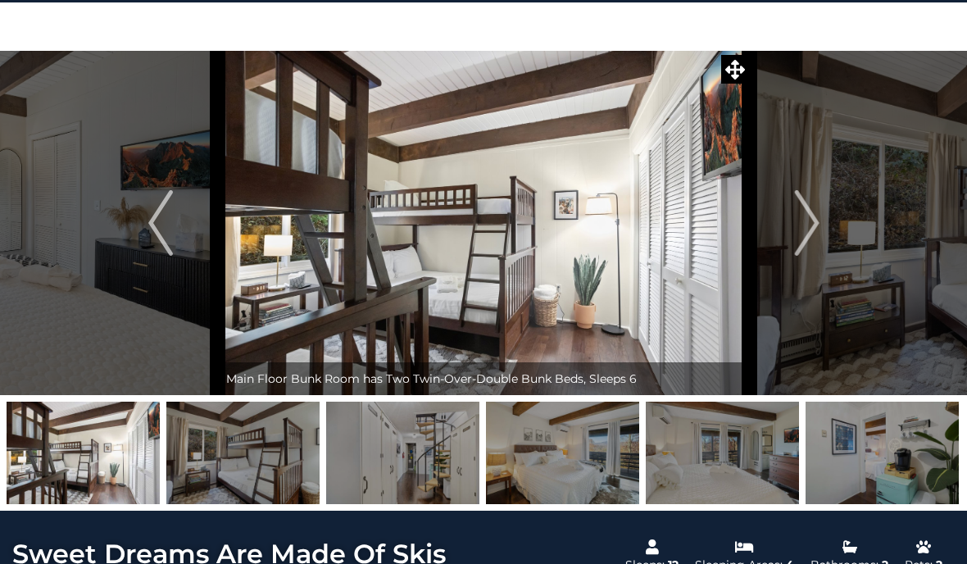
click at [800, 224] on img "Next" at bounding box center [806, 223] width 25 height 66
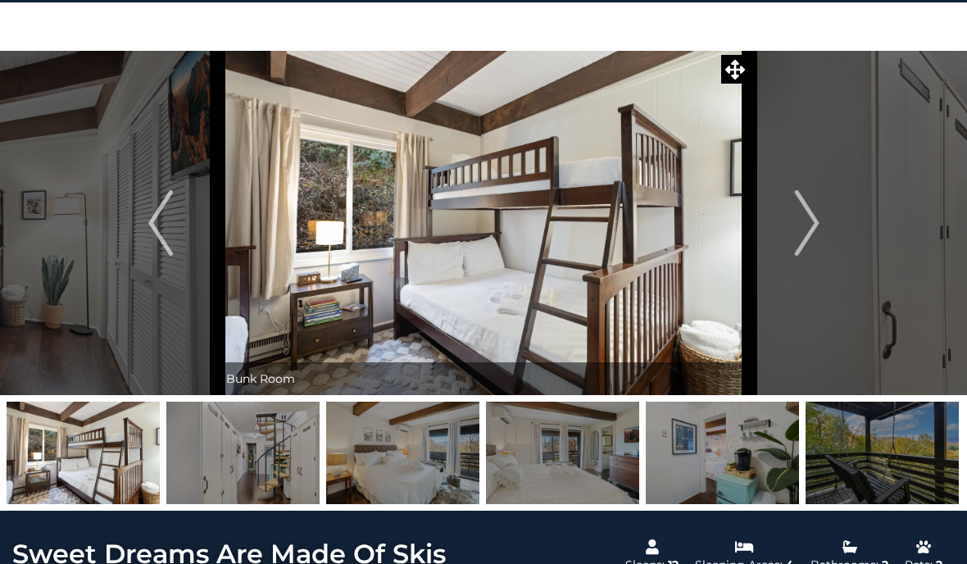
click at [798, 212] on img "Next" at bounding box center [806, 223] width 25 height 66
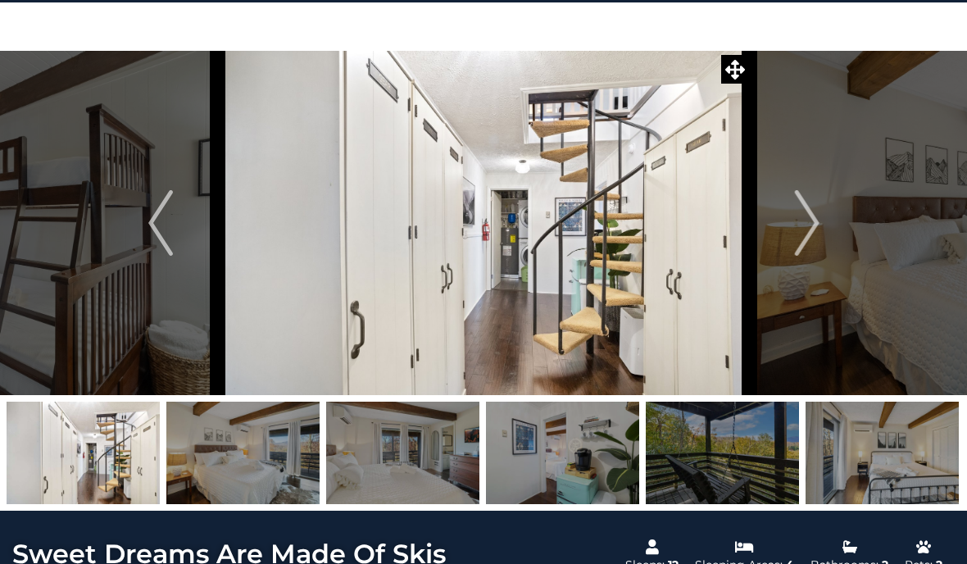
click at [814, 220] on img "Next" at bounding box center [806, 223] width 25 height 66
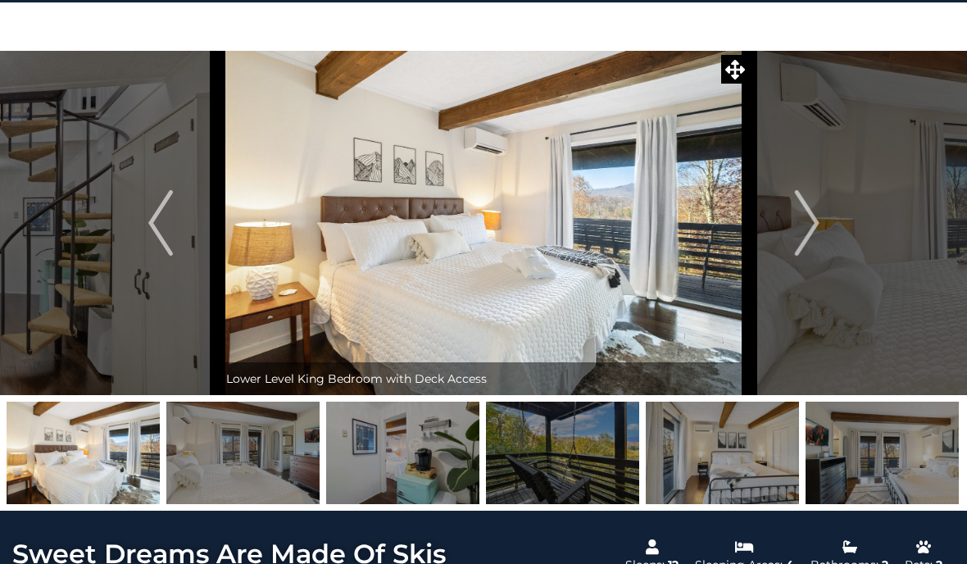
click at [802, 220] on img "Next" at bounding box center [806, 223] width 25 height 66
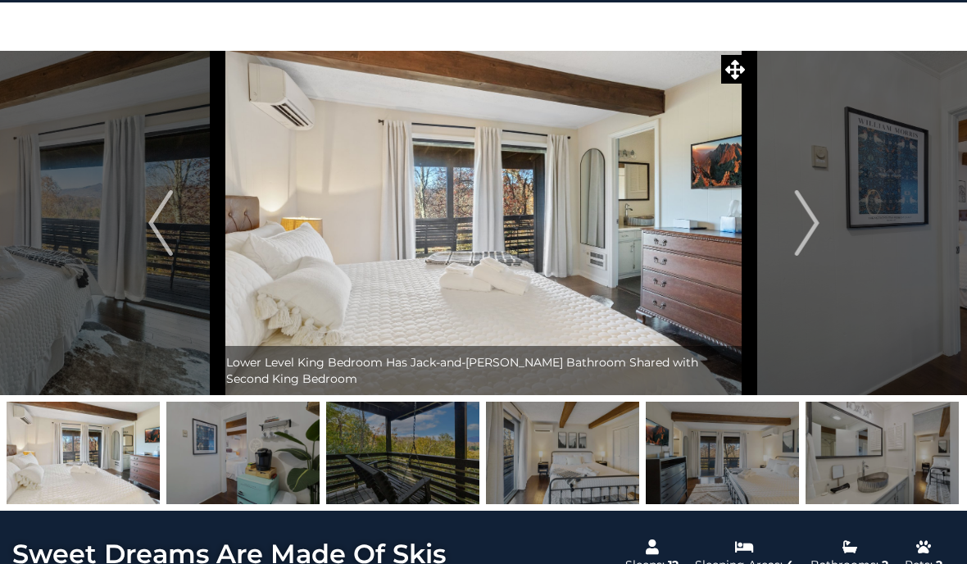
click at [801, 220] on img "Next" at bounding box center [806, 223] width 25 height 66
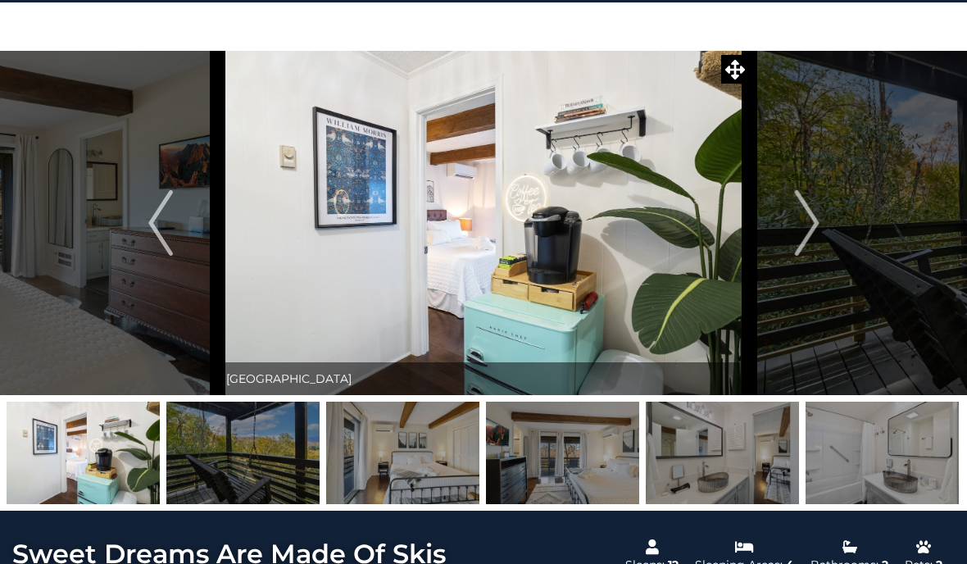
click at [802, 224] on img "Next" at bounding box center [806, 223] width 25 height 66
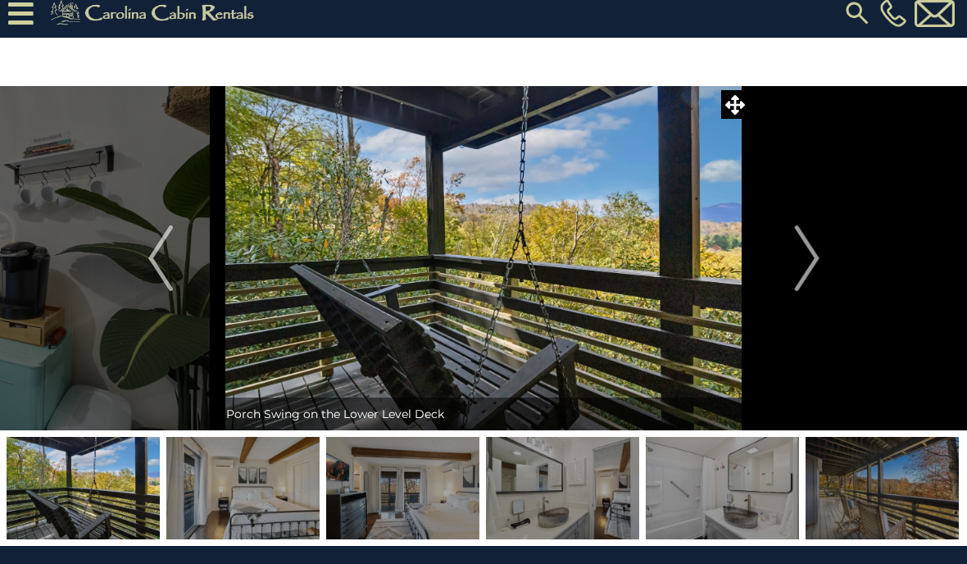
scroll to position [11, 0]
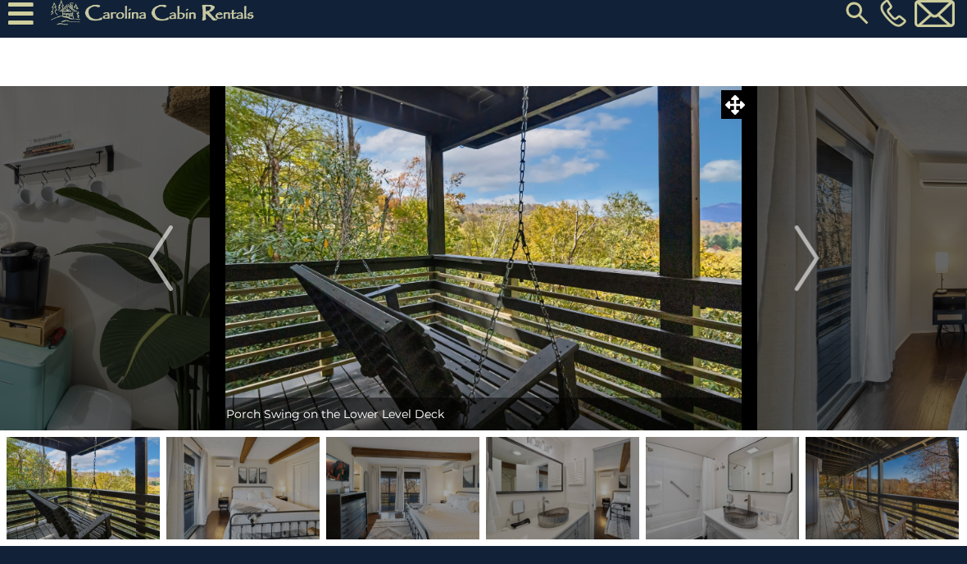
click at [809, 260] on img "Next" at bounding box center [806, 258] width 25 height 66
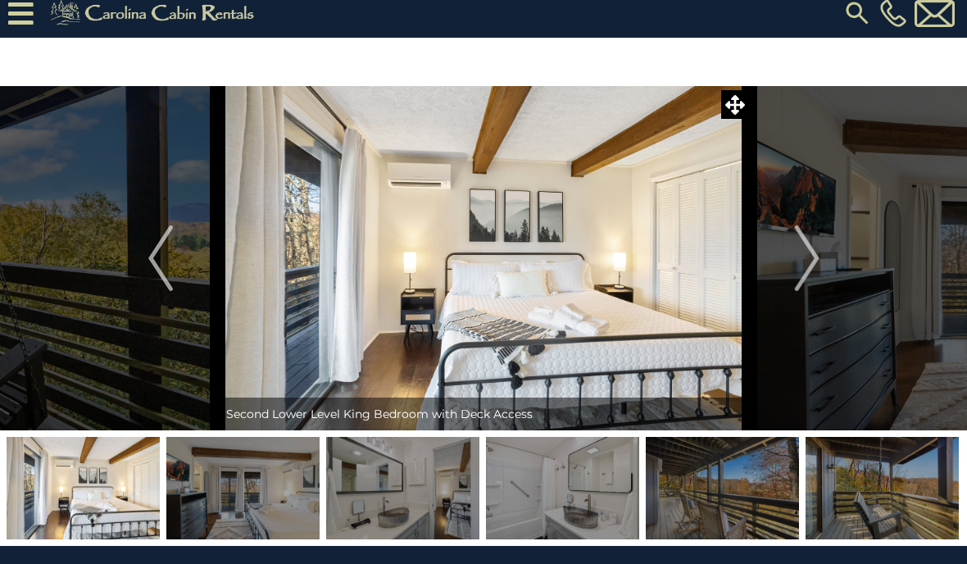
click at [809, 256] on img "Next" at bounding box center [806, 258] width 25 height 66
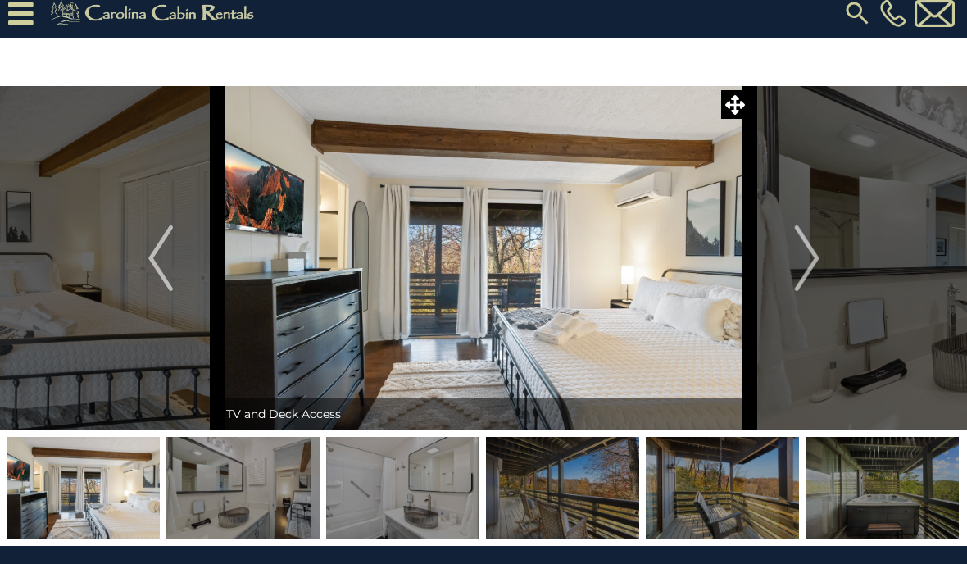
click at [809, 250] on img "Next" at bounding box center [806, 258] width 25 height 66
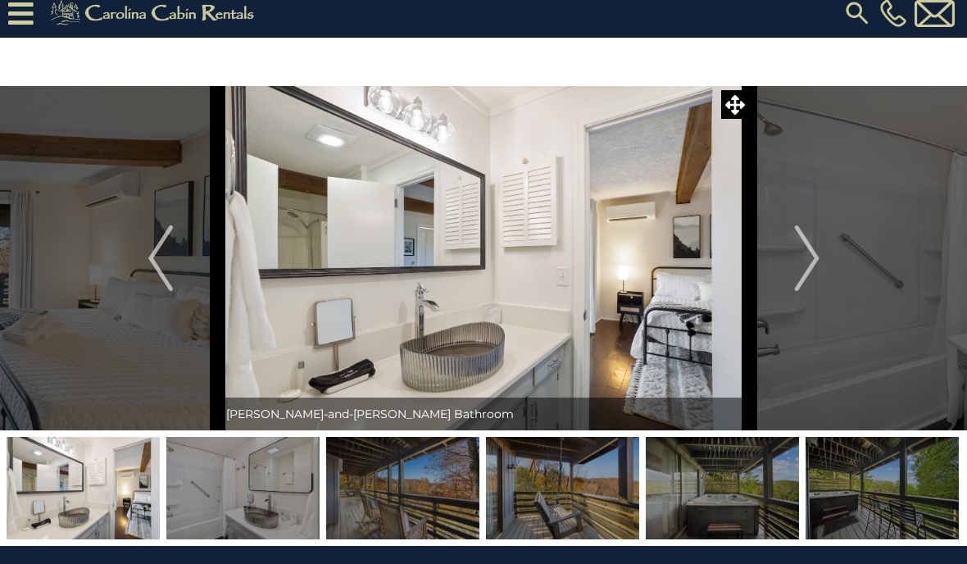
click at [803, 249] on img "Next" at bounding box center [806, 258] width 25 height 66
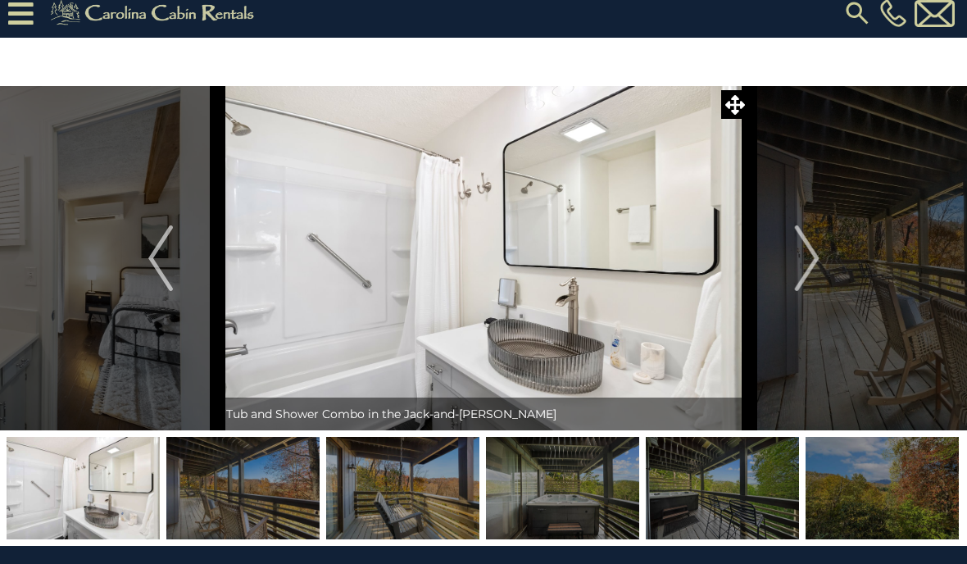
click at [813, 236] on img "Next" at bounding box center [806, 258] width 25 height 66
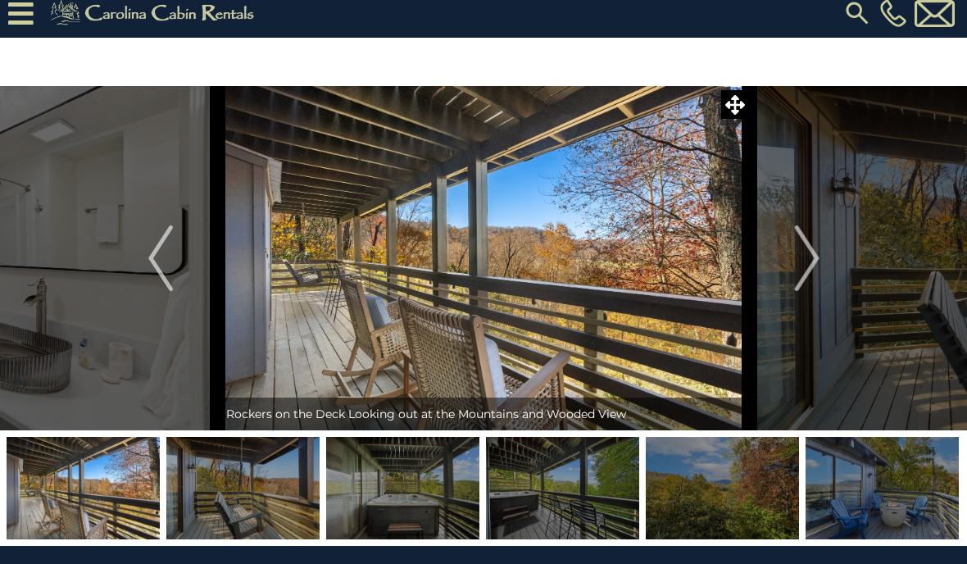
click at [810, 257] on img "Next" at bounding box center [806, 258] width 25 height 66
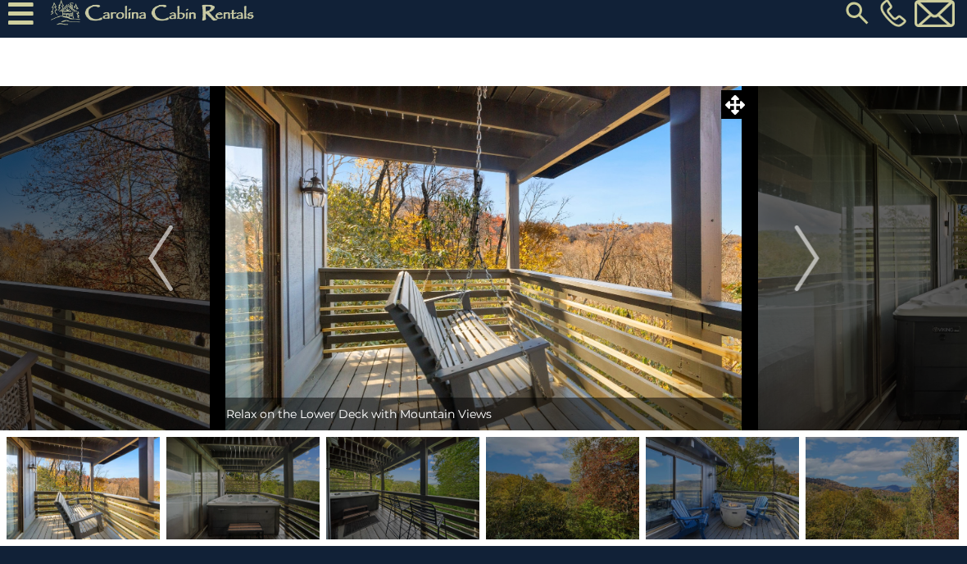
click at [809, 265] on img "Next" at bounding box center [806, 258] width 25 height 66
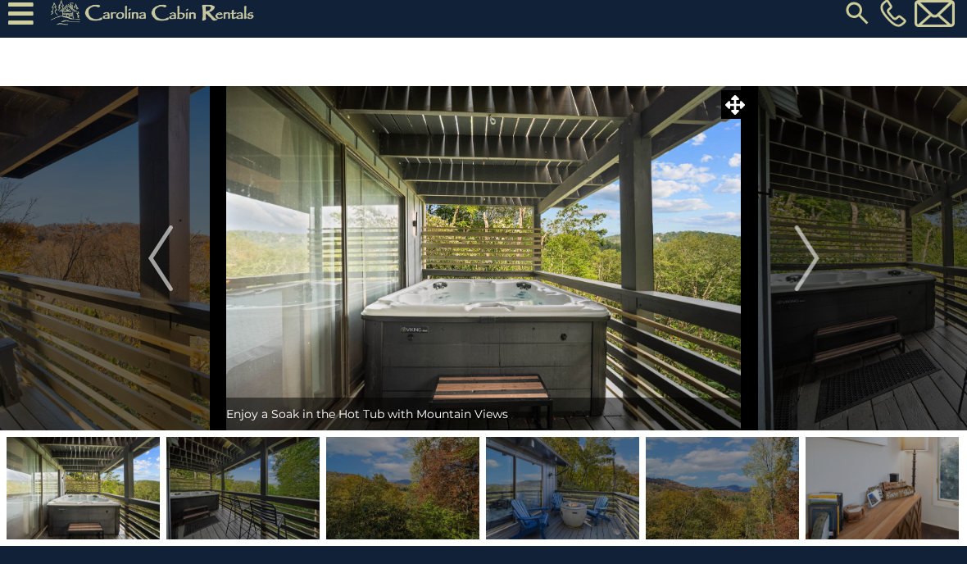
click at [800, 255] on img "Next" at bounding box center [806, 258] width 25 height 66
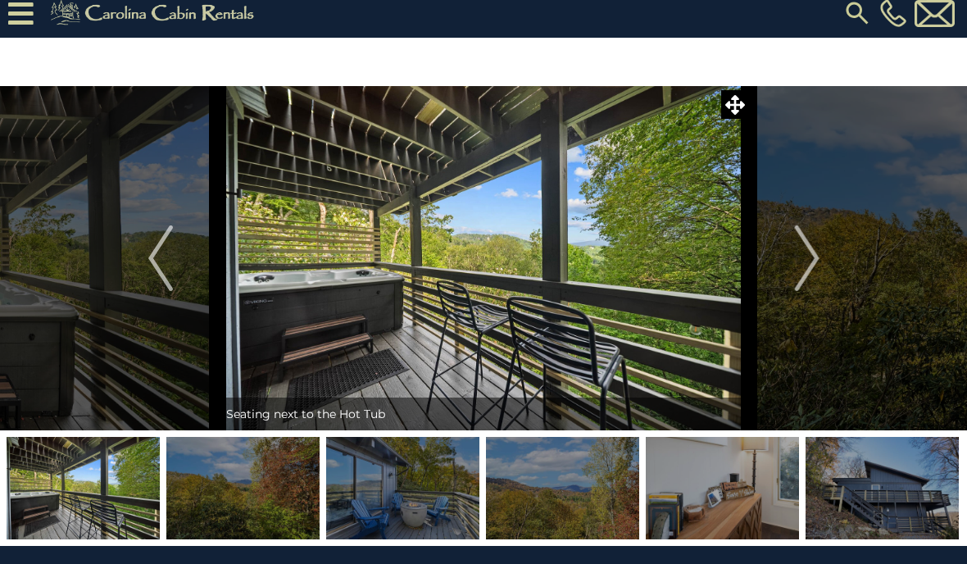
click at [808, 250] on img "Next" at bounding box center [806, 258] width 25 height 66
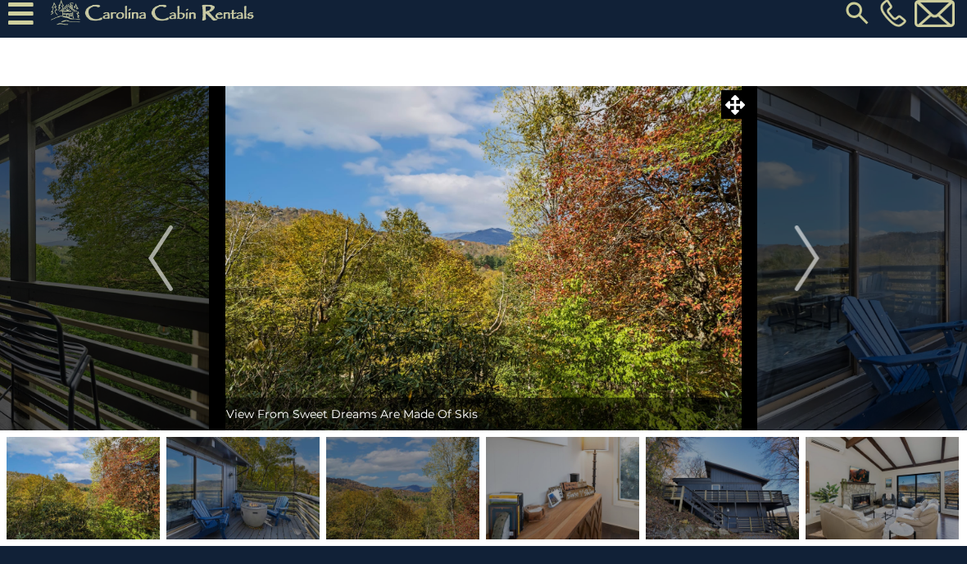
click at [808, 250] on img "Next" at bounding box center [806, 258] width 25 height 66
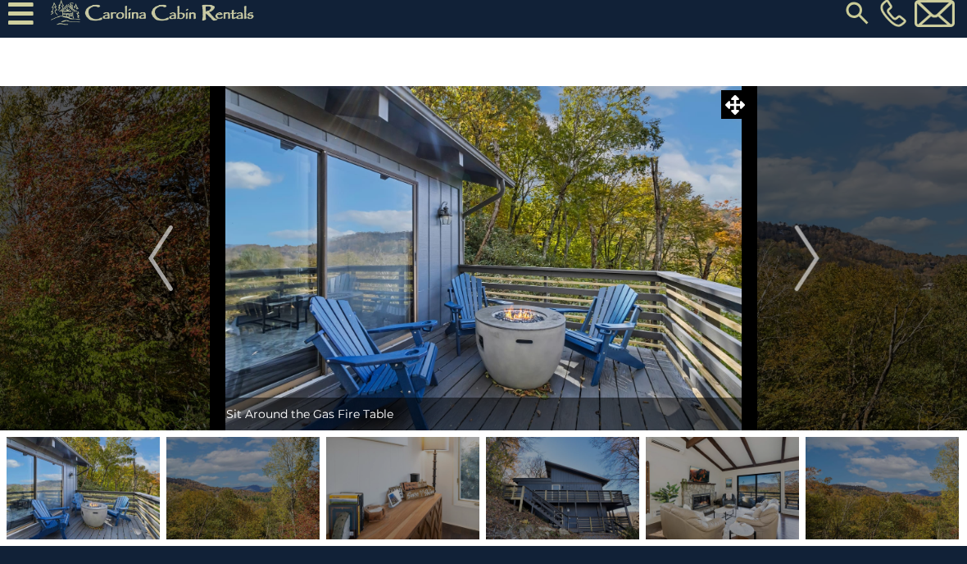
click at [808, 252] on img "Next" at bounding box center [806, 258] width 25 height 66
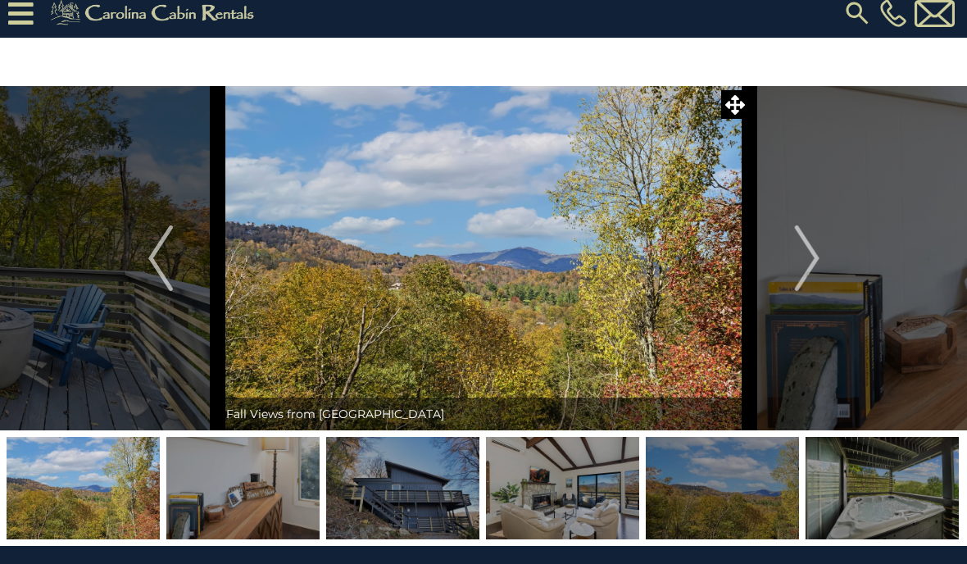
click at [796, 254] on img "Next" at bounding box center [806, 258] width 25 height 66
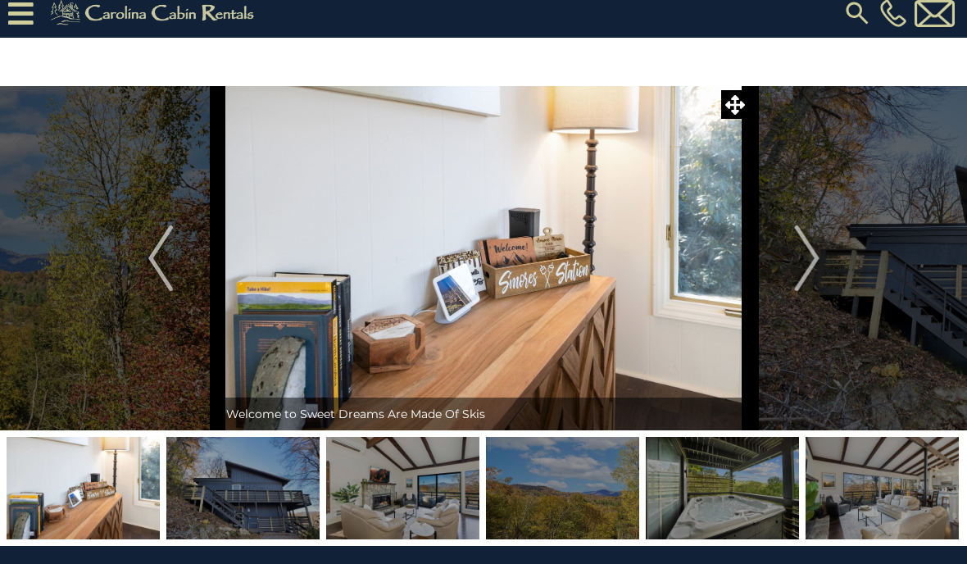
click at [813, 246] on img "Next" at bounding box center [806, 258] width 25 height 66
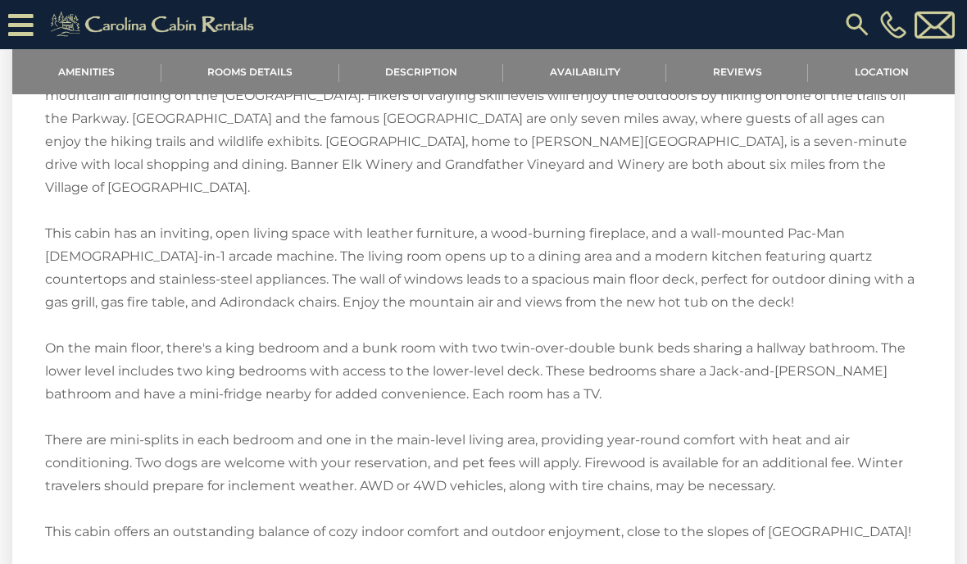
scroll to position [1716, 0]
